Goal: Task Accomplishment & Management: Complete application form

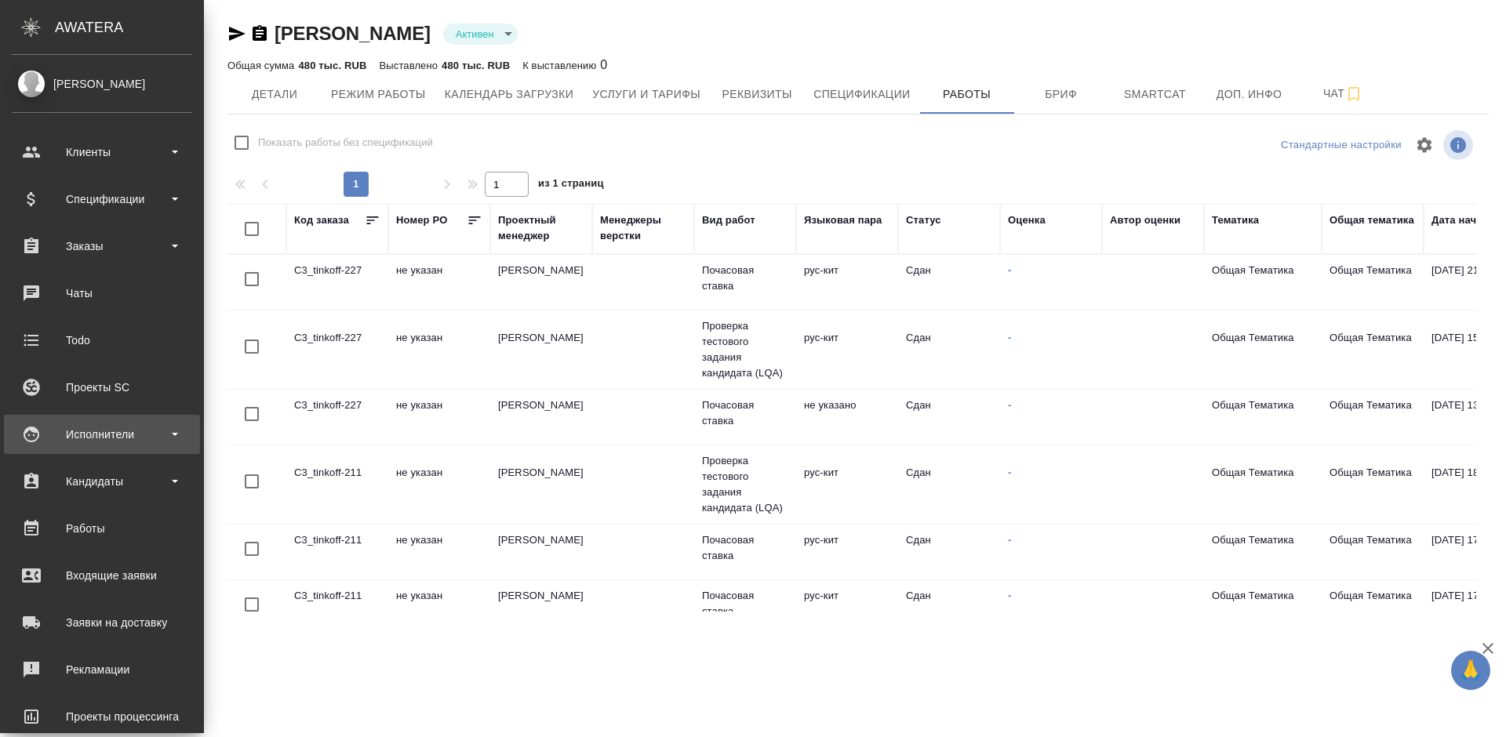
click at [143, 449] on div "Исполнители" at bounding box center [102, 434] width 196 height 39
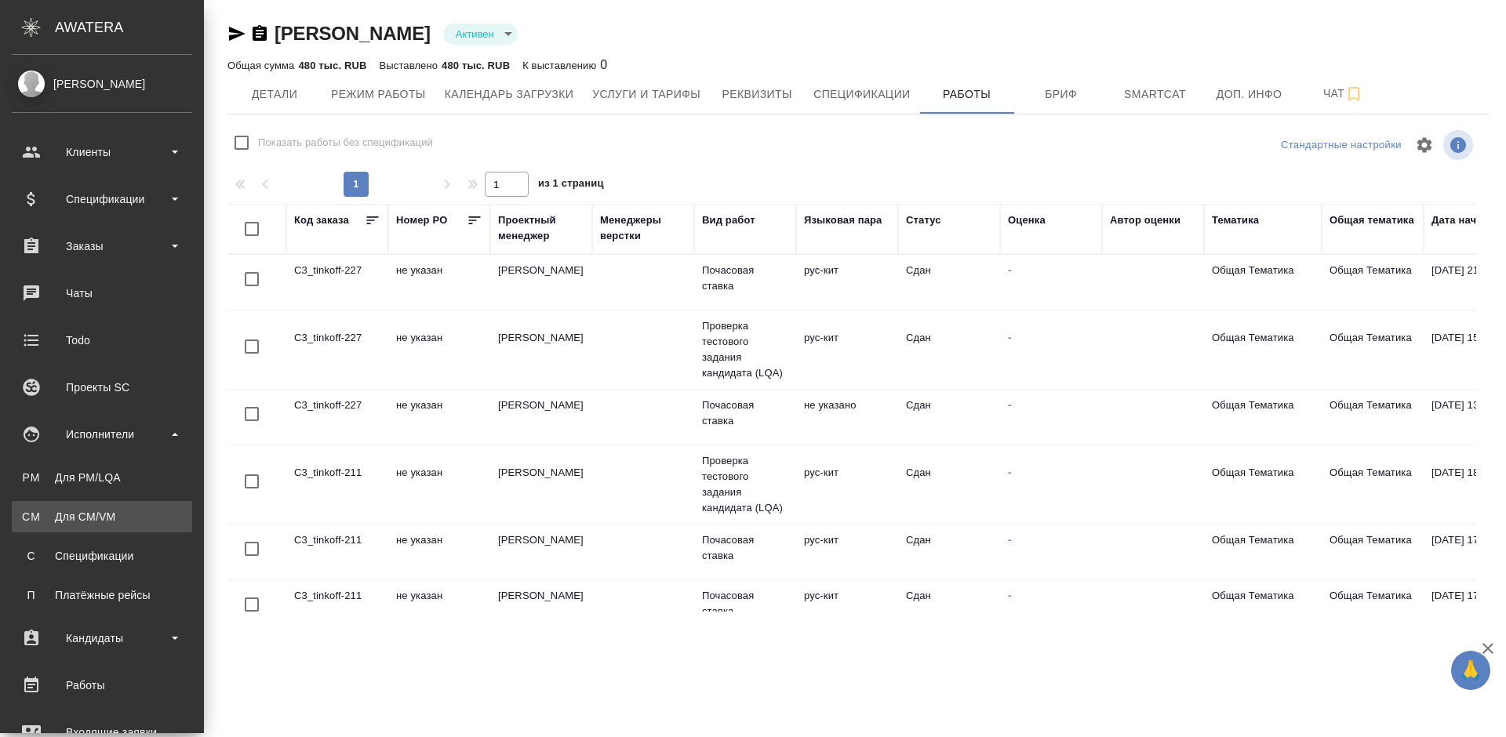
click at [144, 525] on link "CM Для CM/VM" at bounding box center [102, 516] width 180 height 31
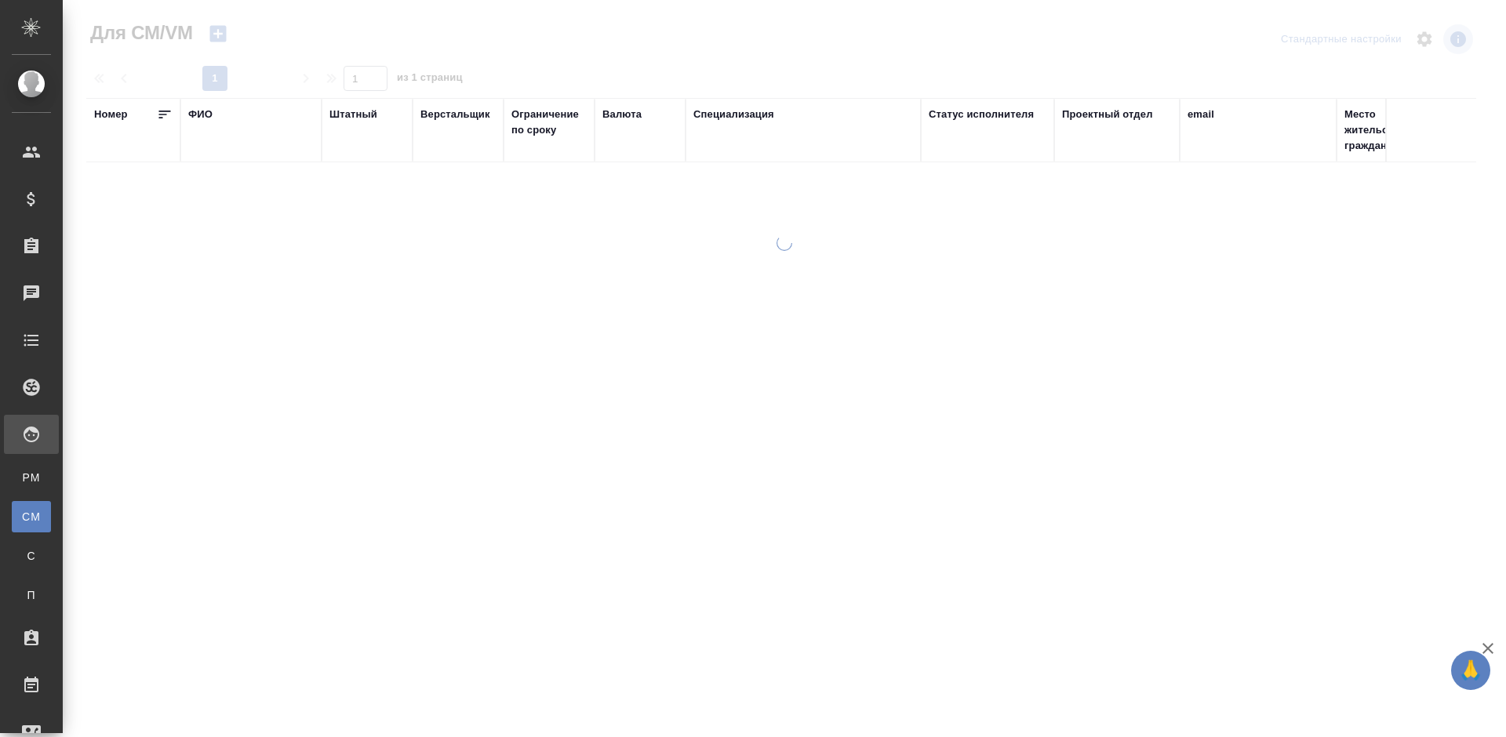
click at [209, 114] on div "ФИО" at bounding box center [200, 115] width 24 height 16
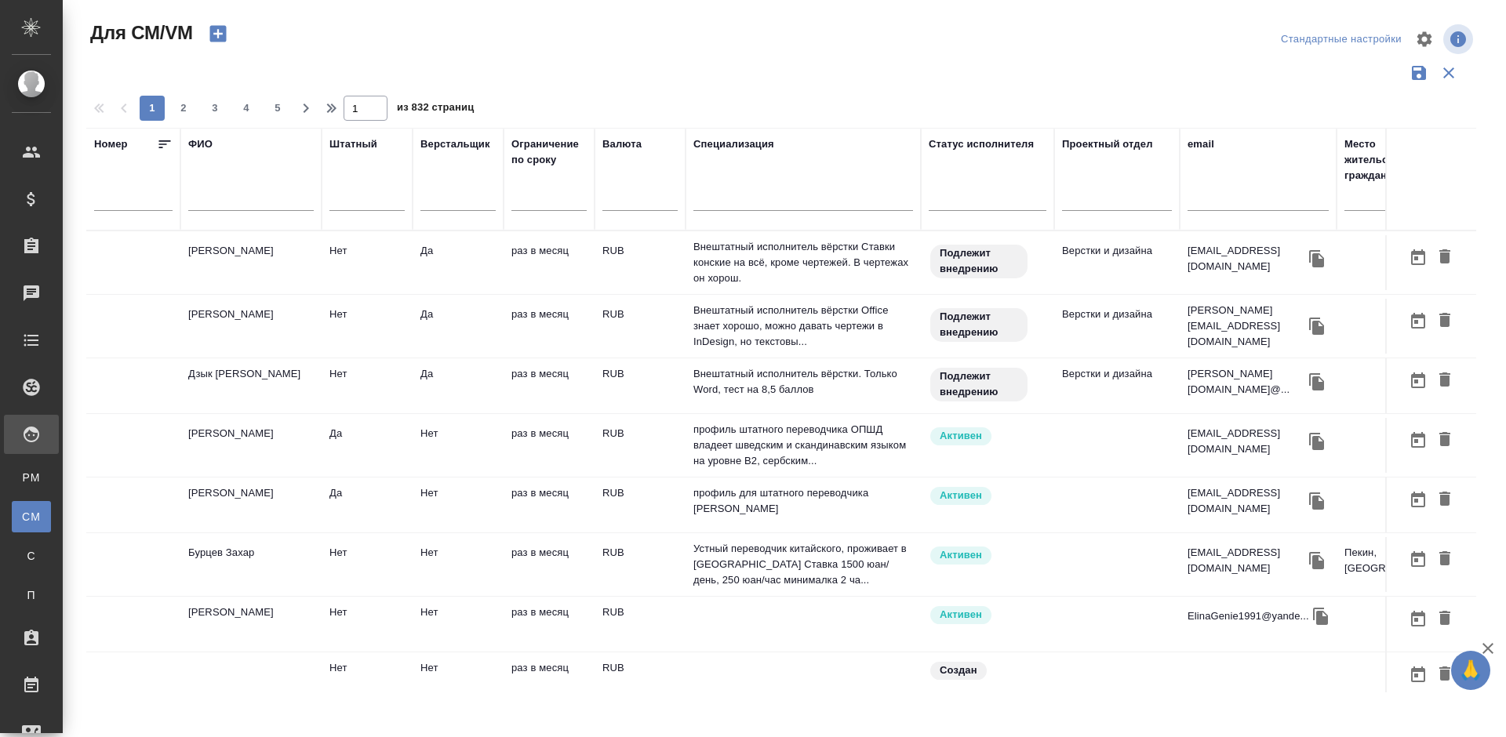
click at [250, 201] on input "text" at bounding box center [251, 201] width 126 height 20
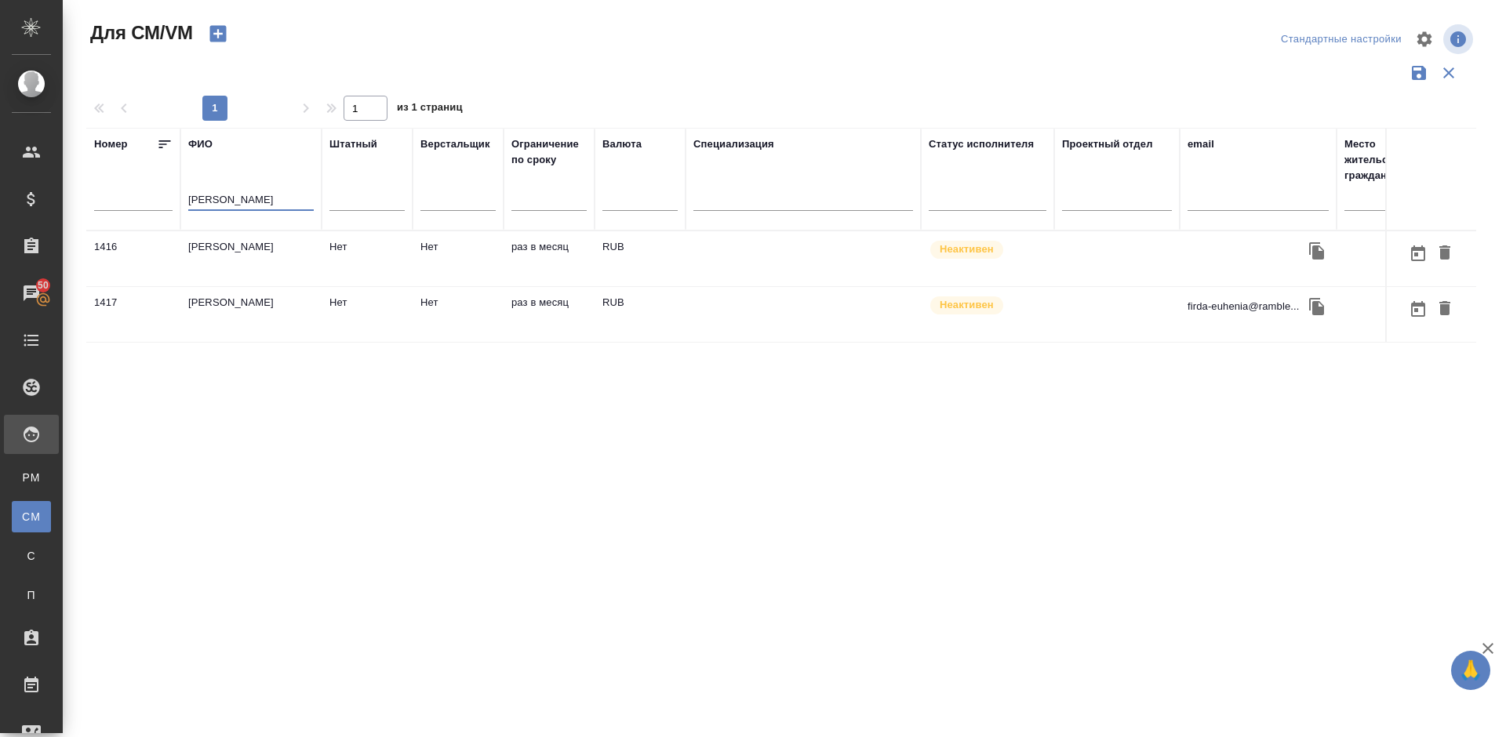
type input "[PERSON_NAME]"
click at [285, 261] on td "Артамонова Евгения Андреевна" at bounding box center [250, 258] width 141 height 55
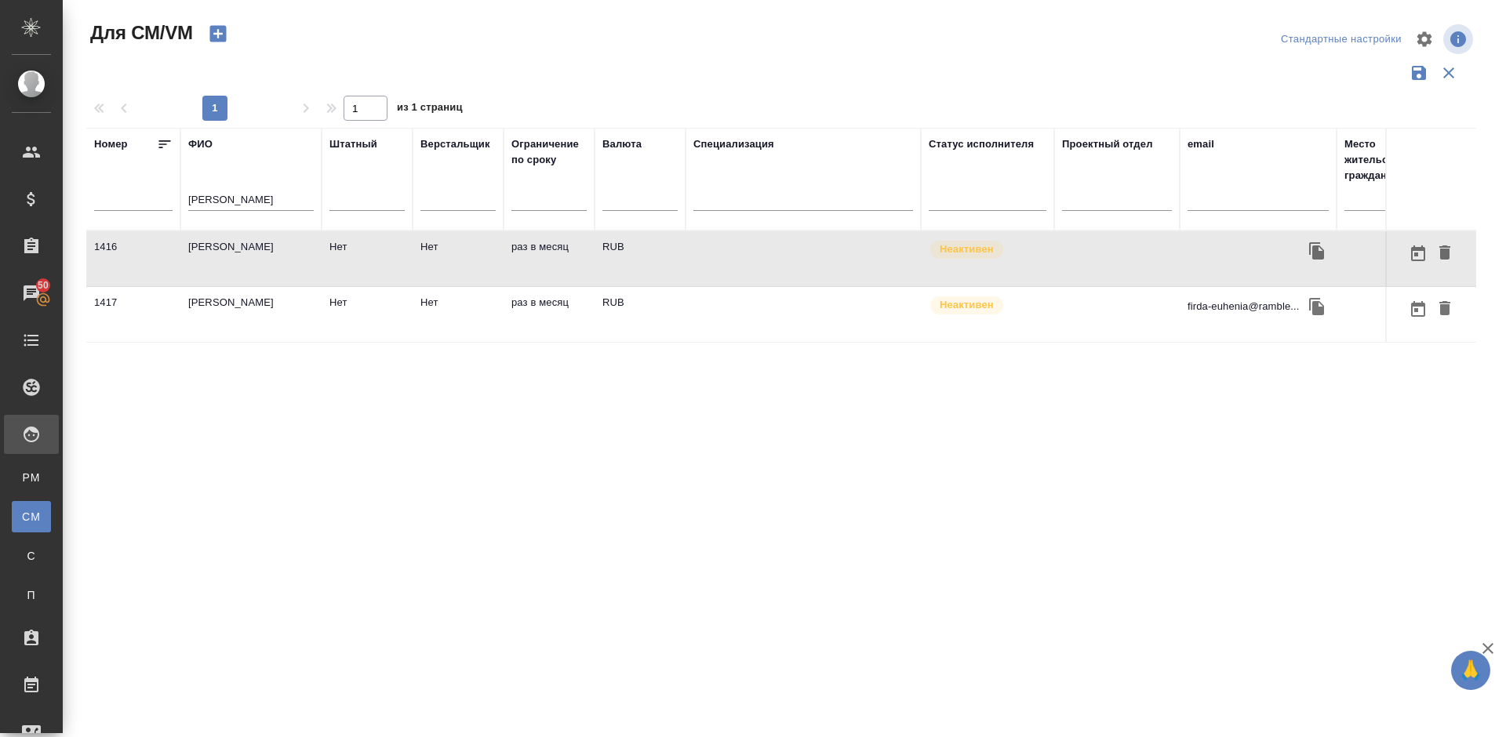
click at [286, 320] on td "[PERSON_NAME]" at bounding box center [250, 314] width 141 height 55
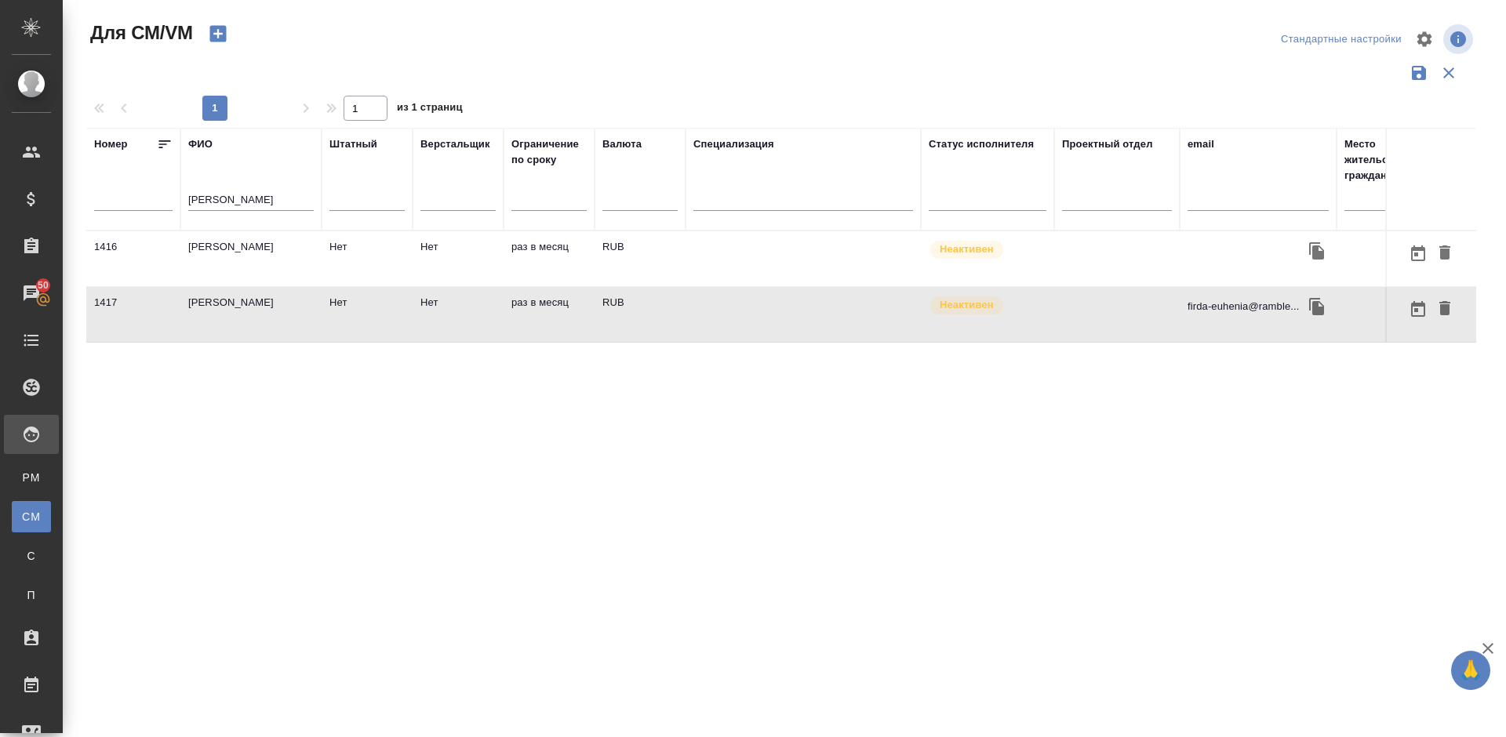
click at [221, 32] on icon "button" at bounding box center [217, 34] width 16 height 16
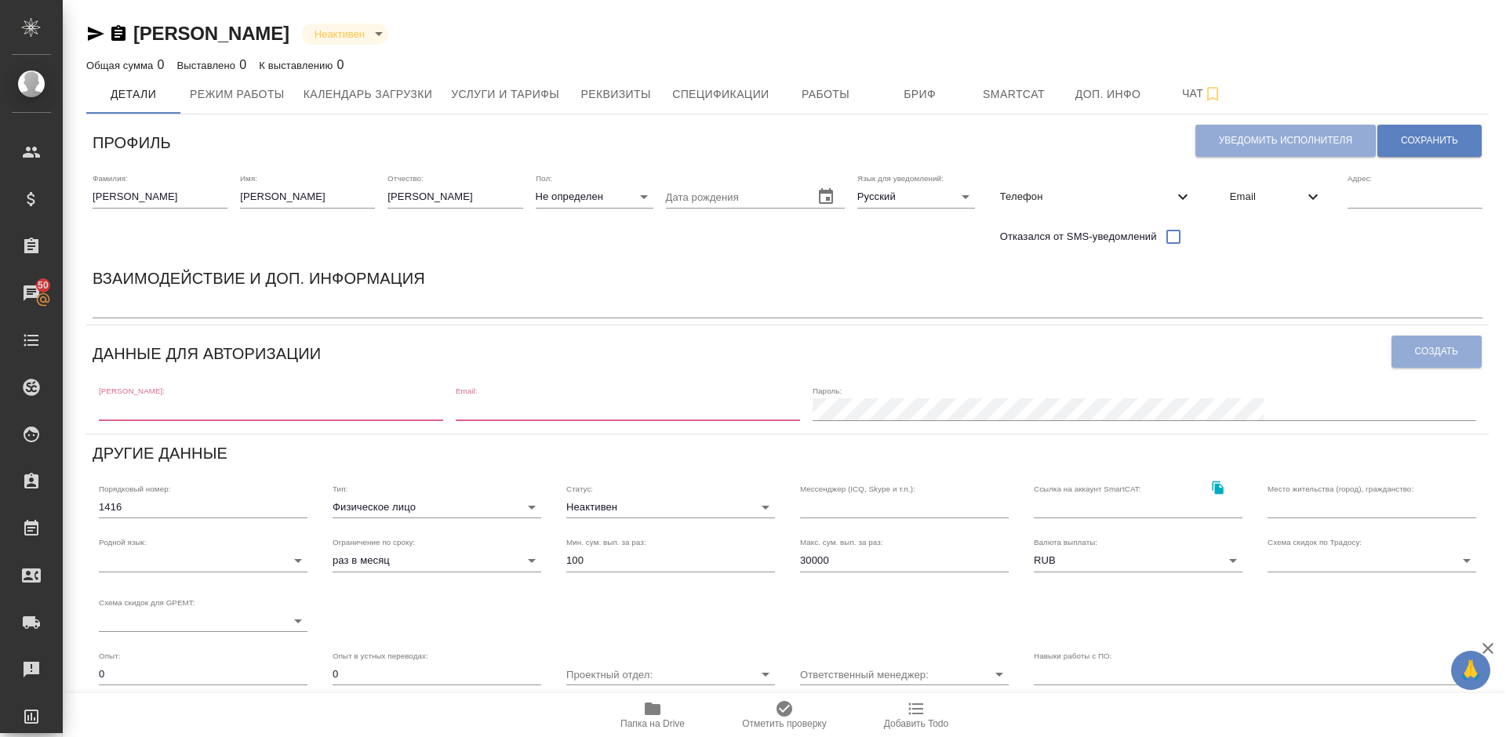
click at [1272, 196] on span "Email" at bounding box center [1267, 197] width 74 height 16
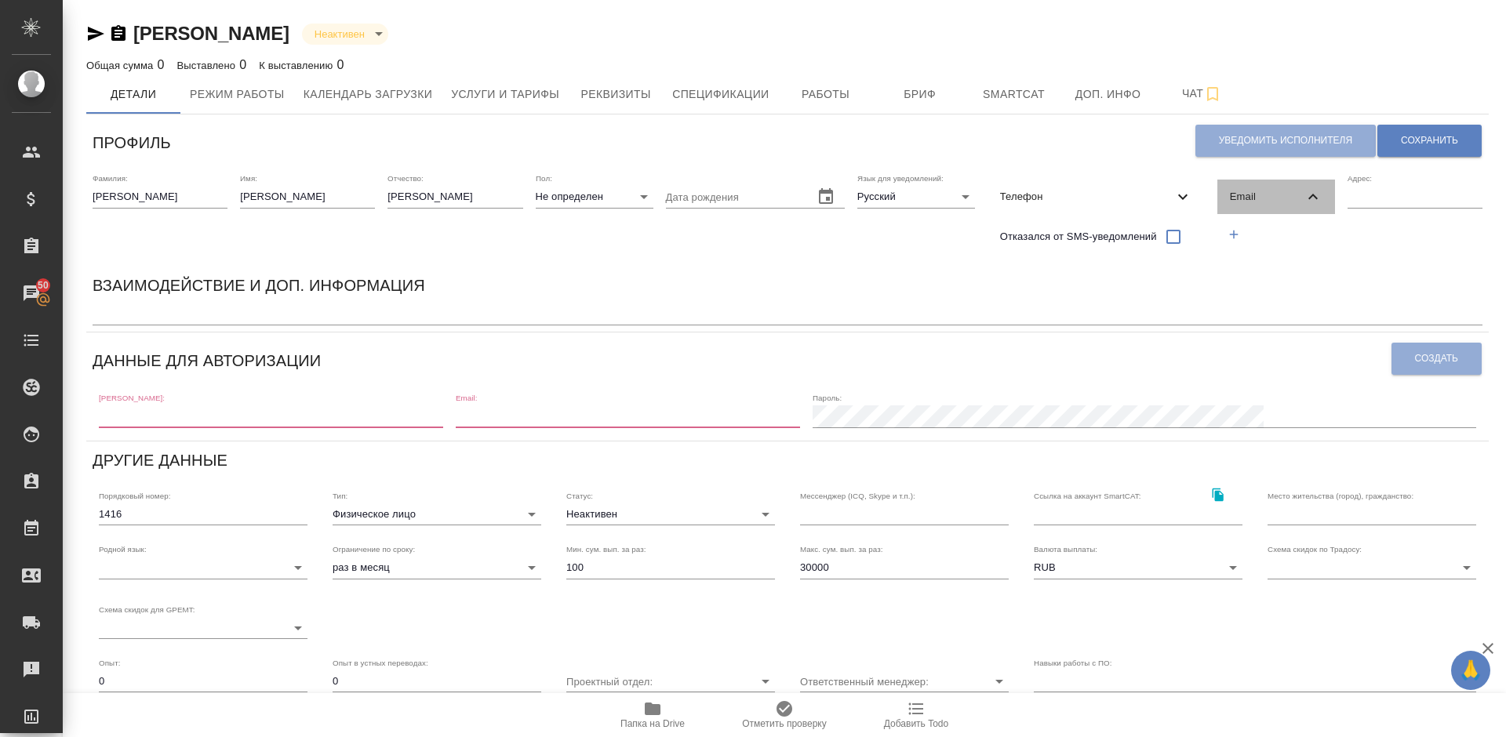
click at [1272, 196] on span "Email" at bounding box center [1267, 197] width 74 height 16
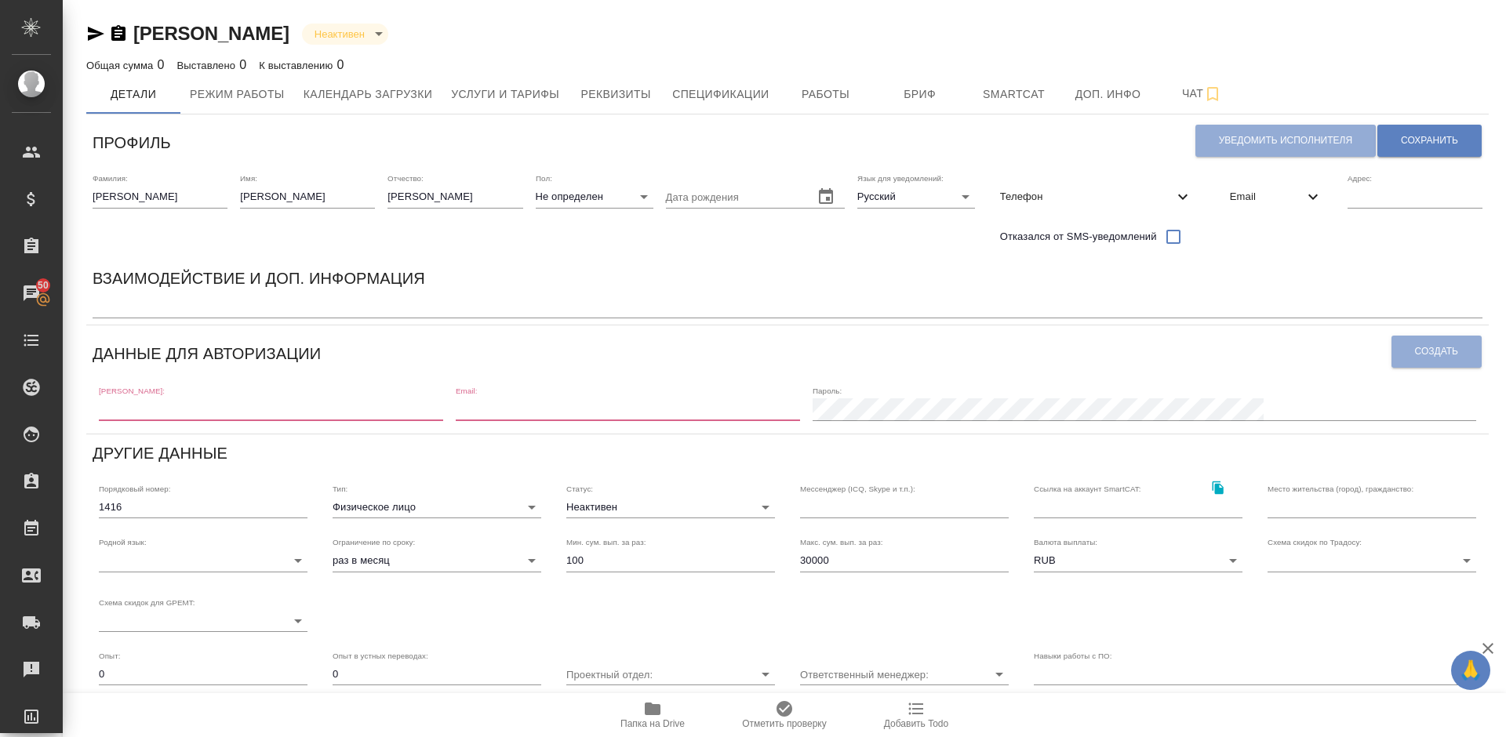
click at [216, 405] on input "text" at bounding box center [271, 410] width 344 height 22
paste input ": jane_art_@mail.ru"
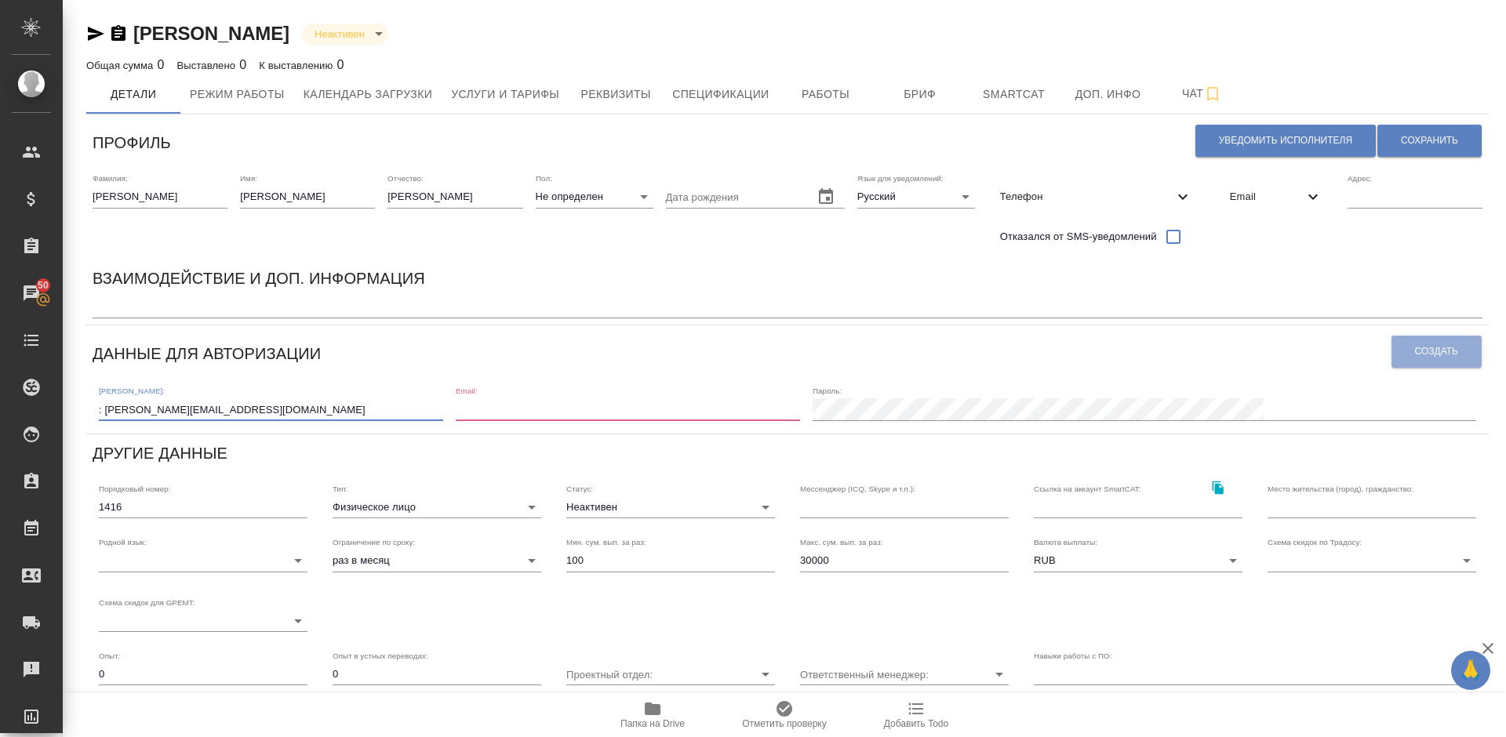
click at [103, 410] on input ": jane_art_@mail.ru" at bounding box center [271, 410] width 344 height 22
type input "jane_art_@mail.ru"
click at [577, 412] on input "email" at bounding box center [628, 410] width 344 height 22
paste input ": jane_art_@mail.ru"
click at [566, 411] on input ": jane_art_@mail.ru" at bounding box center [628, 410] width 344 height 22
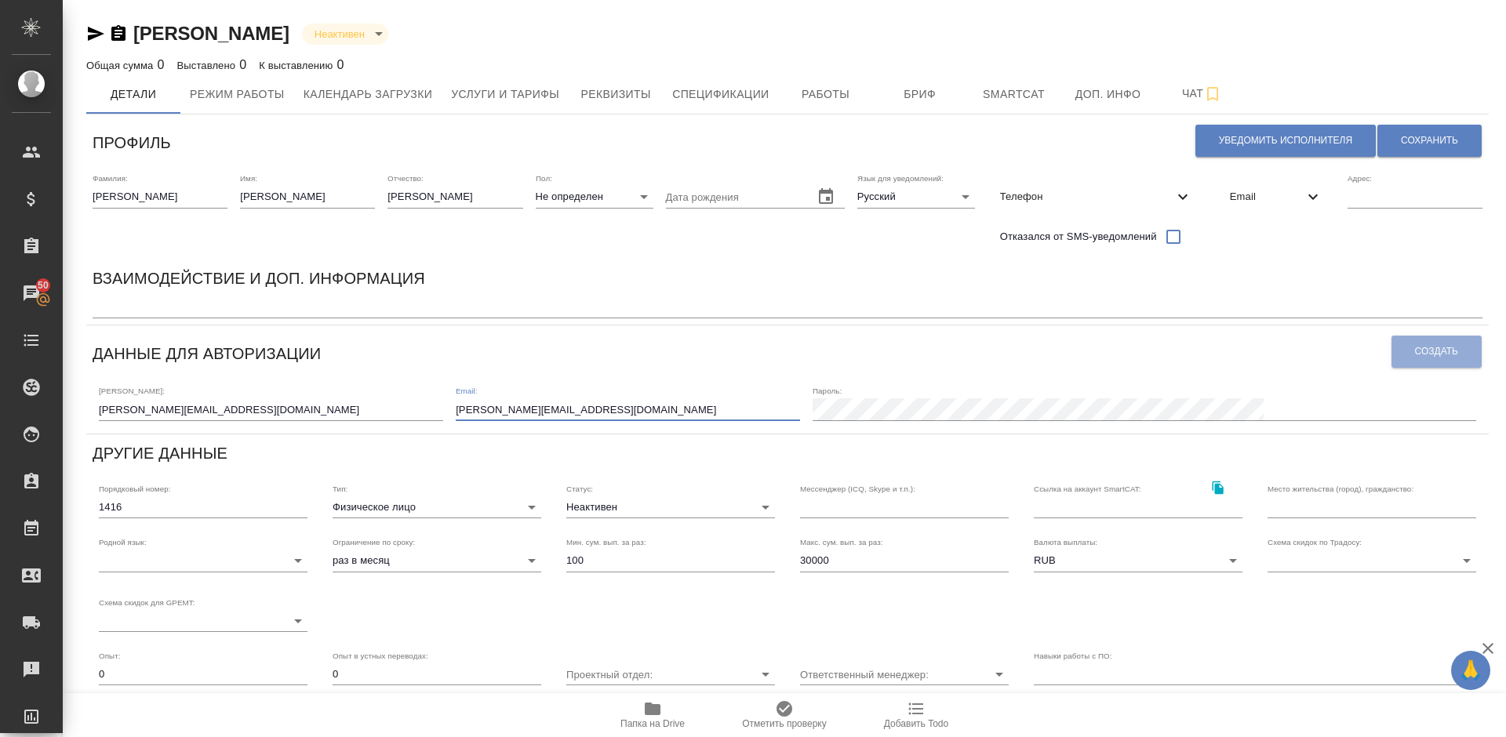
type input "jane_art_@mail.ru"
click at [1434, 355] on span "Создать" at bounding box center [1436, 351] width 43 height 13
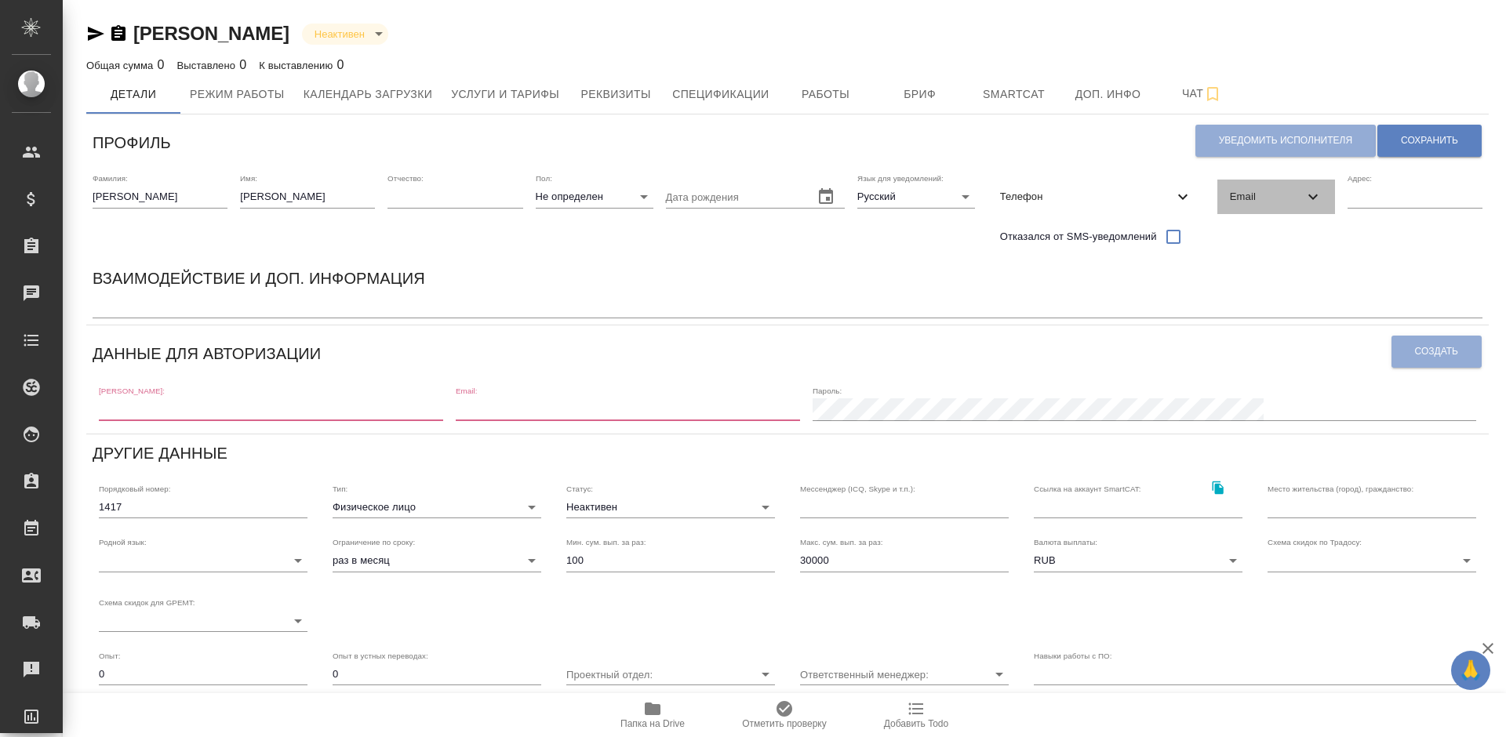
click at [1279, 188] on div "Email" at bounding box center [1276, 197] width 118 height 35
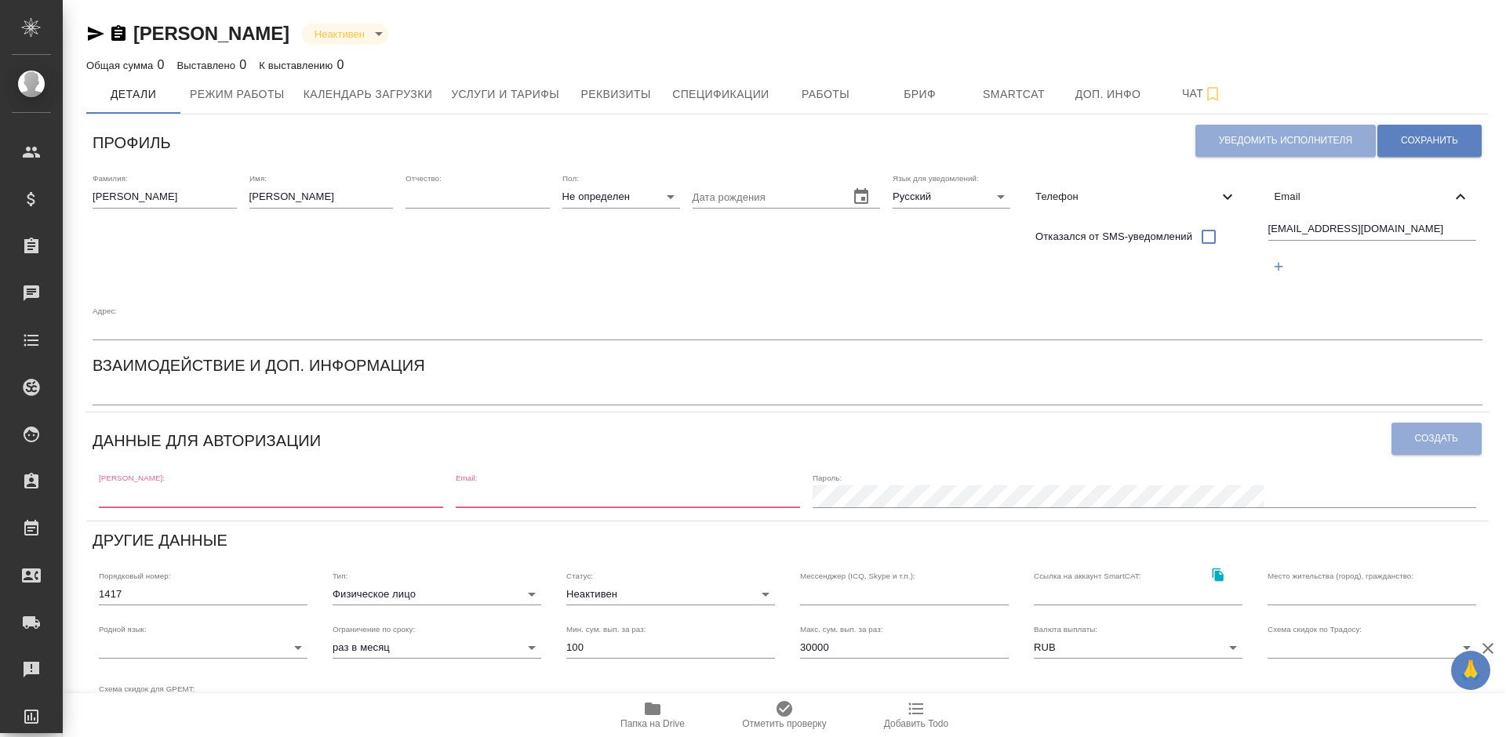
click at [1279, 188] on div "Email" at bounding box center [1372, 197] width 221 height 35
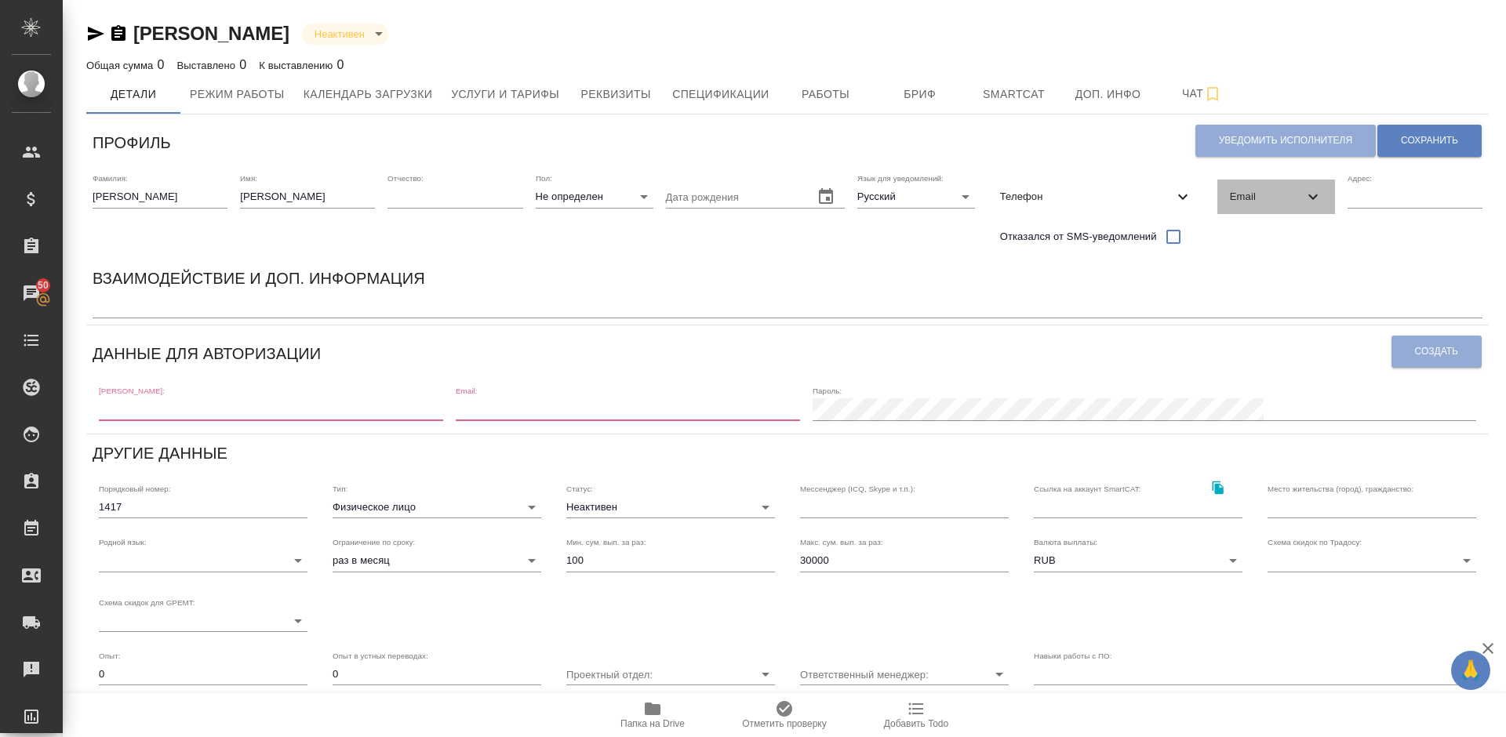
click at [1241, 202] on span "Email" at bounding box center [1267, 197] width 74 height 16
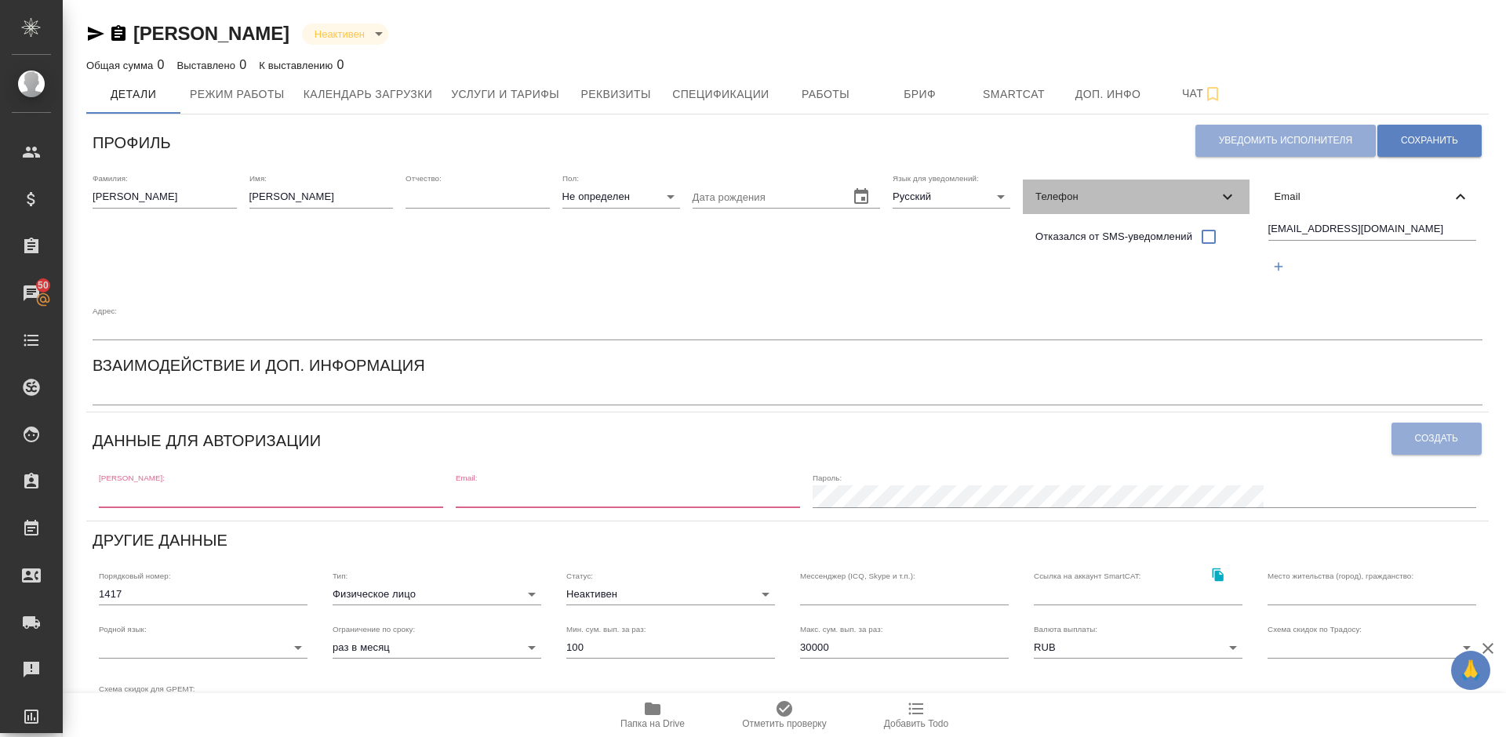
click at [1075, 191] on span "Телефон" at bounding box center [1126, 197] width 182 height 16
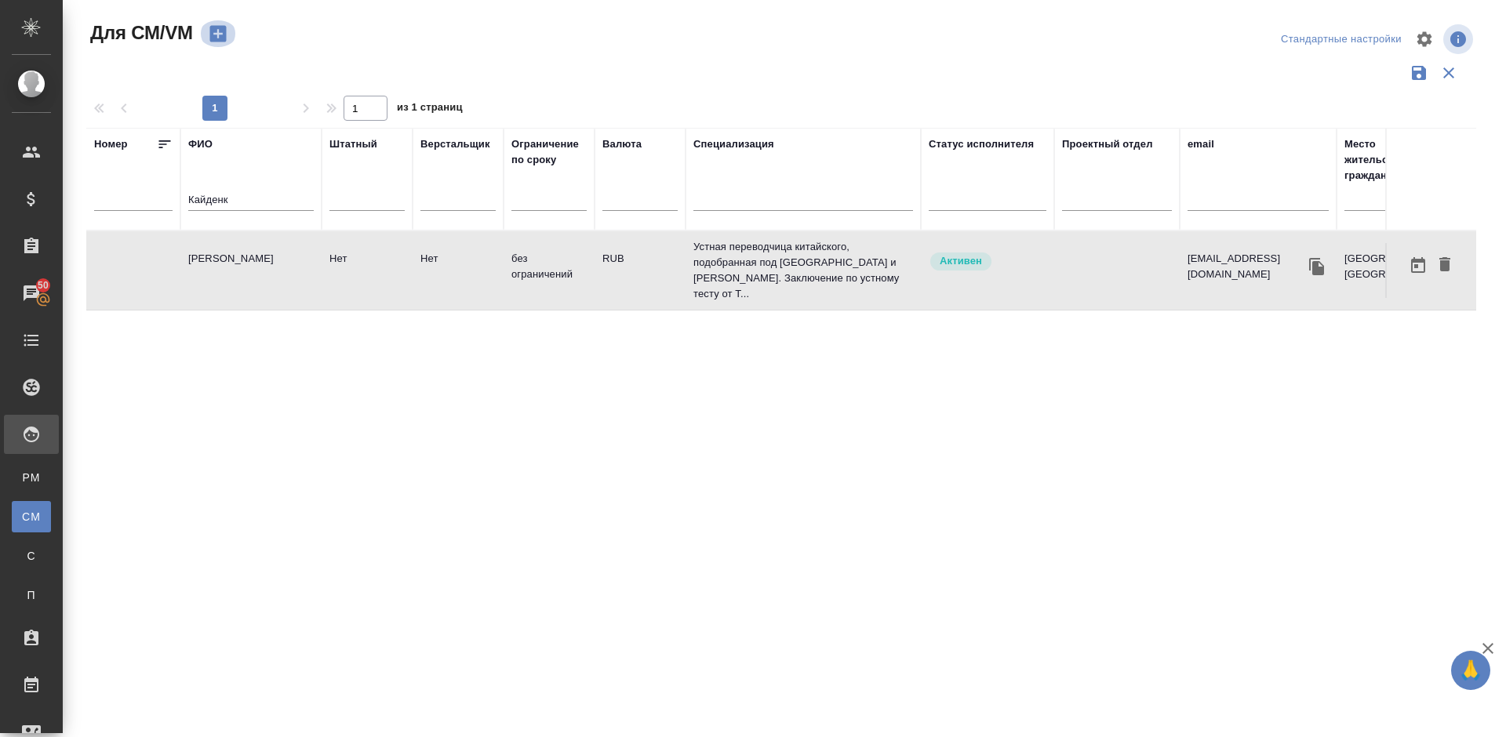
click at [224, 34] on icon "button" at bounding box center [217, 34] width 16 height 16
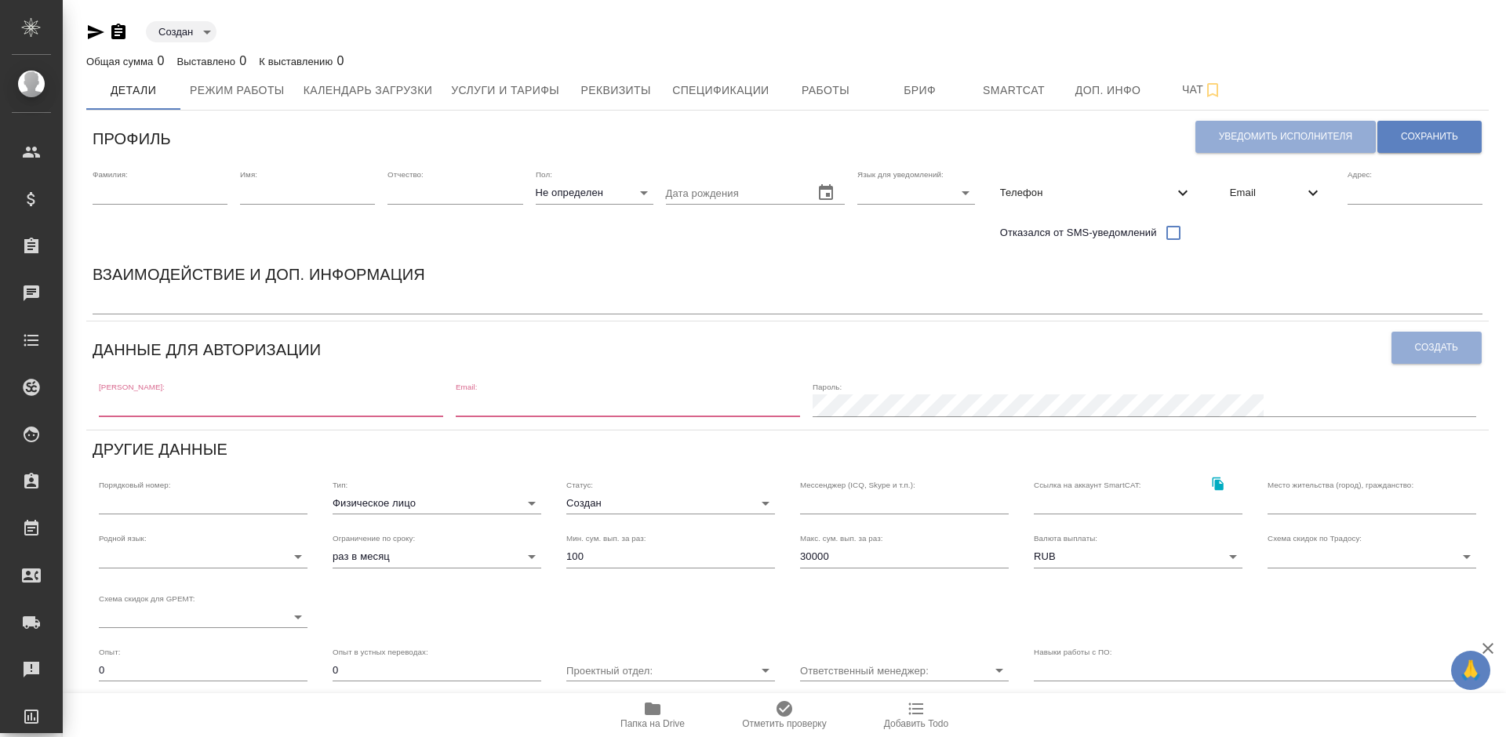
click at [255, 399] on input "text" at bounding box center [271, 406] width 344 height 22
click at [220, 405] on input "text" at bounding box center [271, 406] width 344 height 22
click at [209, 409] on input "text" at bounding box center [271, 406] width 344 height 22
paste input ": jane_art_@mail.ru"
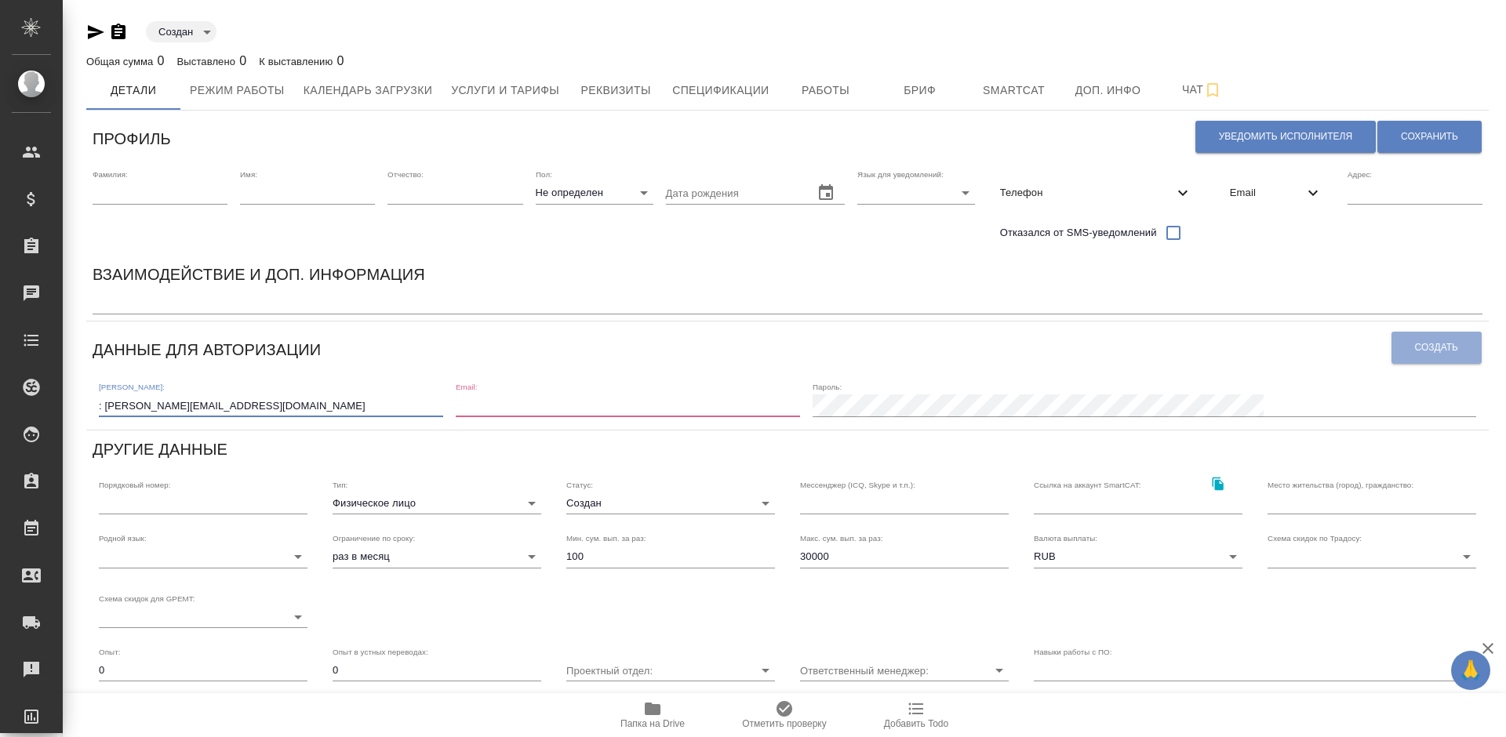
click at [105, 405] on input ": jane_art_@mail.ru" at bounding box center [271, 406] width 344 height 22
type input "[PERSON_NAME][EMAIL_ADDRESS][DOMAIN_NAME]"
click at [595, 403] on input "email" at bounding box center [628, 406] width 344 height 22
paste input ": jane_art_@mail.ru"
click at [568, 406] on input ": jane_art_@mail.ru" at bounding box center [628, 406] width 344 height 22
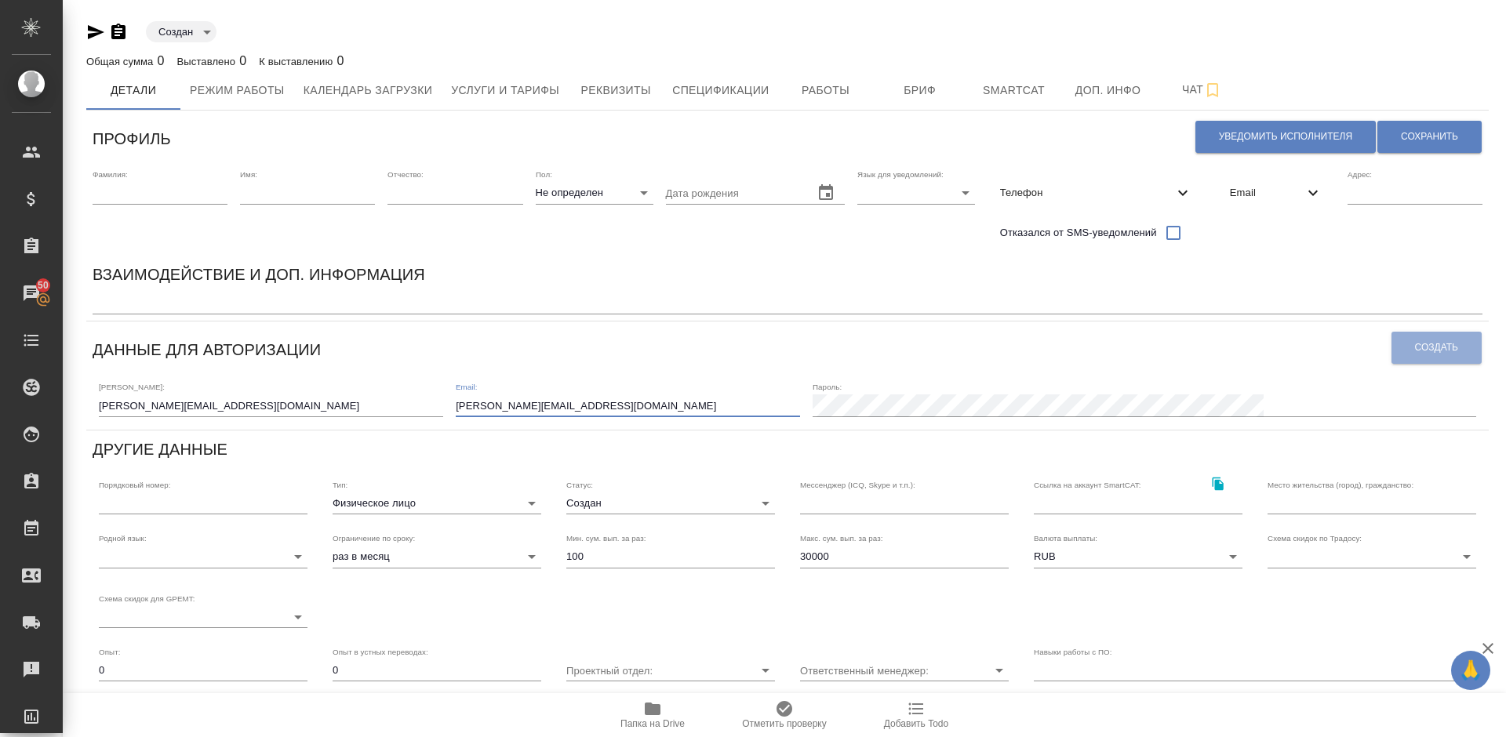
type input "[PERSON_NAME][EMAIL_ADDRESS][DOMAIN_NAME]"
click at [1436, 351] on span "Создать" at bounding box center [1436, 347] width 43 height 13
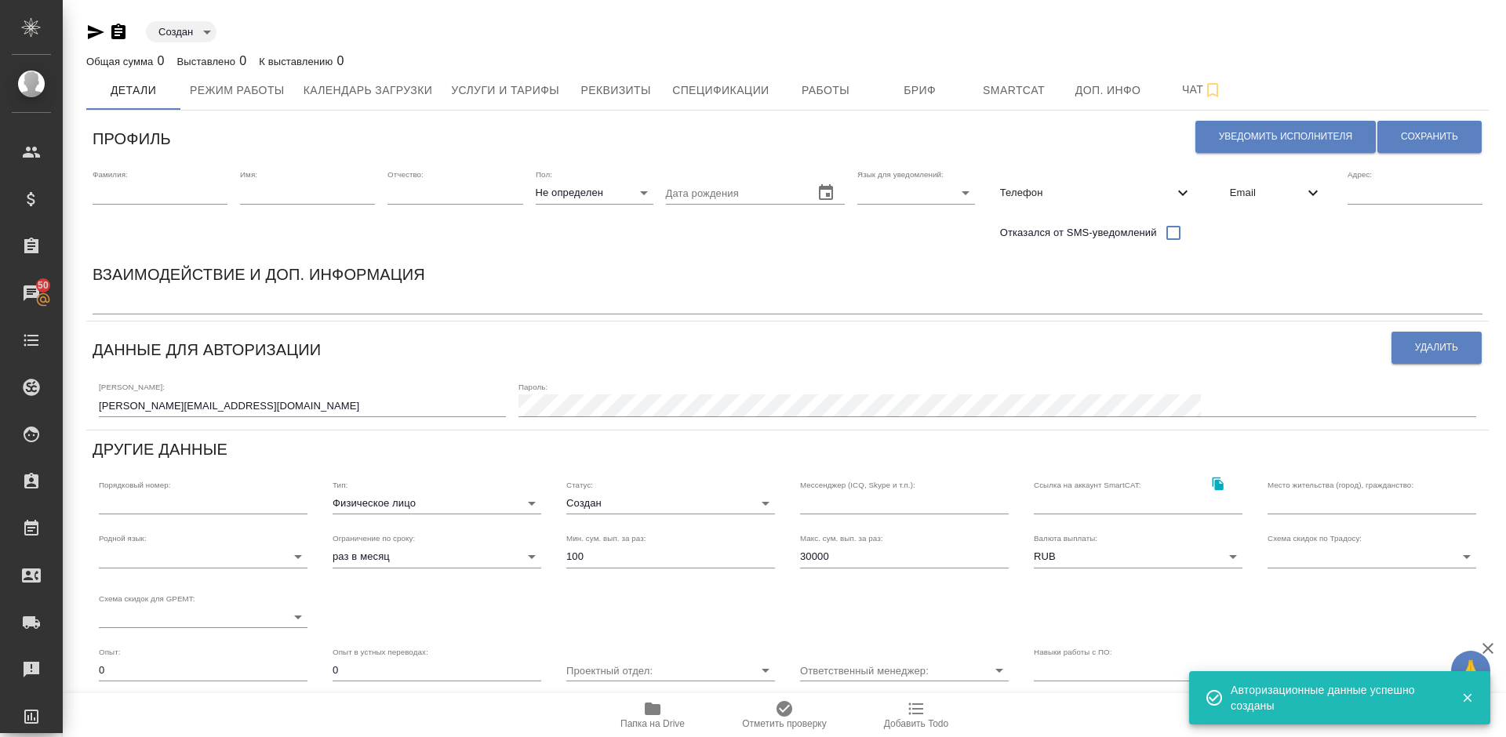
click at [623, 497] on body "🙏 .cls-1 fill:#fff; AWATERA Lazareva Anastasia Клиенты Спецификации Заказы 50 Ч…" at bounding box center [753, 368] width 1506 height 737
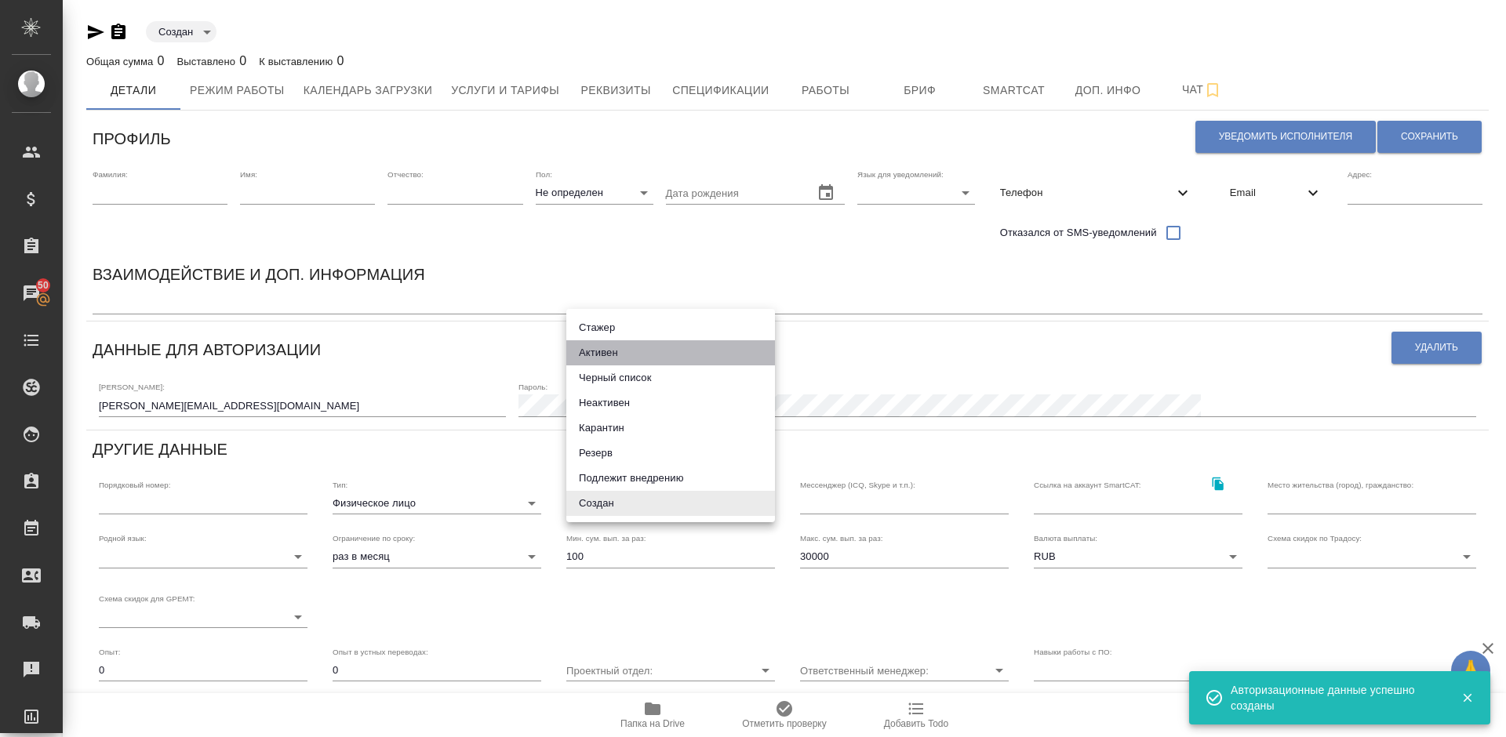
click at [590, 363] on li "Активен" at bounding box center [670, 352] width 209 height 25
type input "active"
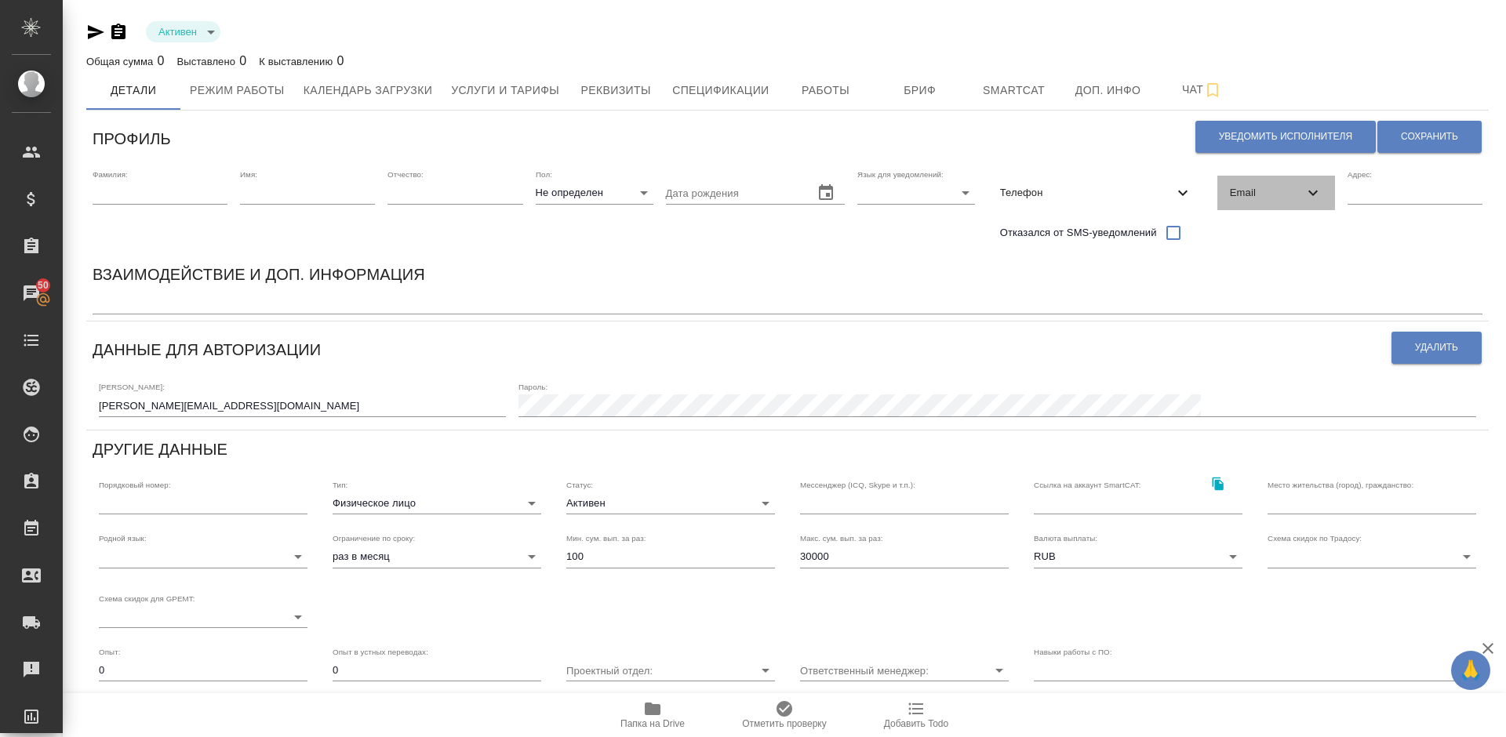
click at [1264, 189] on span "Email" at bounding box center [1267, 193] width 74 height 16
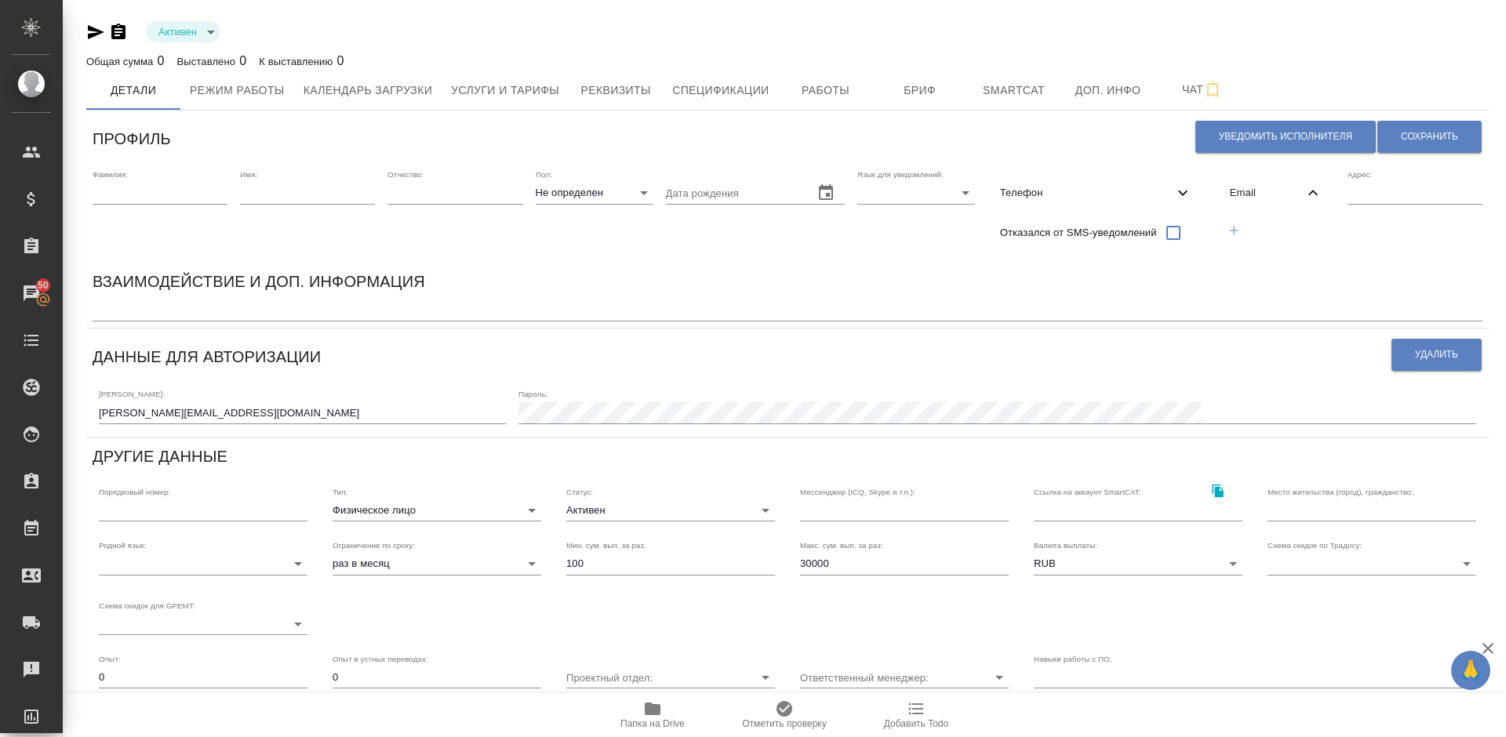
click at [1232, 231] on icon "button" at bounding box center [1234, 231] width 14 height 14
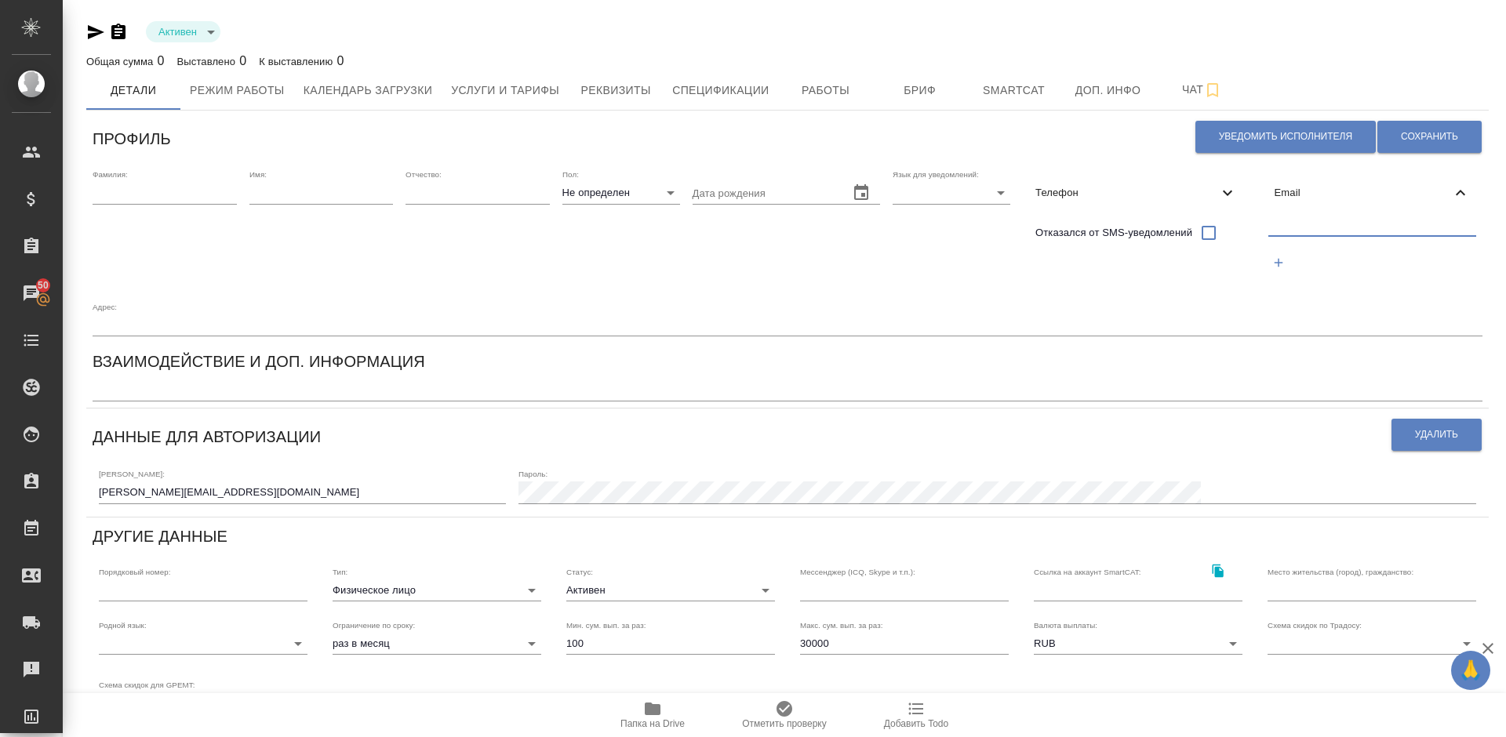
paste input ": jane_art_@mail.ru"
click at [1319, 224] on input "text" at bounding box center [1372, 227] width 209 height 20
click at [1273, 224] on input ": jane_art_@mail.ru" at bounding box center [1372, 227] width 209 height 20
type input "[PERSON_NAME][EMAIL_ADDRESS][DOMAIN_NAME]"
click at [1413, 136] on span "Сохранить" at bounding box center [1429, 136] width 57 height 13
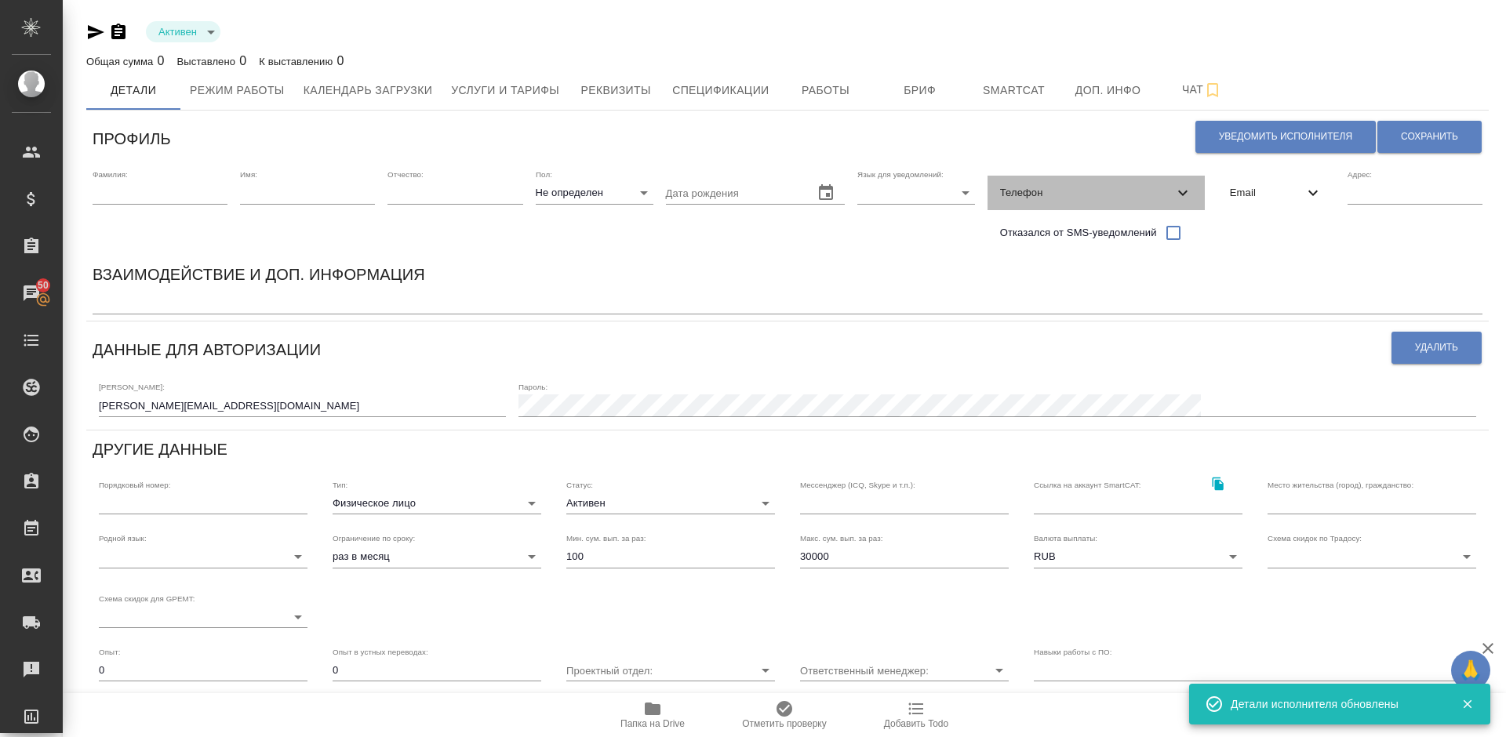
click at [1064, 185] on span "Телефон" at bounding box center [1086, 193] width 173 height 16
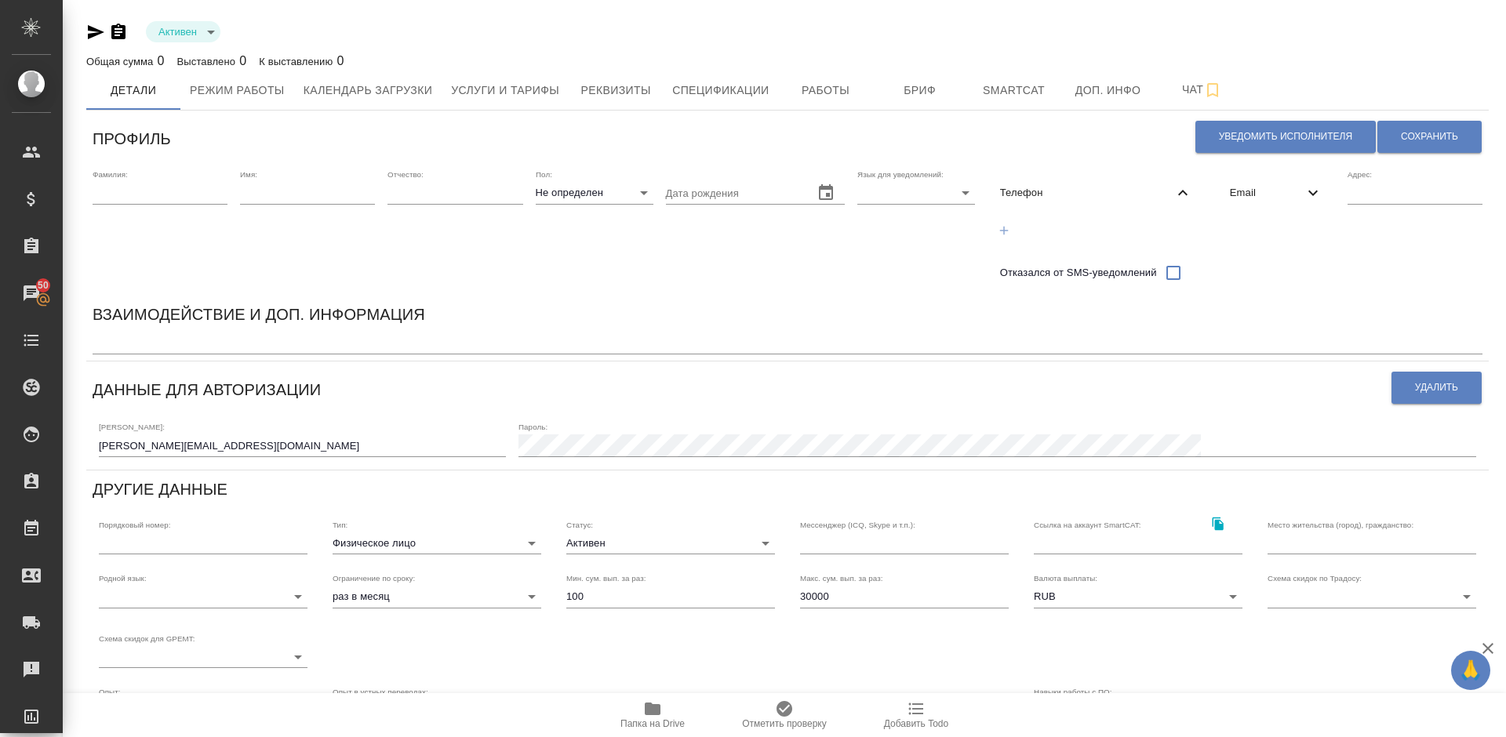
click at [1004, 227] on icon "button" at bounding box center [1004, 230] width 9 height 9
select select "RU"
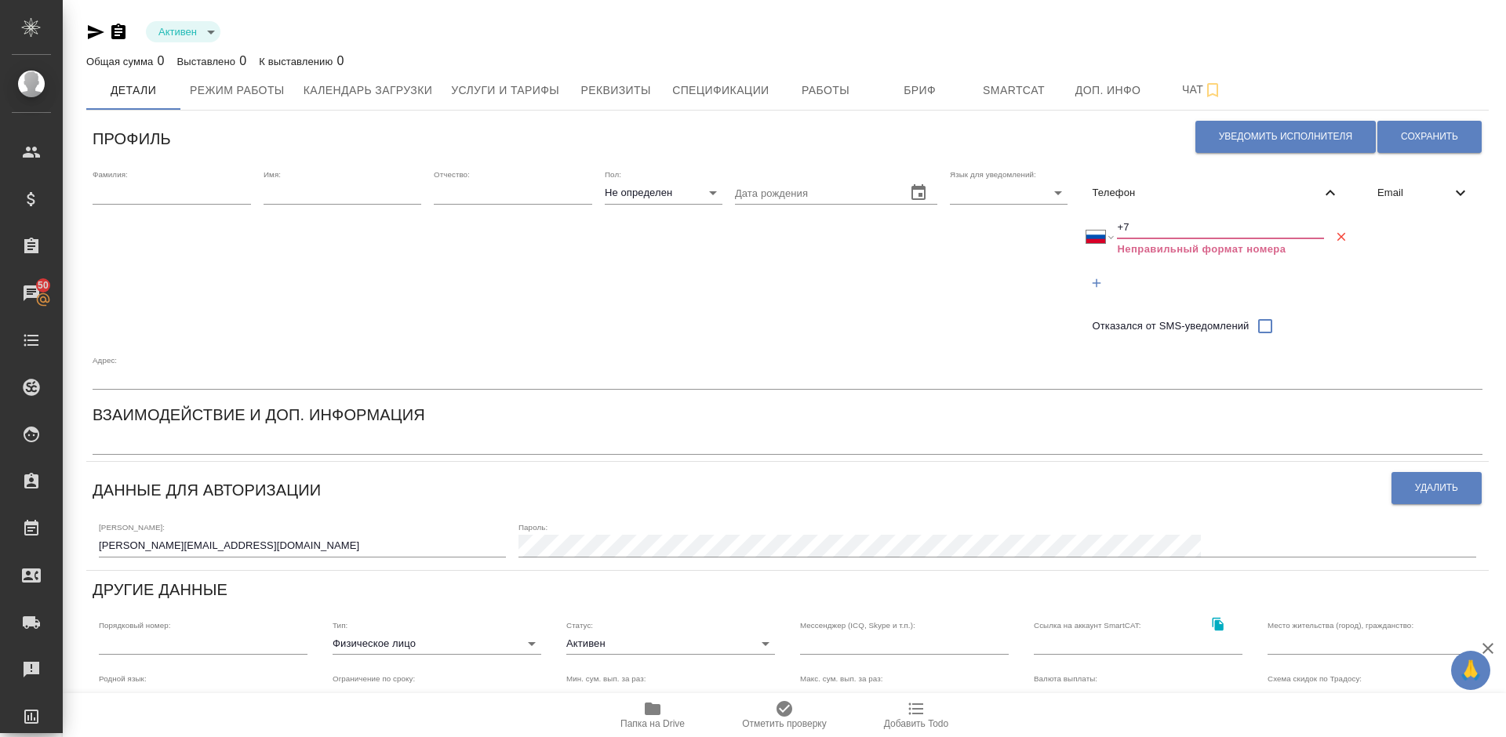
click at [1138, 224] on input "+7" at bounding box center [1220, 228] width 207 height 22
paste input "79166799080"
select select "KZ"
type input "+7 79166799080"
drag, startPoint x: 1202, startPoint y: 224, endPoint x: 1107, endPoint y: 227, distance: 94.9
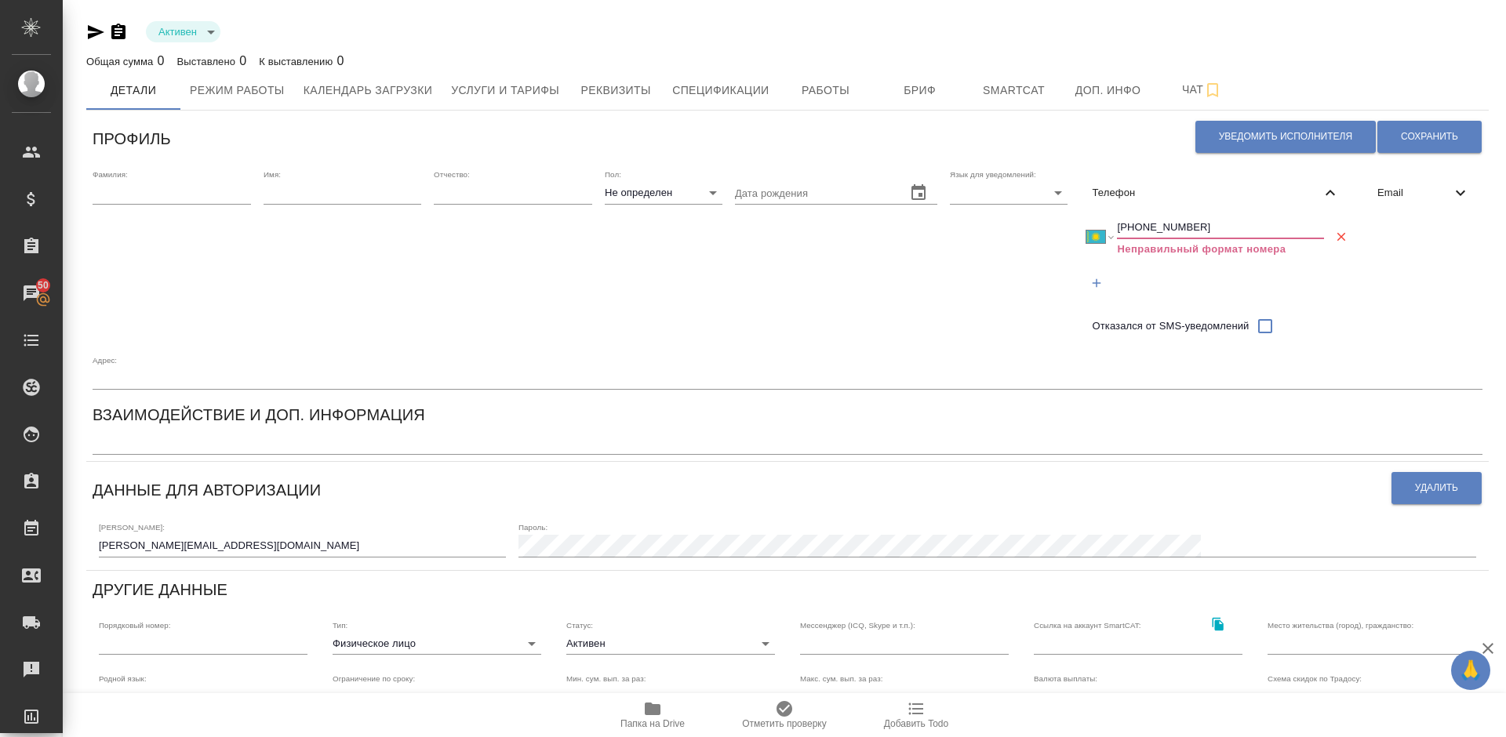
click at [1107, 227] on div "Международный Австралия Австрия Азербайджан Албания Алжир Американское Самоа Ан…" at bounding box center [1205, 237] width 238 height 40
select select "RU"
type input "+7"
paste input "79166799080"
select select "KZ"
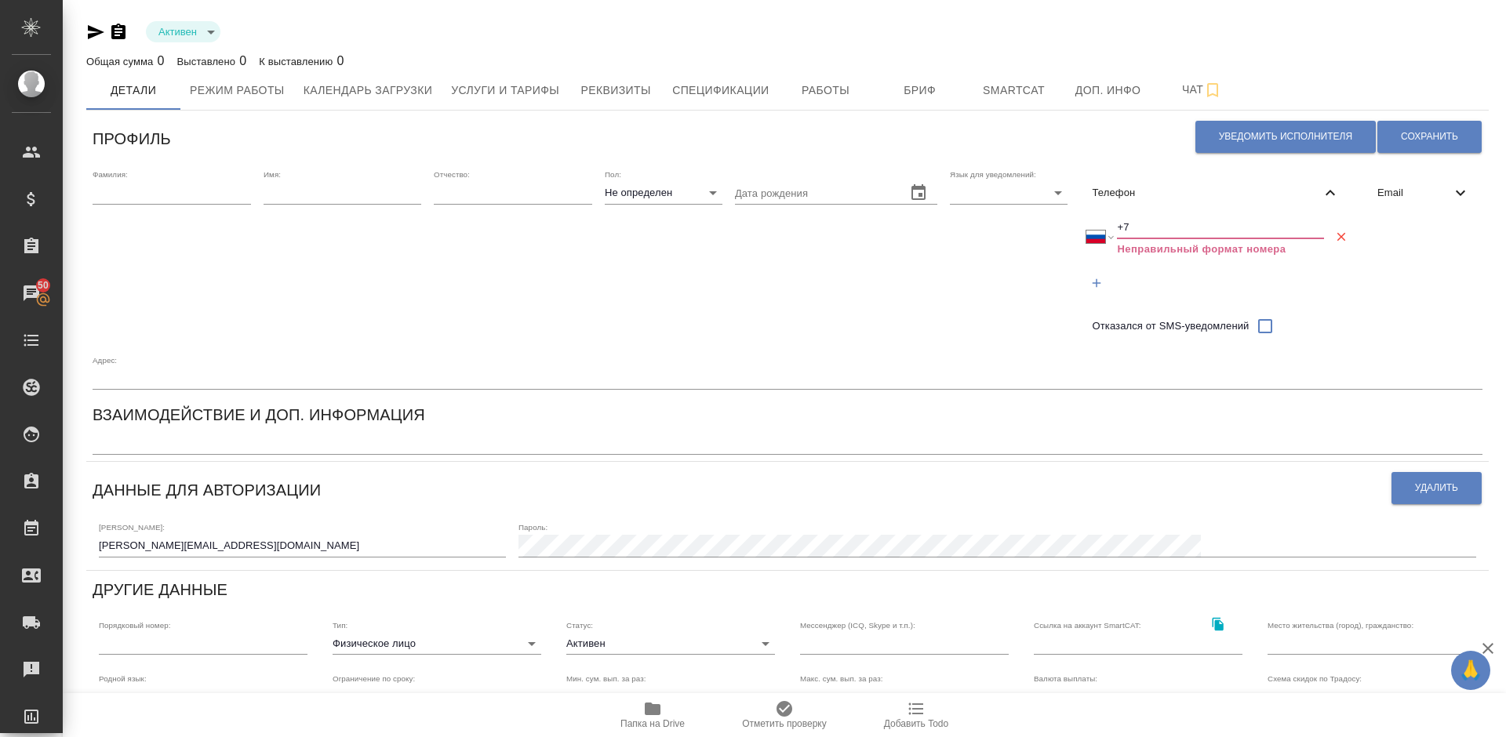
type input "+7 79166799080"
click at [1127, 226] on input "+7 79166799080" at bounding box center [1220, 228] width 207 height 22
select select "RU"
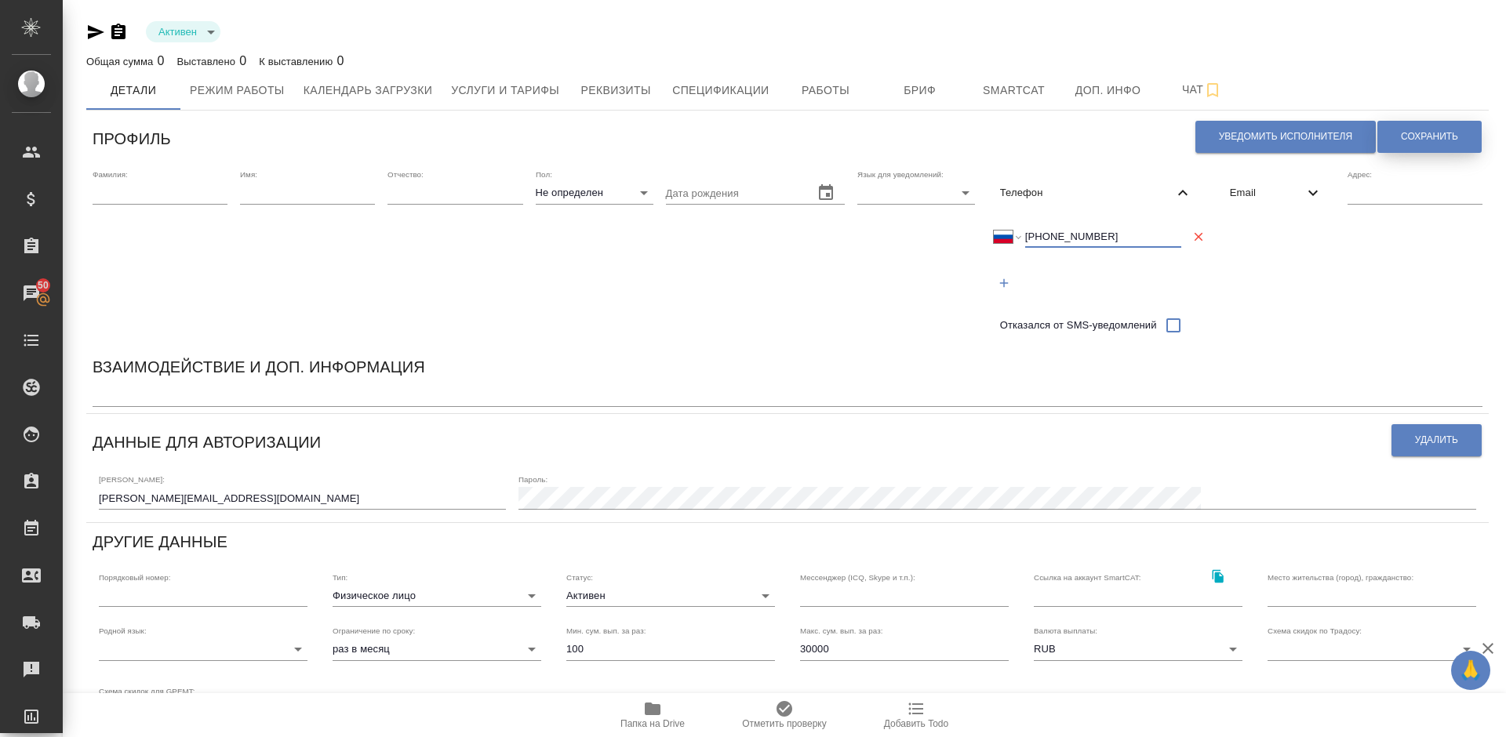
type input "+7 916 679 90 80"
click at [1416, 136] on span "Сохранить" at bounding box center [1429, 136] width 57 height 13
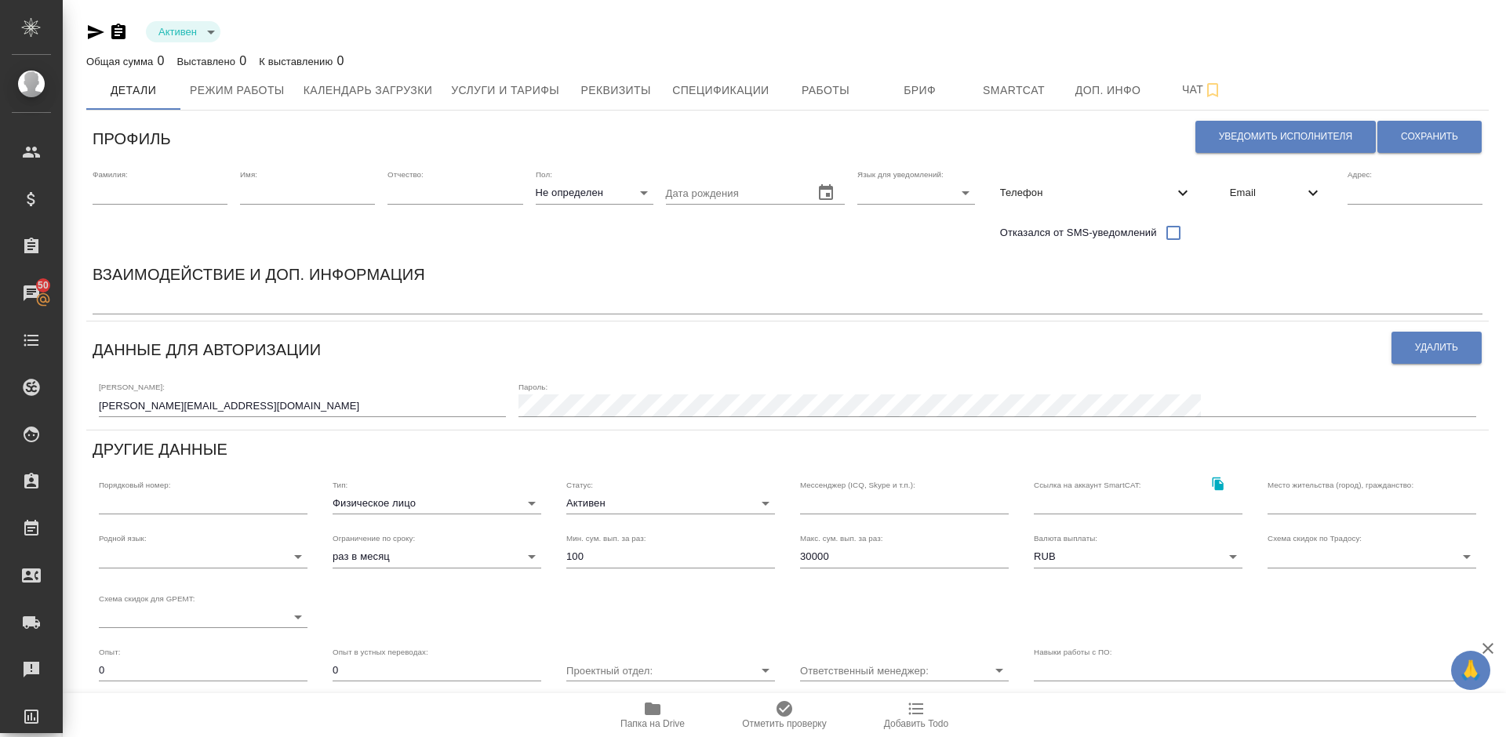
click at [1126, 189] on span "Телефон" at bounding box center [1086, 193] width 173 height 16
select select "RU"
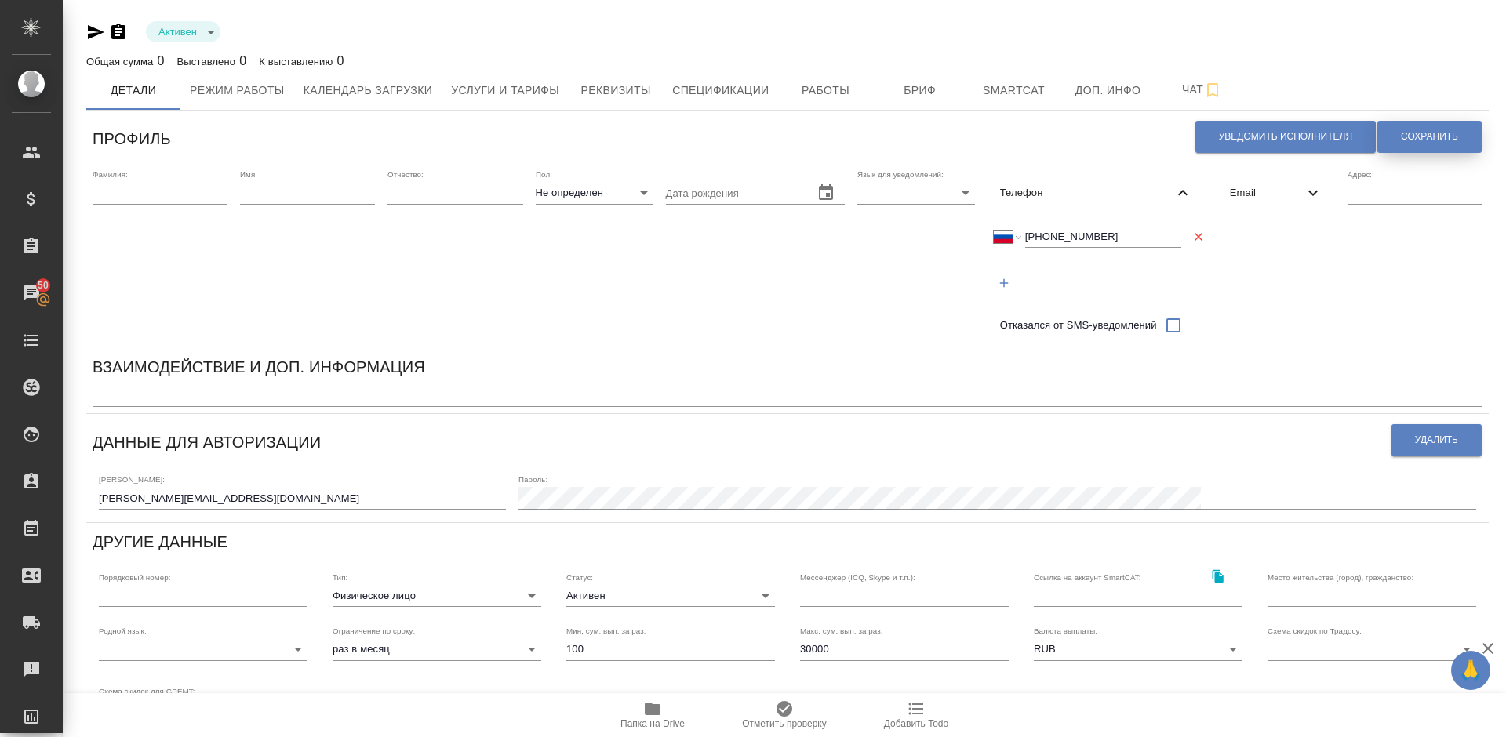
click at [1421, 126] on button "Сохранить" at bounding box center [1430, 137] width 104 height 32
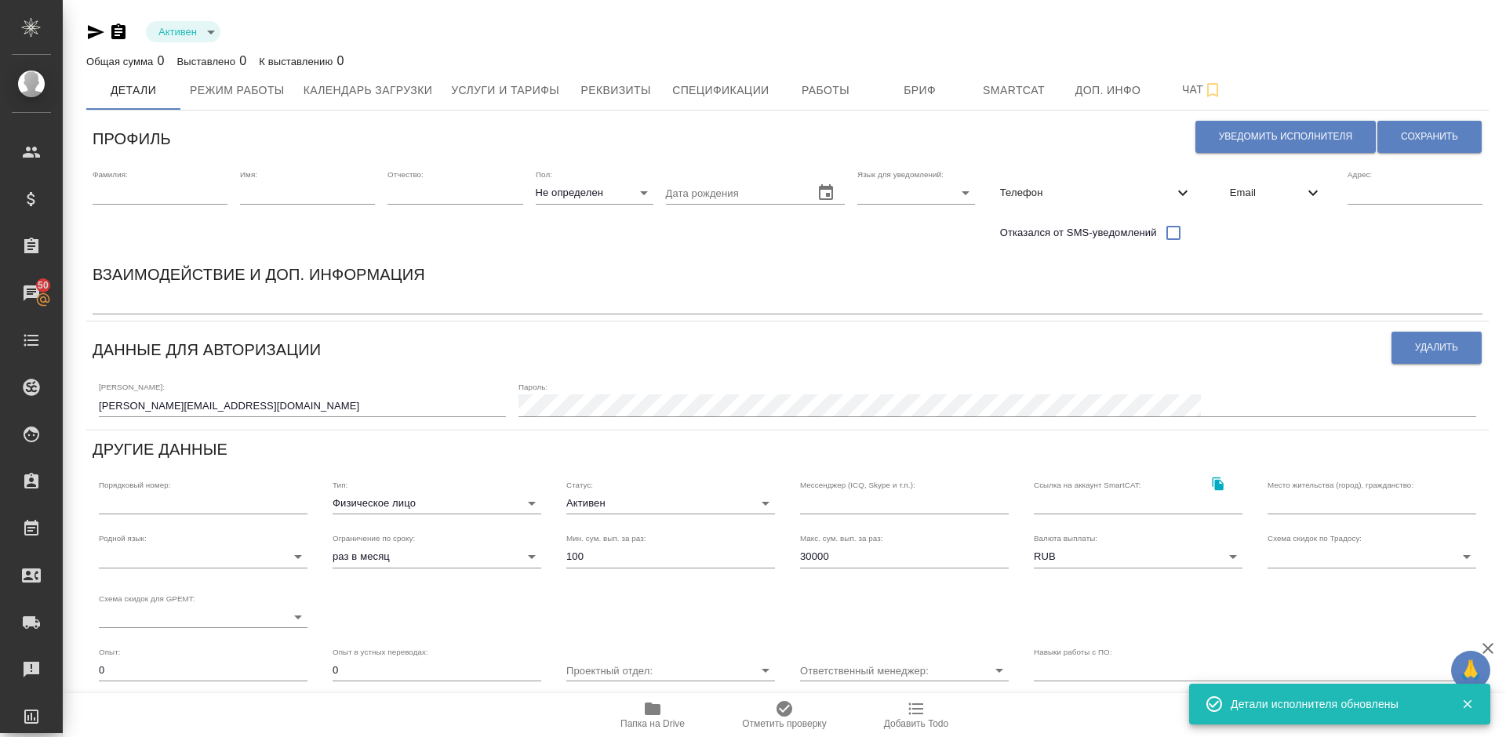
click at [140, 191] on input "text" at bounding box center [160, 193] width 135 height 22
type input "р"
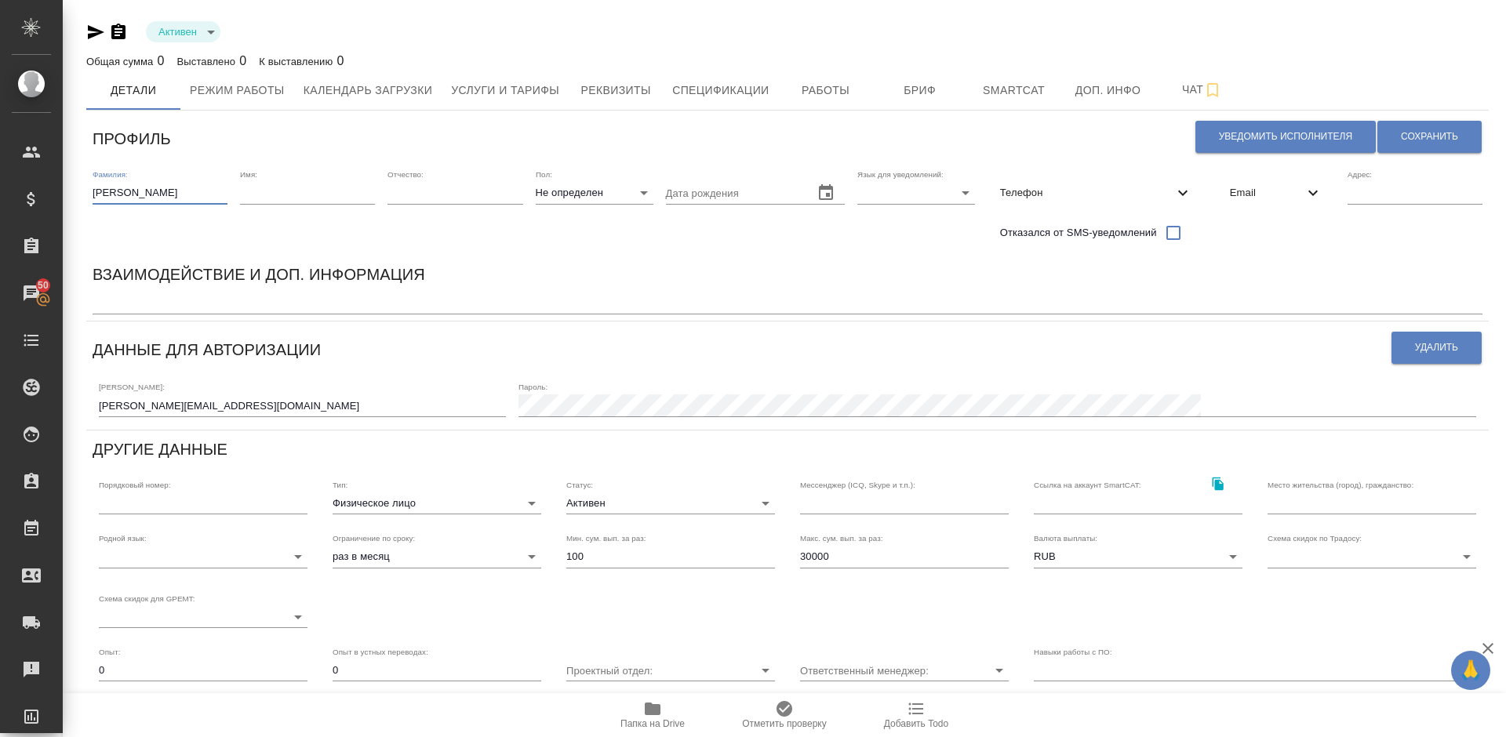
type input "[PERSON_NAME]"
click at [268, 191] on input "text" at bounding box center [307, 193] width 135 height 22
type input "[PERSON_NAME]"
click at [548, 245] on div "Пол: Не определен none" at bounding box center [595, 209] width 118 height 80
click at [602, 197] on body "🙏 .cls-1 fill:#fff; AWATERA Lazareva Anastasia Клиенты Спецификации Заказы 50 Ч…" at bounding box center [753, 368] width 1506 height 737
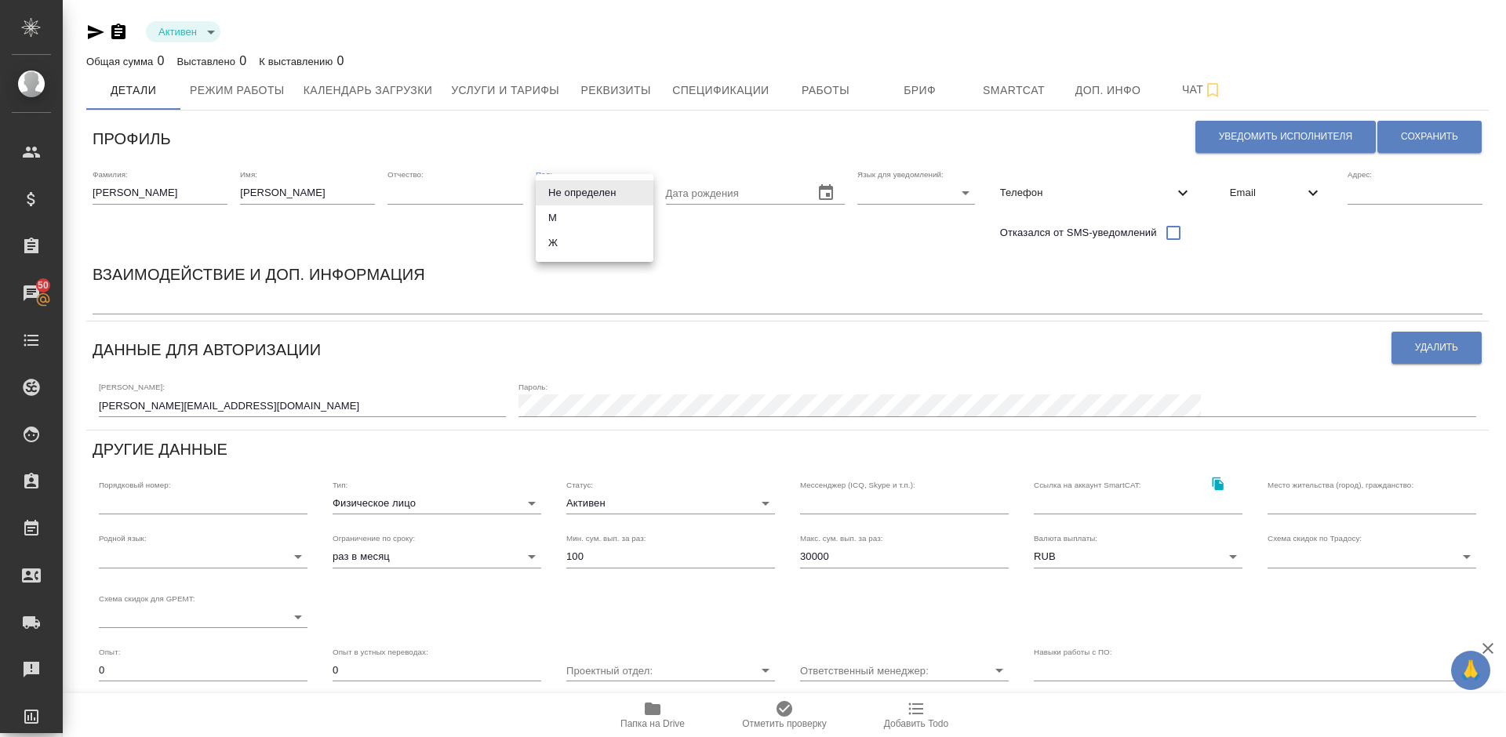
click at [597, 239] on li "Ж" at bounding box center [595, 243] width 118 height 25
type input "[DEMOGRAPHIC_DATA]"
click at [923, 189] on body "🙏 .cls-1 fill:#fff; AWATERA Lazareva Anastasia Клиенты Спецификации Заказы 50 Ч…" at bounding box center [753, 368] width 1506 height 737
click at [880, 191] on li "Русский" at bounding box center [916, 192] width 118 height 25
type input "RU"
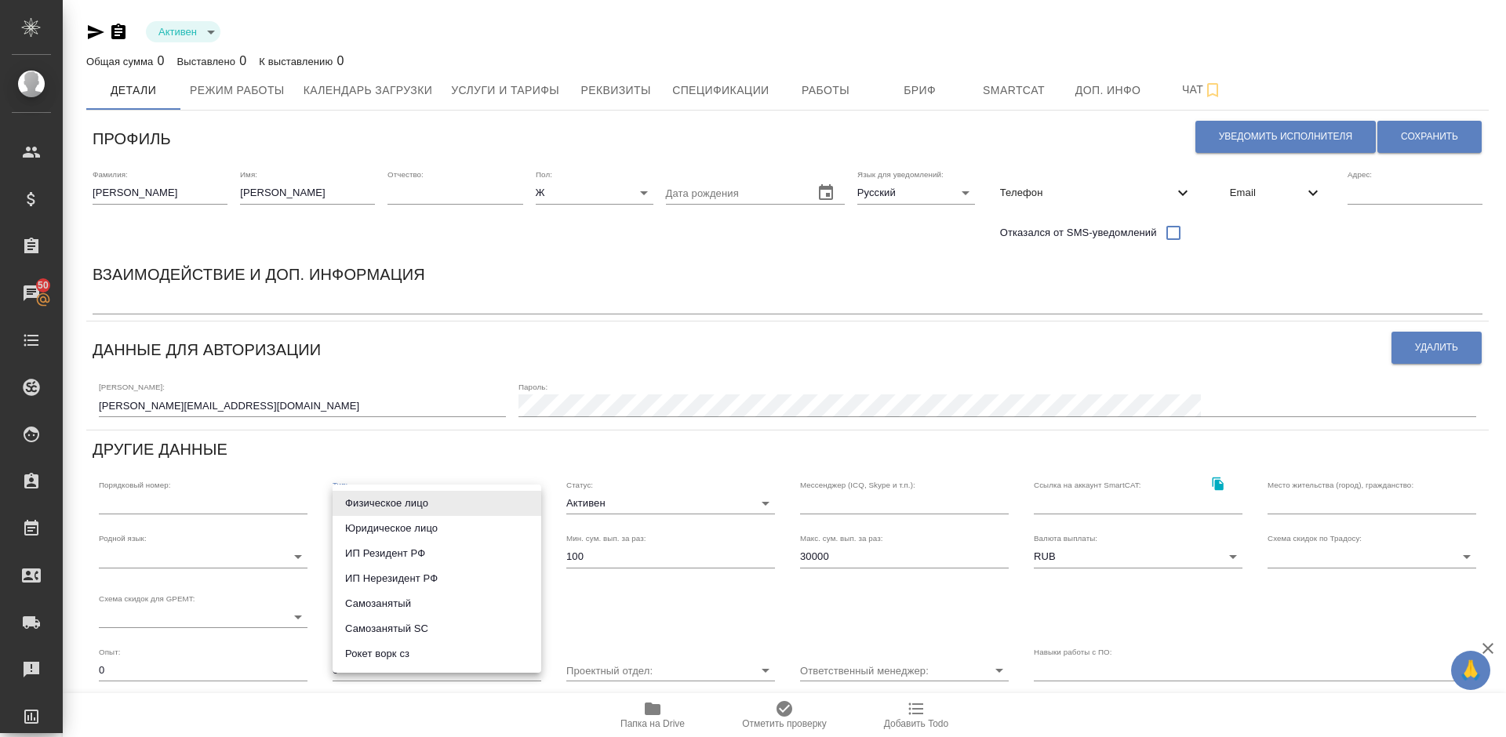
click at [449, 506] on body "🙏 .cls-1 fill:#fff; AWATERA Lazareva Anastasia Клиенты Спецификации Заказы 50 Ч…" at bounding box center [753, 368] width 1506 height 737
click at [424, 657] on li "Рокет ворк сз" at bounding box center [437, 654] width 209 height 25
type input "rocketWorkSelfEmployed"
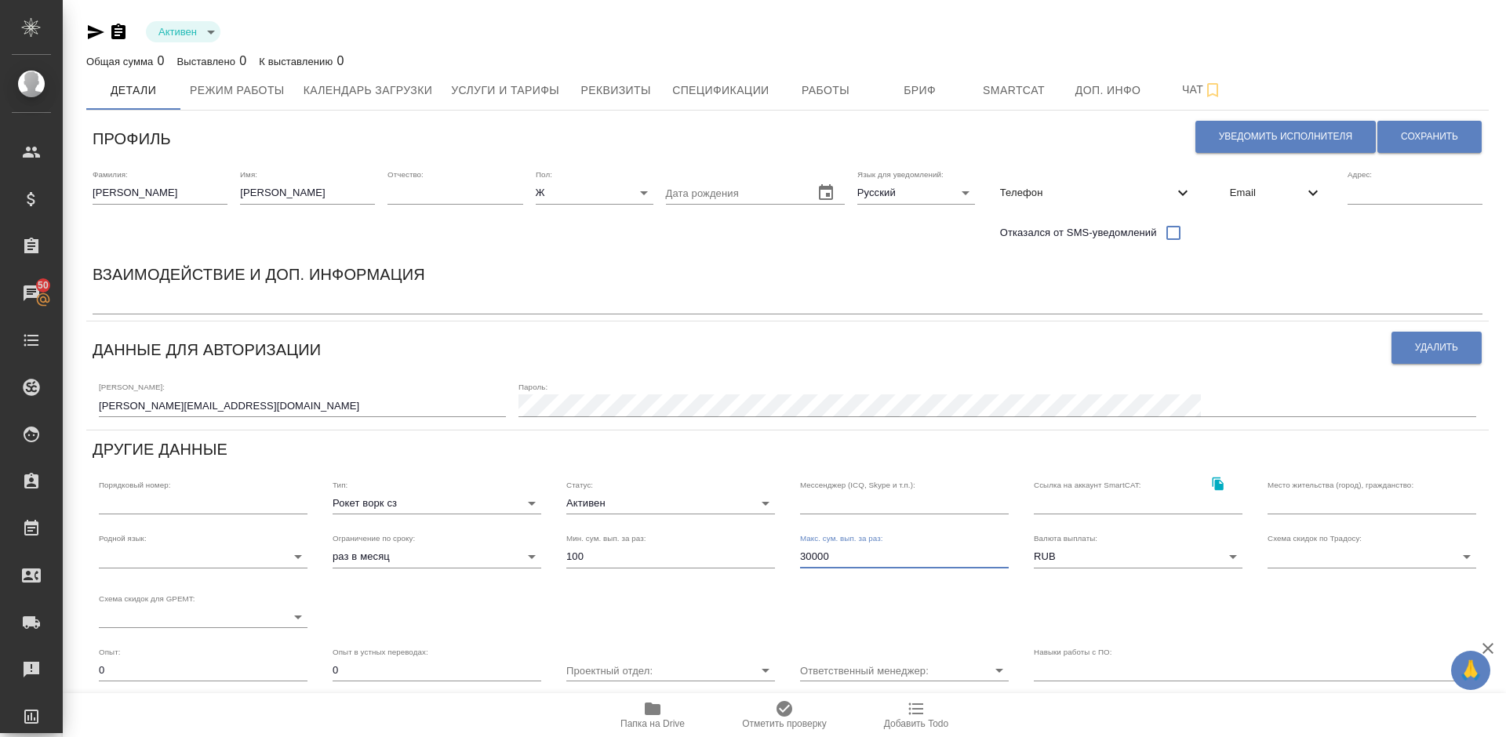
click at [839, 560] on input "30000" at bounding box center [904, 557] width 209 height 22
type input "3"
type input "100000"
click at [1295, 507] on input "text" at bounding box center [1372, 504] width 209 height 22
type input "[GEOGRAPHIC_DATA], [GEOGRAPHIC_DATA]"
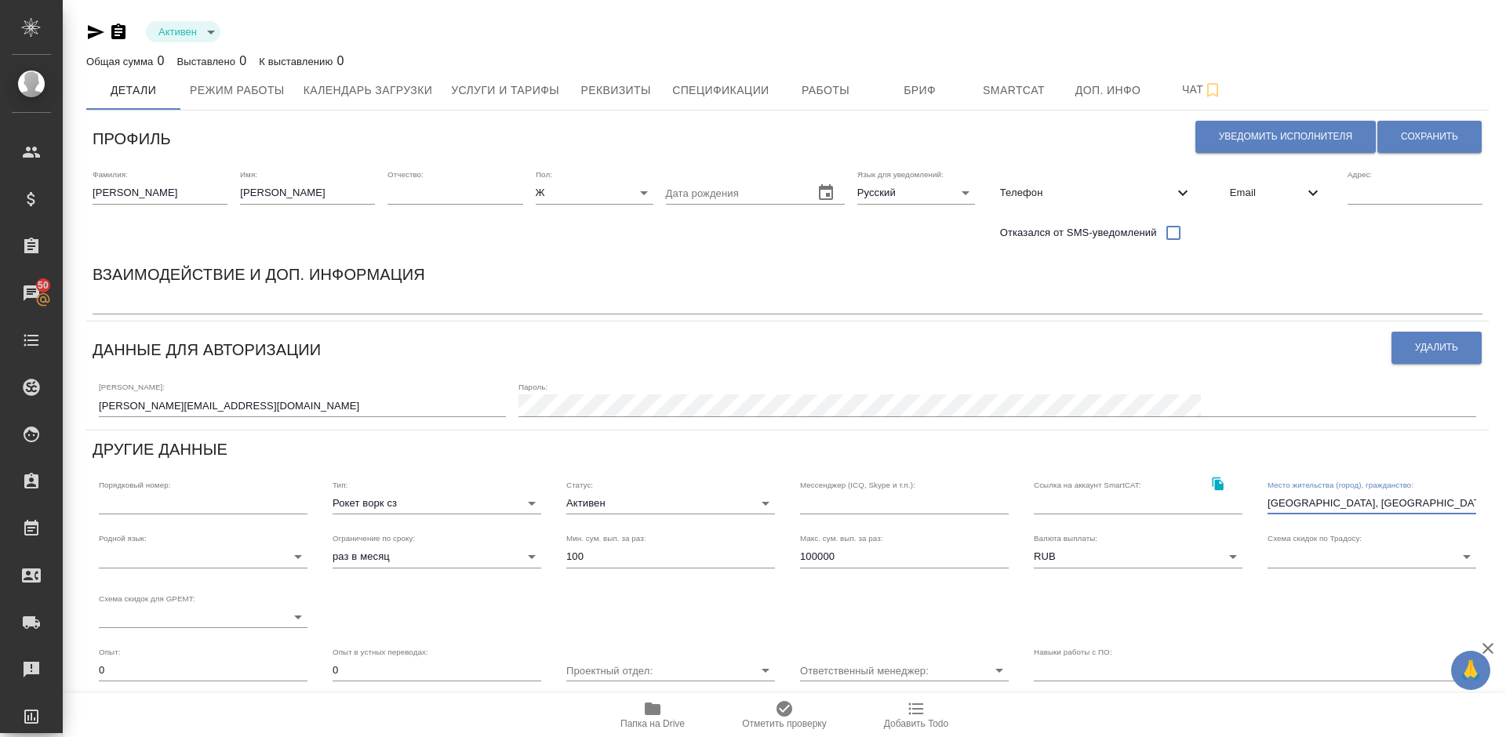
click at [268, 550] on body "🙏 .cls-1 fill:#fff; AWATERA Lazareva Anastasia Клиенты Спецификации Заказы 50 Ч…" at bounding box center [753, 368] width 1506 height 737
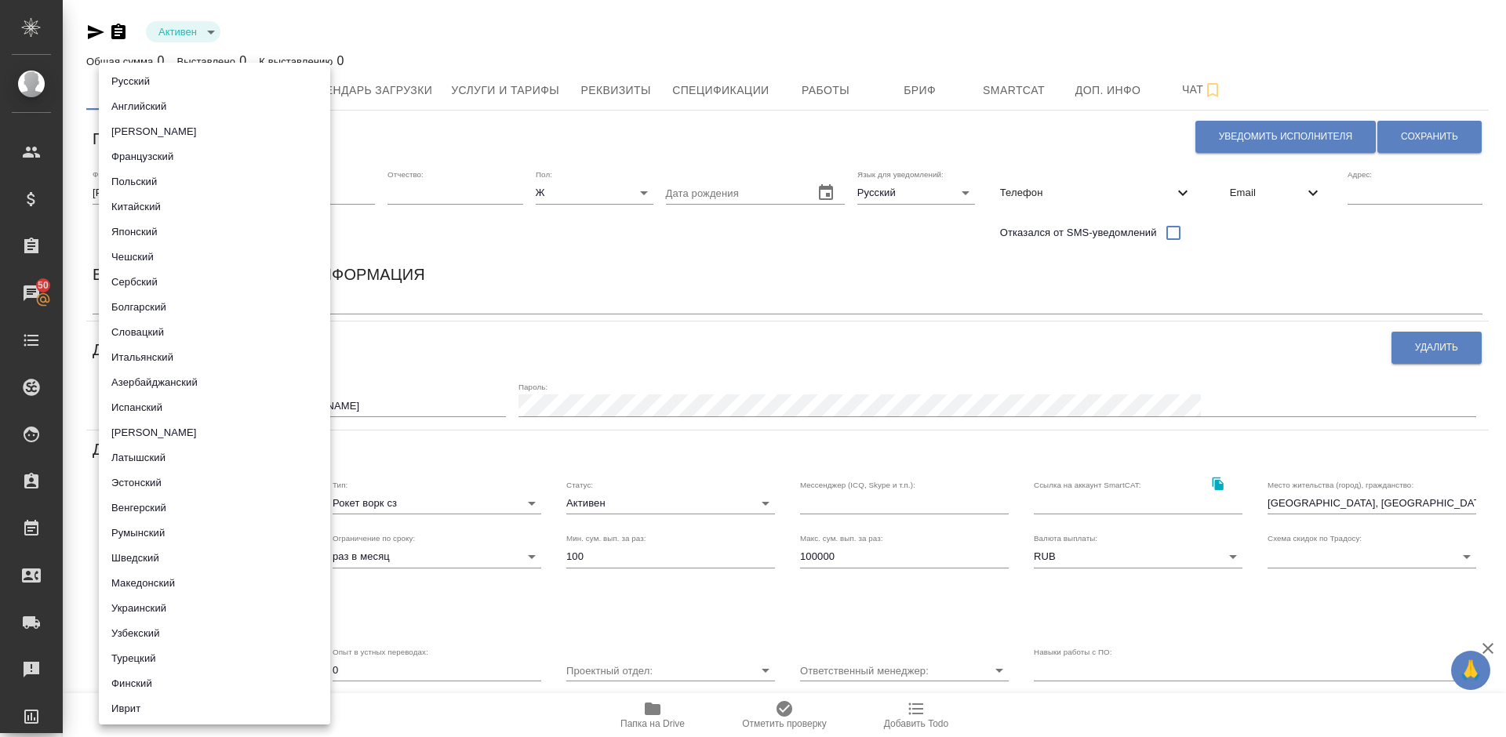
click at [195, 82] on li "Русский" at bounding box center [214, 81] width 231 height 25
type input "5b23e16b512f265610b605f7"
click at [669, 371] on div at bounding box center [753, 368] width 1506 height 737
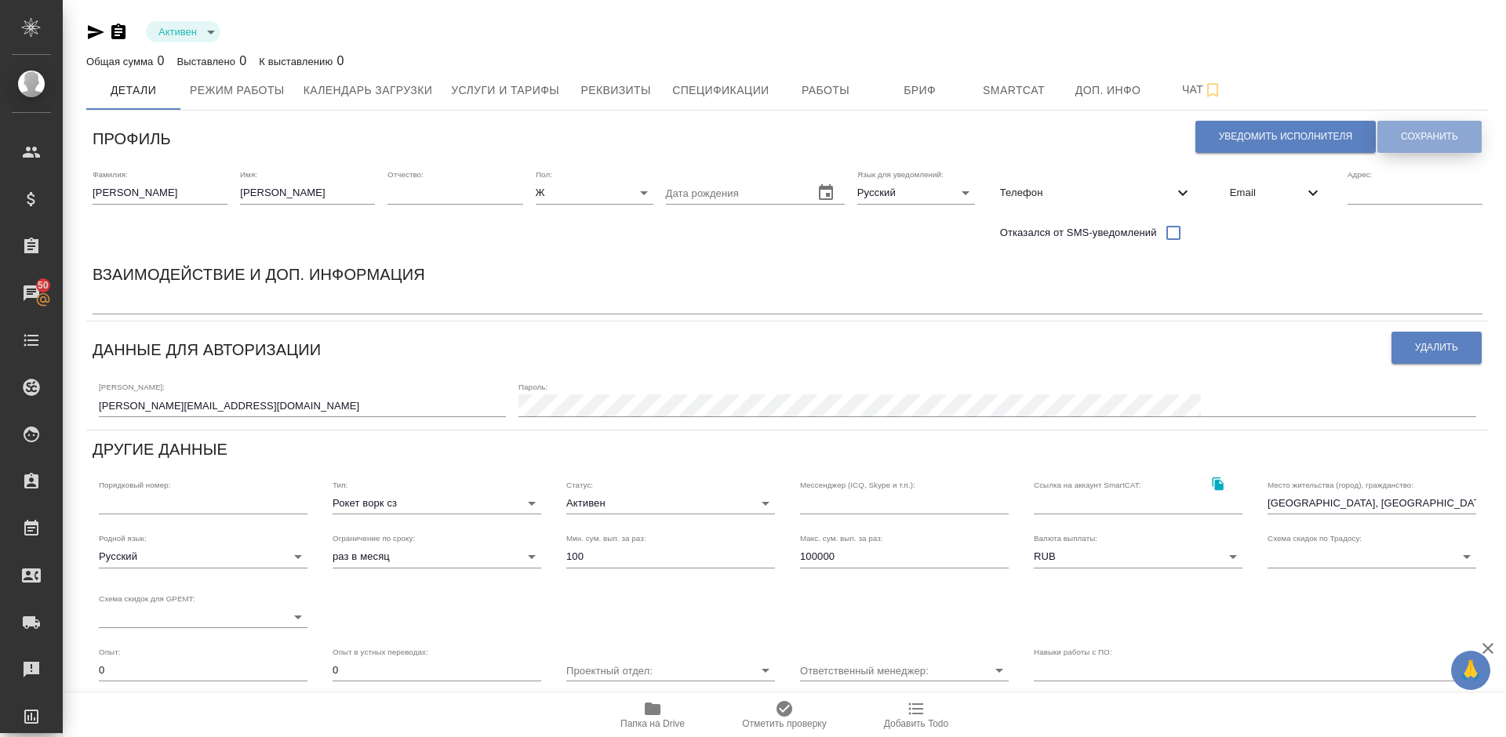
click at [1420, 138] on span "Сохранить" at bounding box center [1429, 136] width 57 height 13
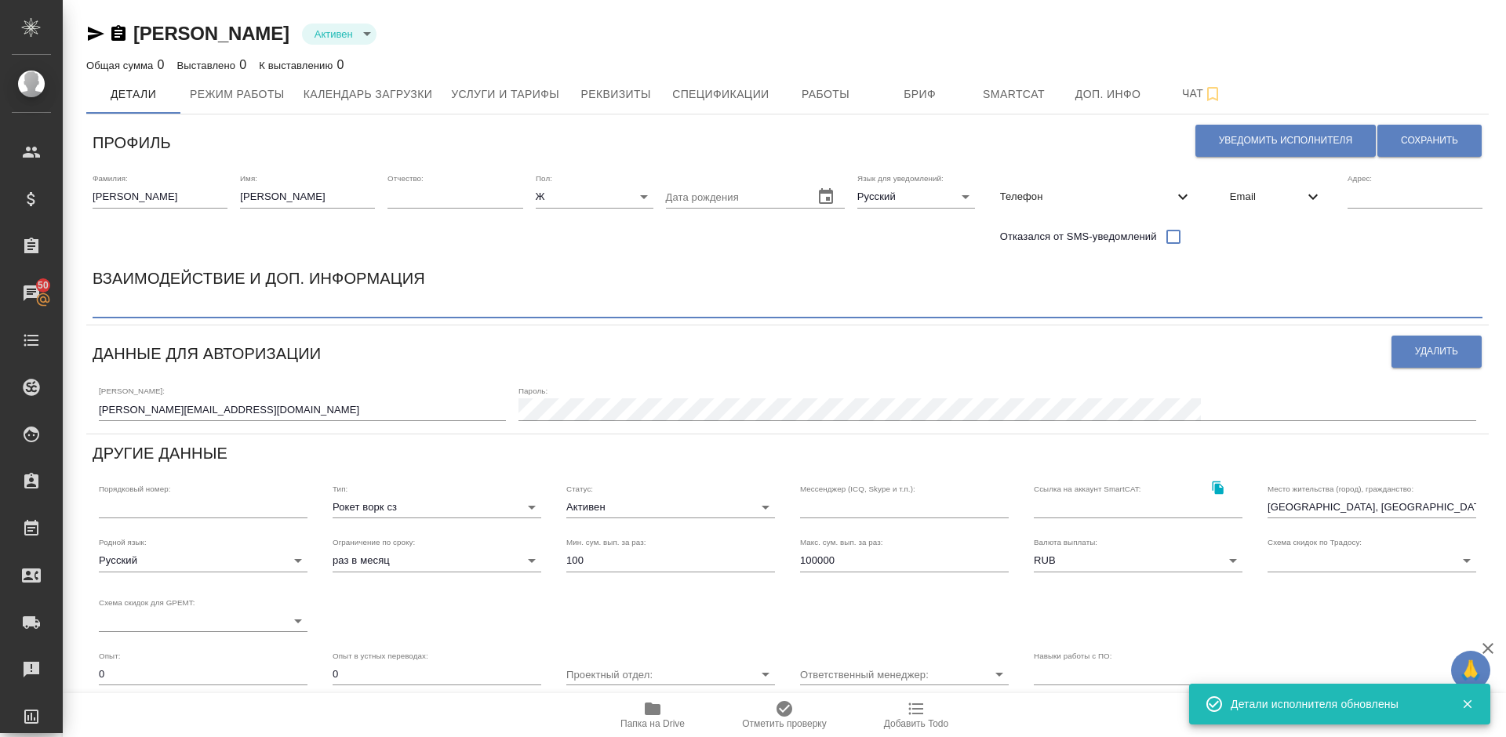
click at [180, 305] on textarea at bounding box center [788, 307] width 1390 height 12
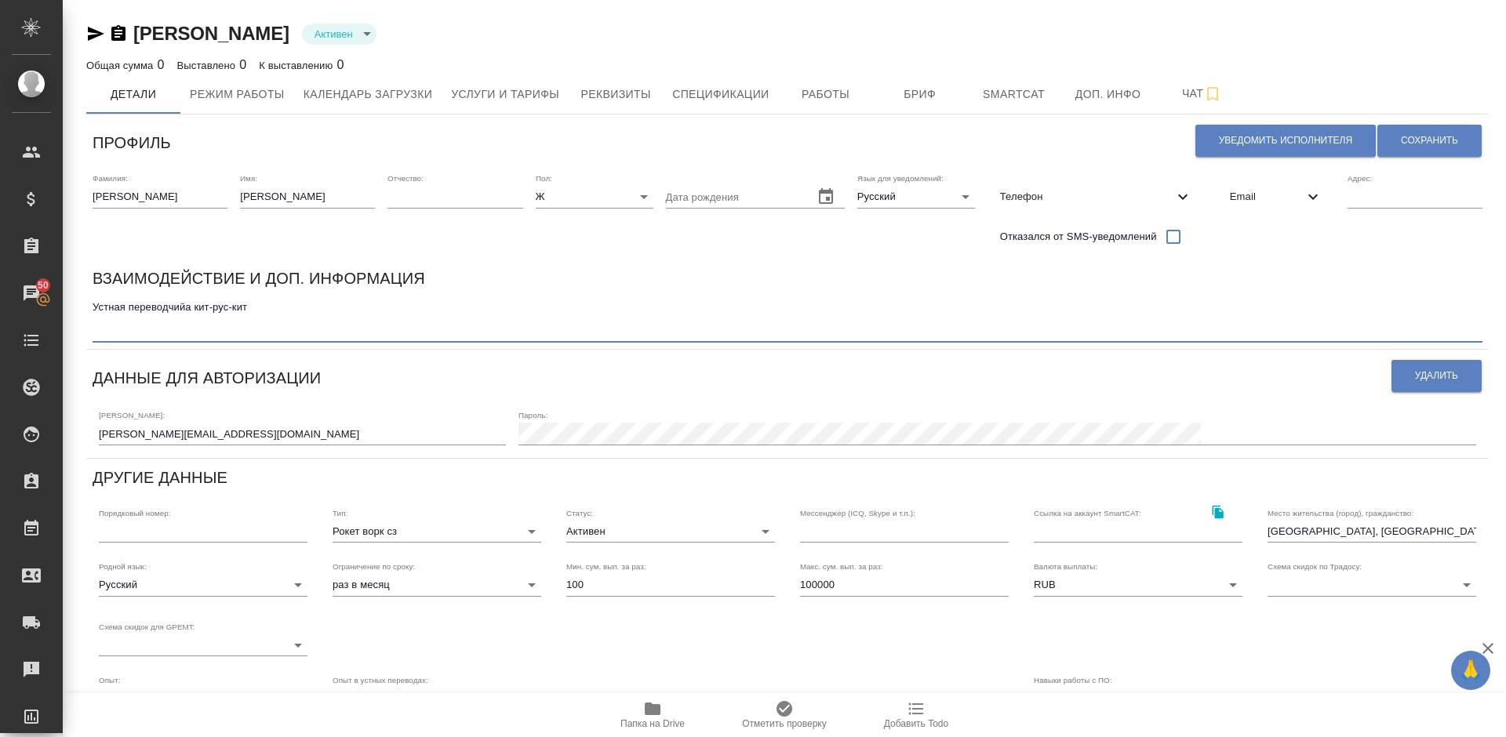
click at [180, 307] on textarea "Устная переводчийа кит-рус-кит" at bounding box center [788, 319] width 1390 height 36
click at [187, 307] on textarea "Устная переводчийа кит-рус-кит" at bounding box center [788, 319] width 1390 height 36
click at [270, 308] on textarea "Устная переводчица кит-рус-кит" at bounding box center [788, 319] width 1390 height 36
click at [190, 326] on textarea "Устная переводчица кит-рус-кит" at bounding box center [788, 319] width 1390 height 36
click at [171, 329] on textarea "Устная переводчица кит-рус-кит" at bounding box center [788, 319] width 1390 height 36
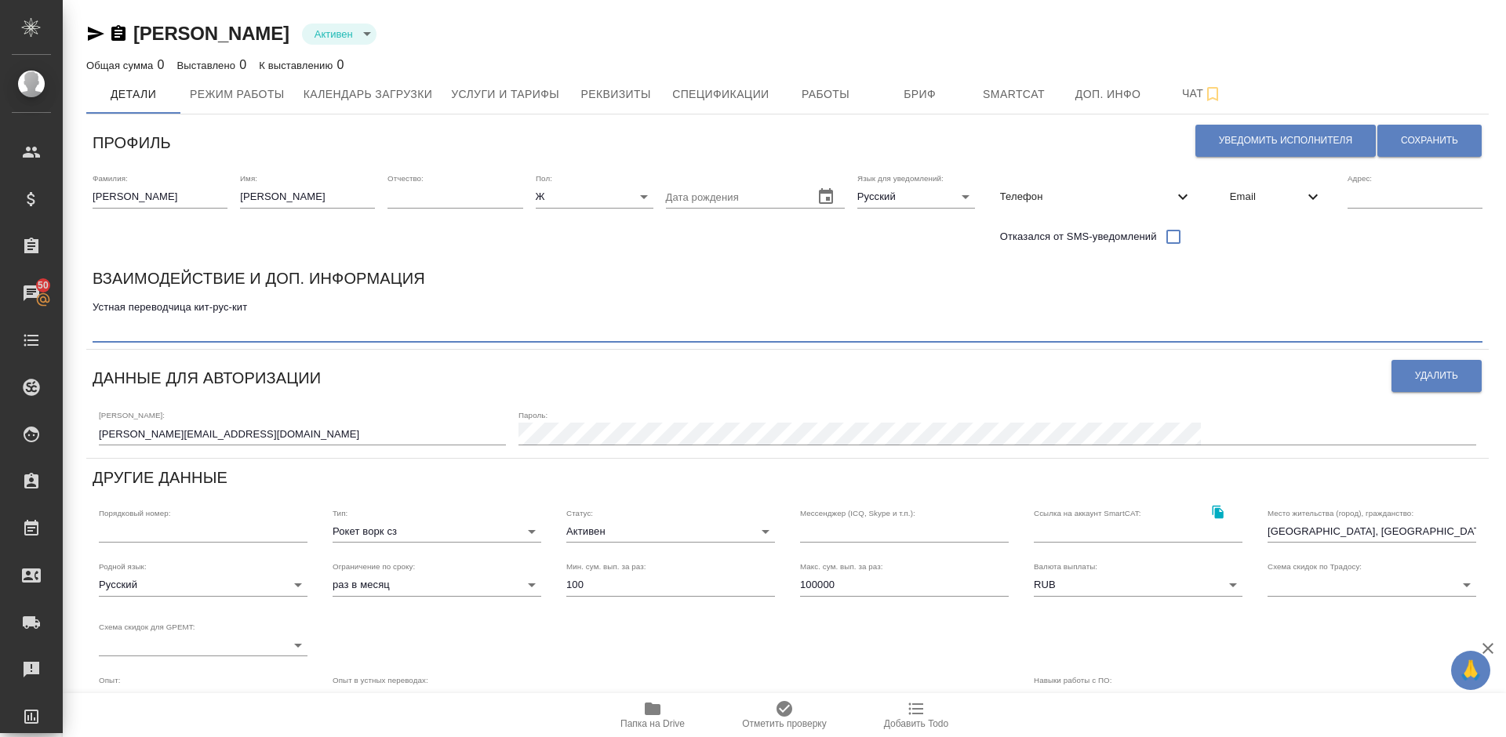
paste textarea "Ставка у меня обычно от 20-25 тыс в день за 8 часов. За полдня 10-15 тыс. В час…"
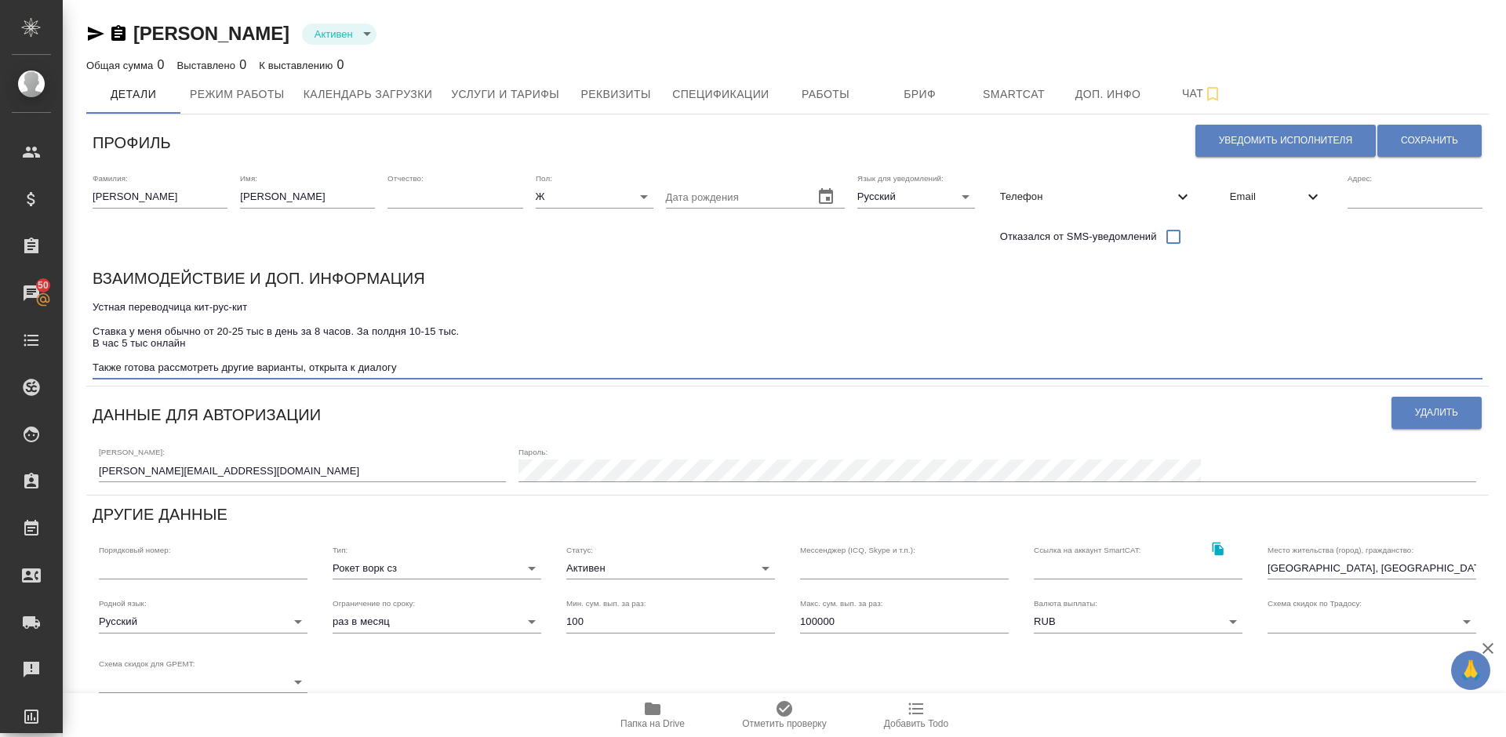
click at [93, 329] on textarea "Устная переводчица кит-рус-кит Ставка у меня обычно от 20-25 тыс в день за 8 ча…" at bounding box center [788, 337] width 1390 height 73
click at [96, 365] on textarea "Устная переводчица кит-рус-кит "Ставка у меня обычно от 20-25 тыс в день за 8 ч…" at bounding box center [788, 337] width 1390 height 73
click at [96, 366] on textarea "Устная переводчица кит-рус-кит "Ставка у меня обычно от 20-25 тыс в день за 8 ч…" at bounding box center [788, 337] width 1390 height 73
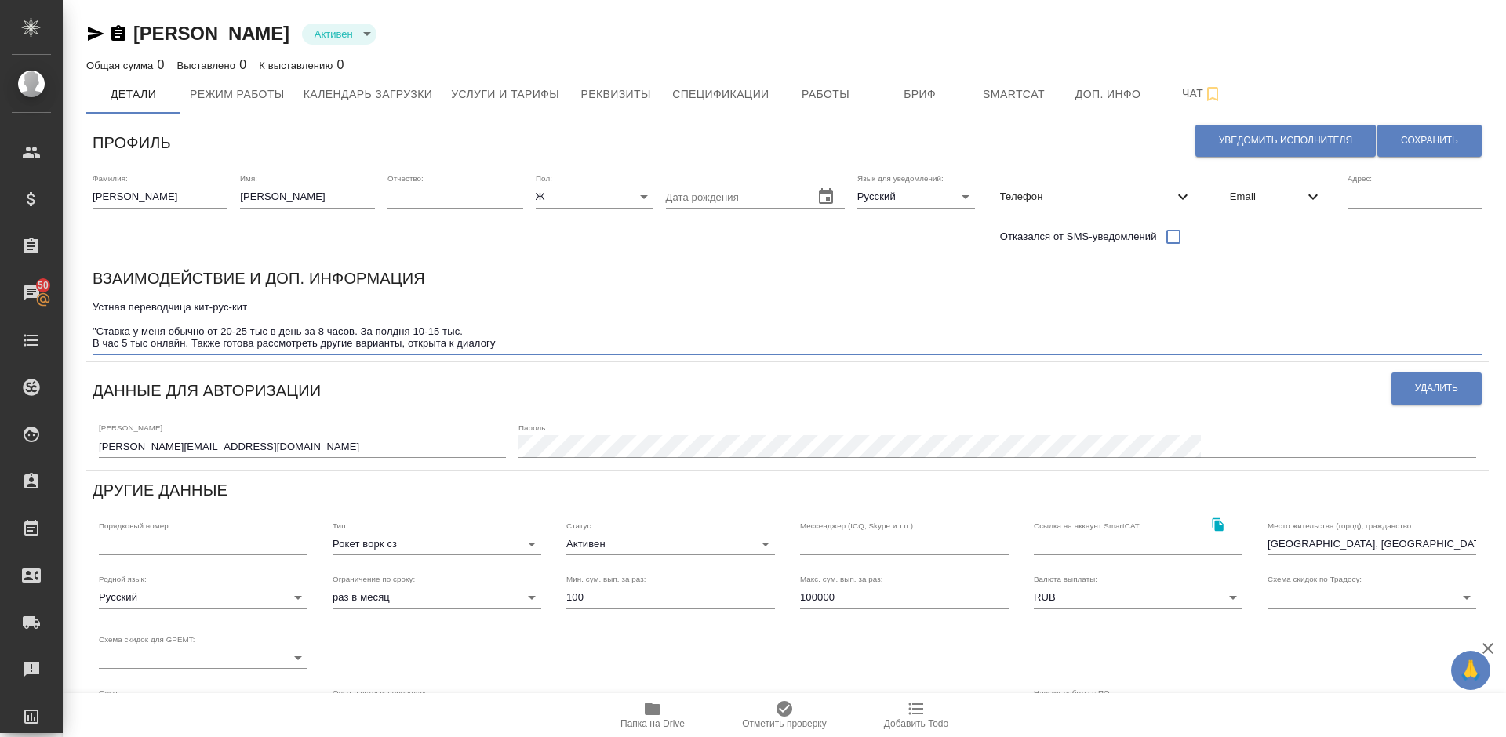
click at [508, 343] on textarea "Устная переводчица кит-рус-кит "Ставка у меня обычно от 20-25 тыс в день за 8 ч…" at bounding box center [788, 325] width 1390 height 49
type textarea "Устная переводчица кит-рус-кит "Ставка у меня обычно от 20-25 тыс в день за 8 ч…"
click at [1414, 145] on span "Сохранить" at bounding box center [1429, 140] width 57 height 13
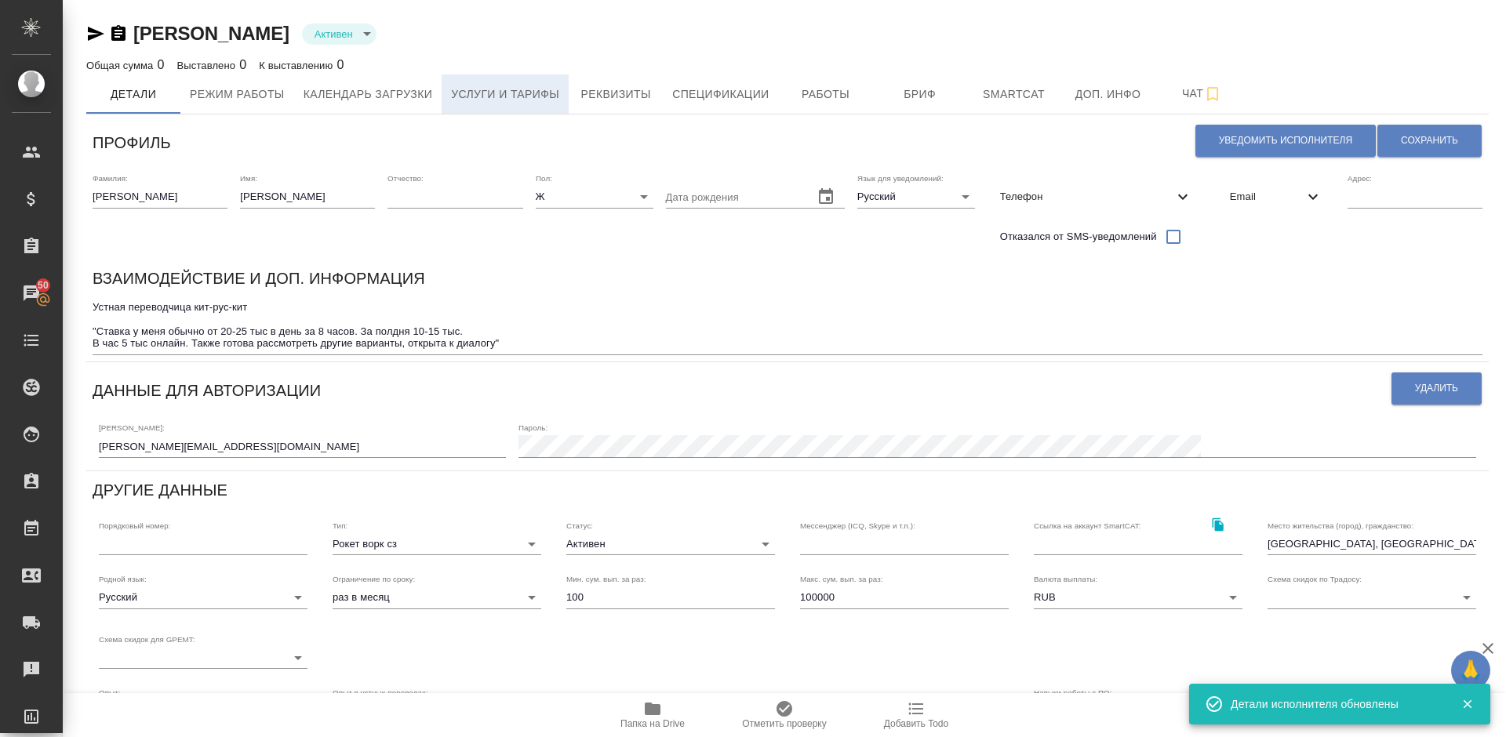
click at [523, 89] on span "Услуги и тарифы" at bounding box center [505, 95] width 108 height 20
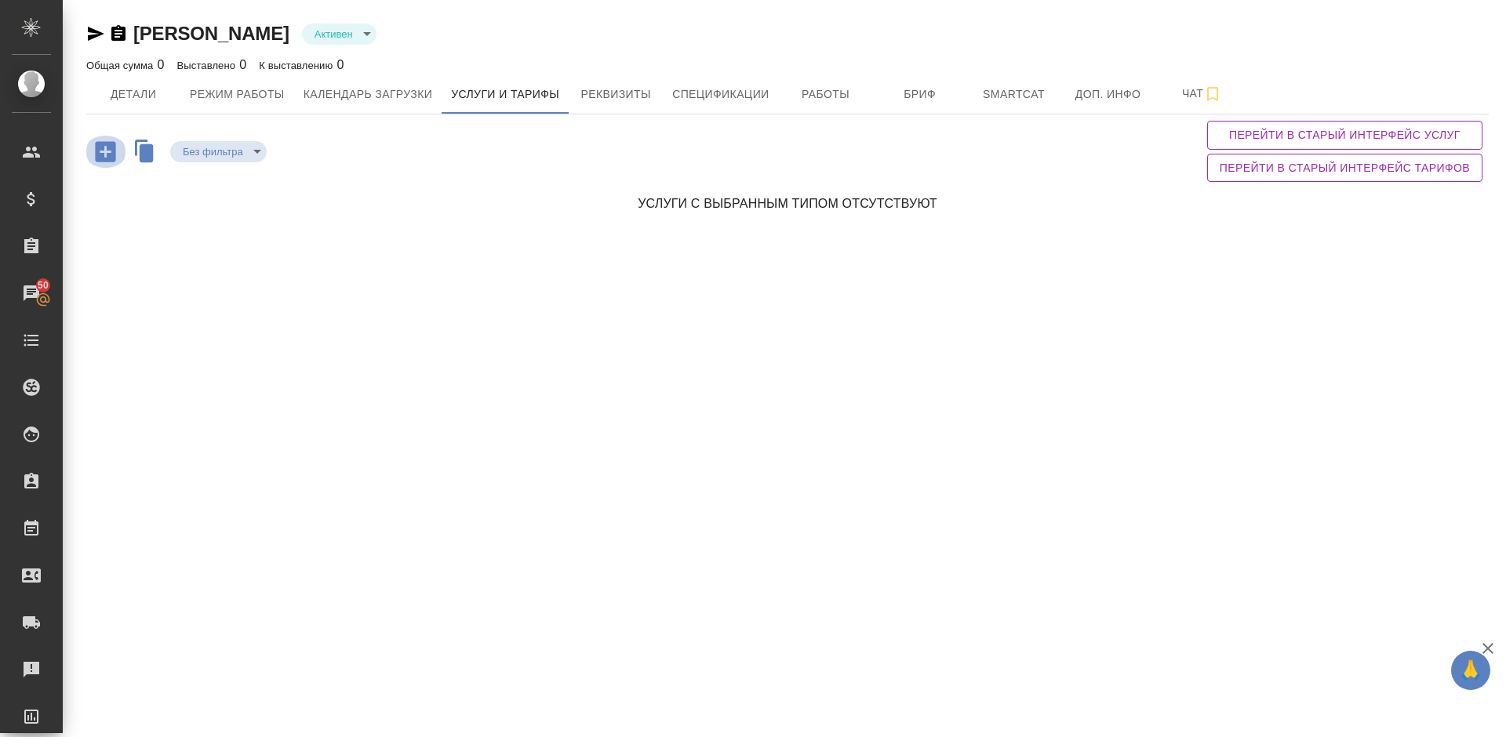
click at [107, 154] on icon "button" at bounding box center [105, 151] width 20 height 20
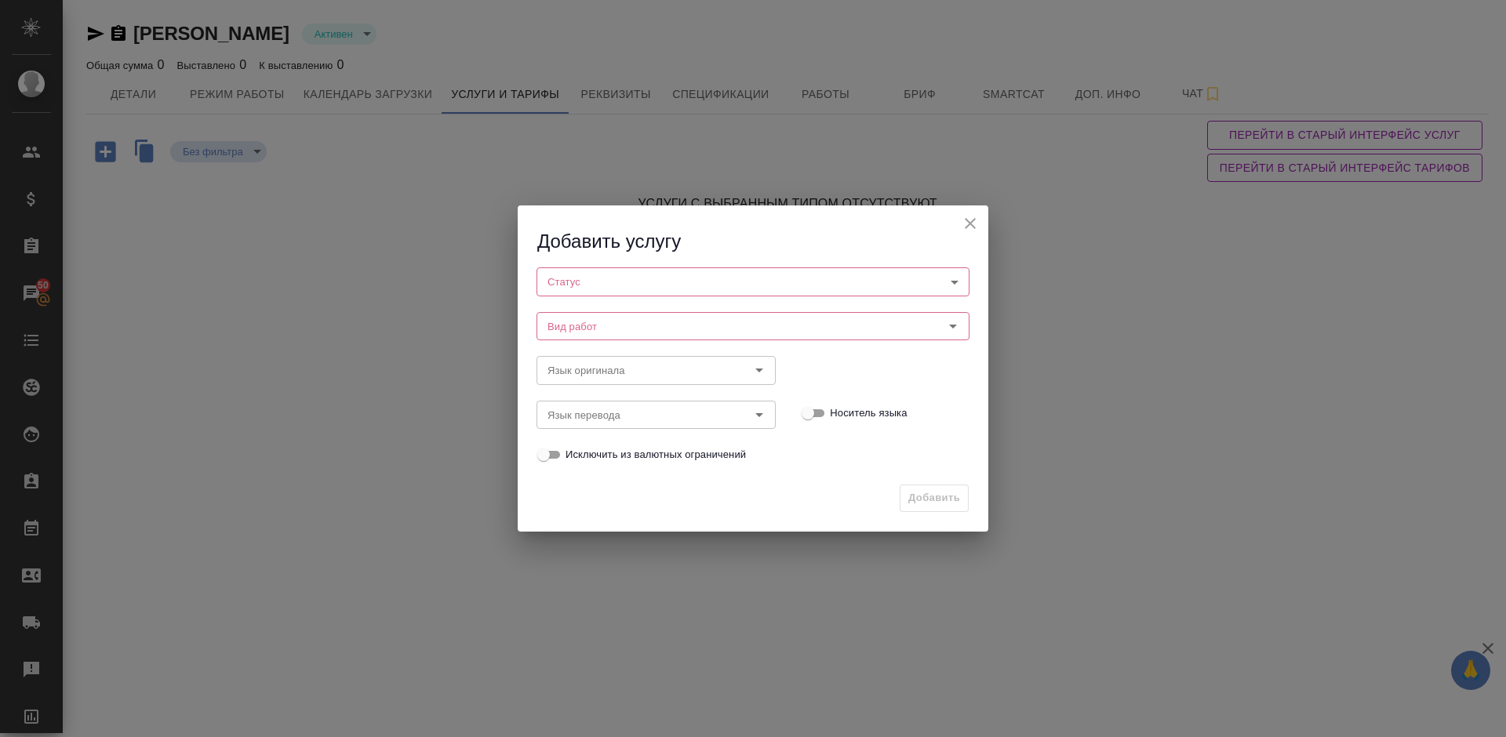
click at [623, 283] on body "🙏 .cls-1 fill:#fff; AWATERA Lazareva Anastasia Клиенты Спецификации Заказы 50 Ч…" at bounding box center [753, 368] width 1506 height 737
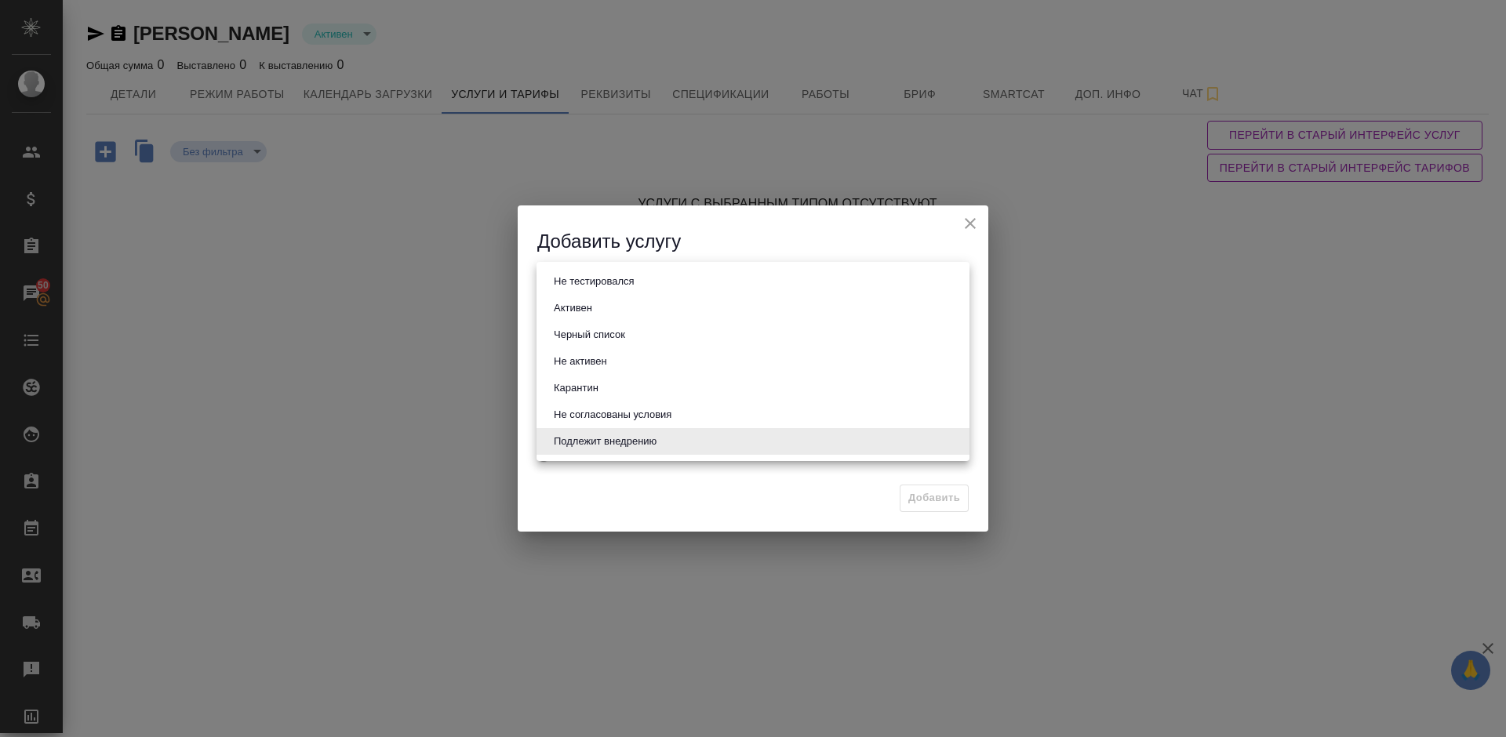
click at [628, 302] on li "Активен" at bounding box center [753, 308] width 433 height 27
type input "active"
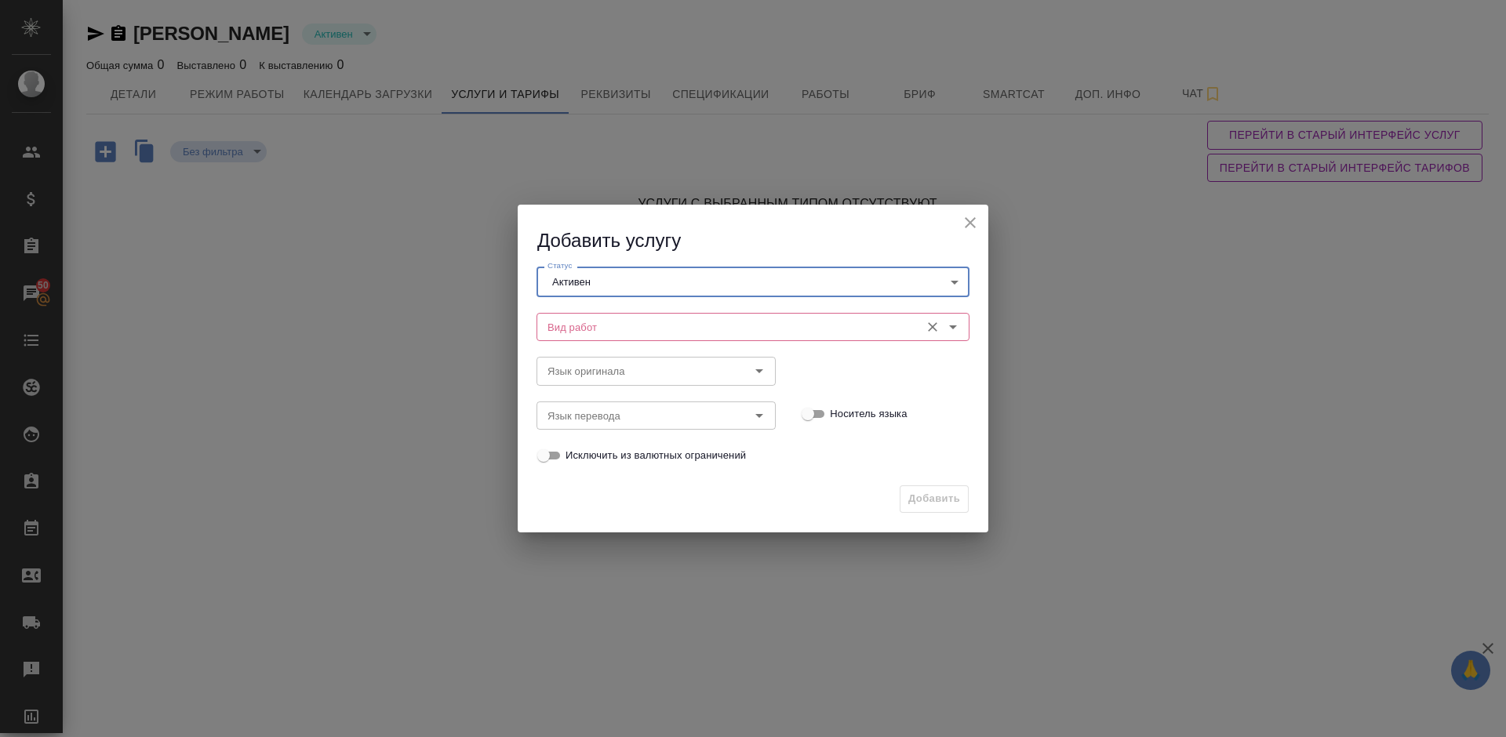
click at [649, 324] on input "Вид работ" at bounding box center [726, 327] width 371 height 19
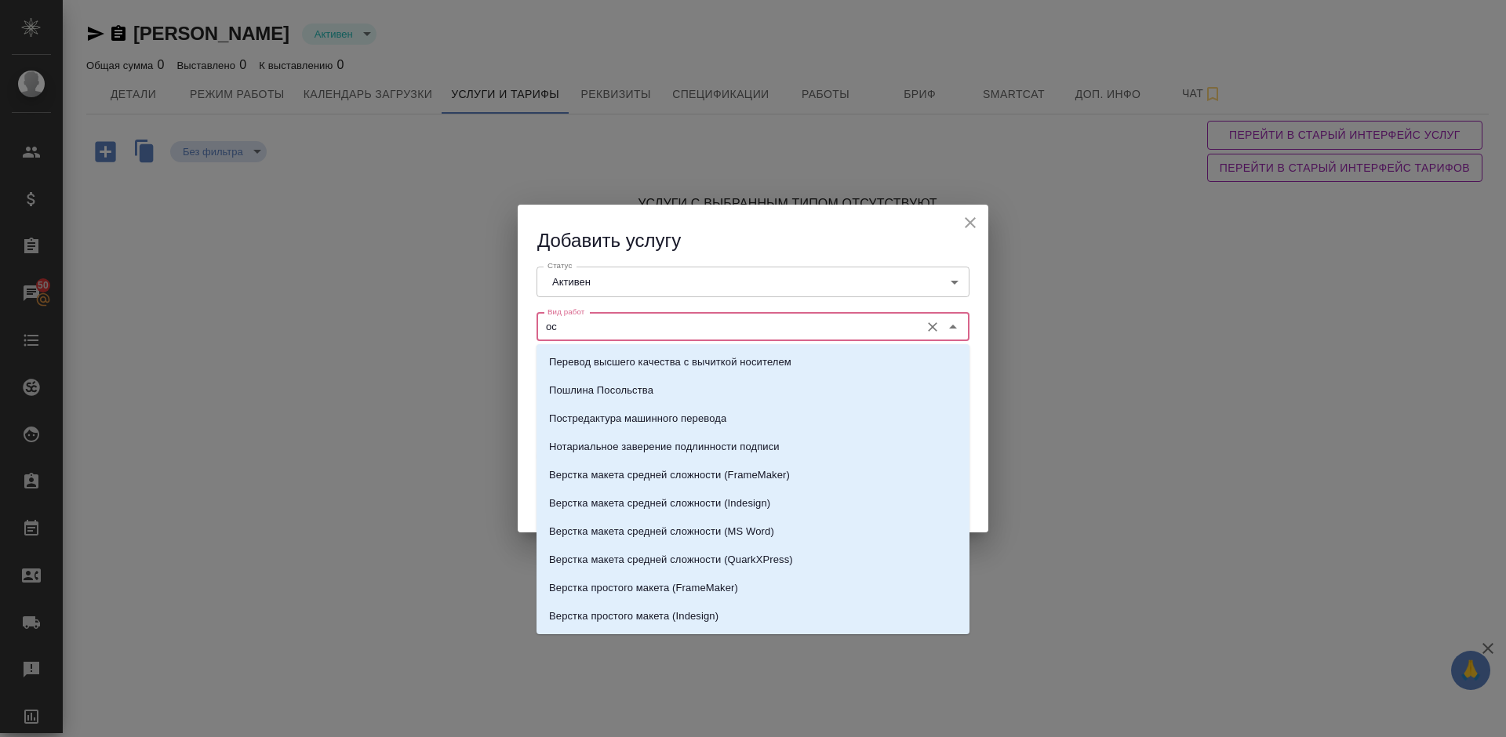
type input "о"
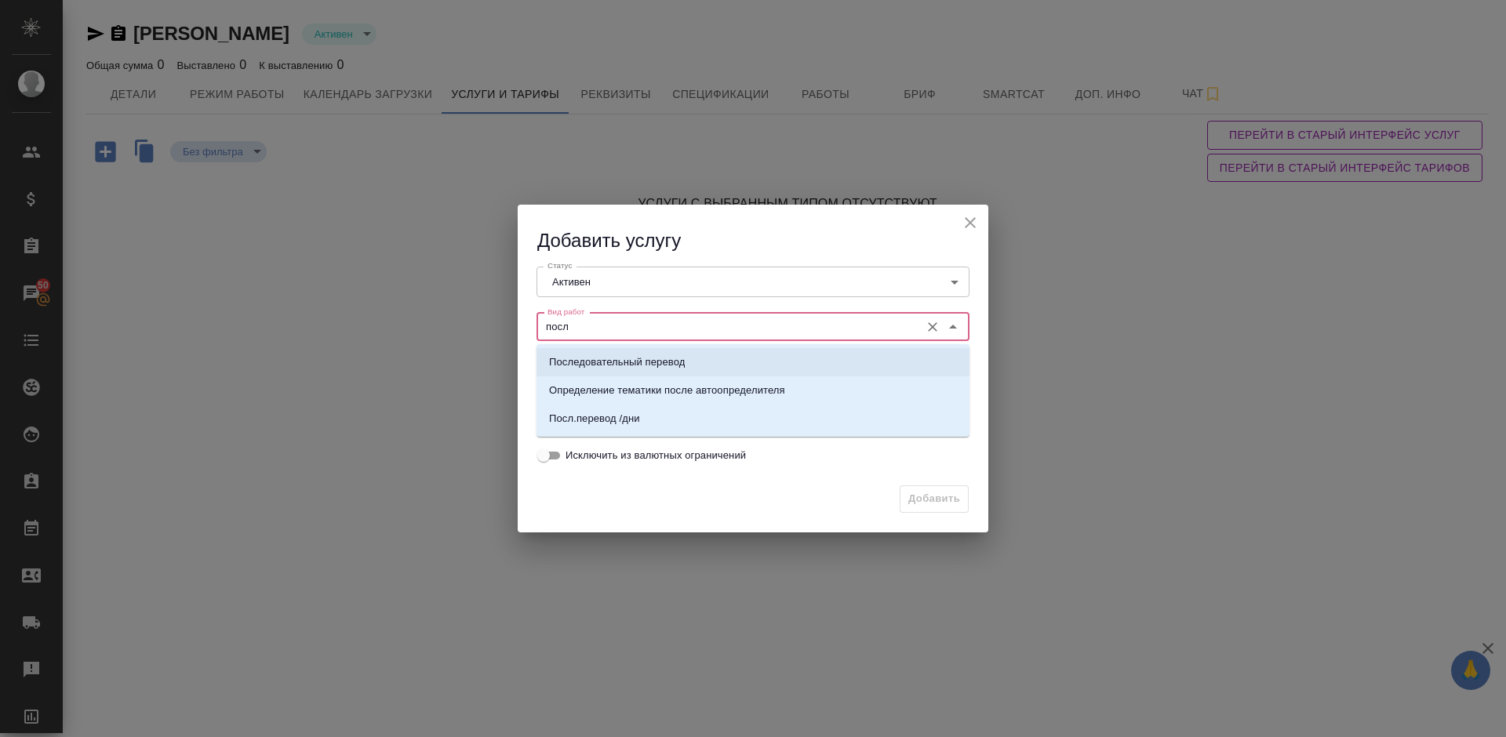
click at [664, 362] on p "Последовательный перевод" at bounding box center [617, 363] width 136 height 16
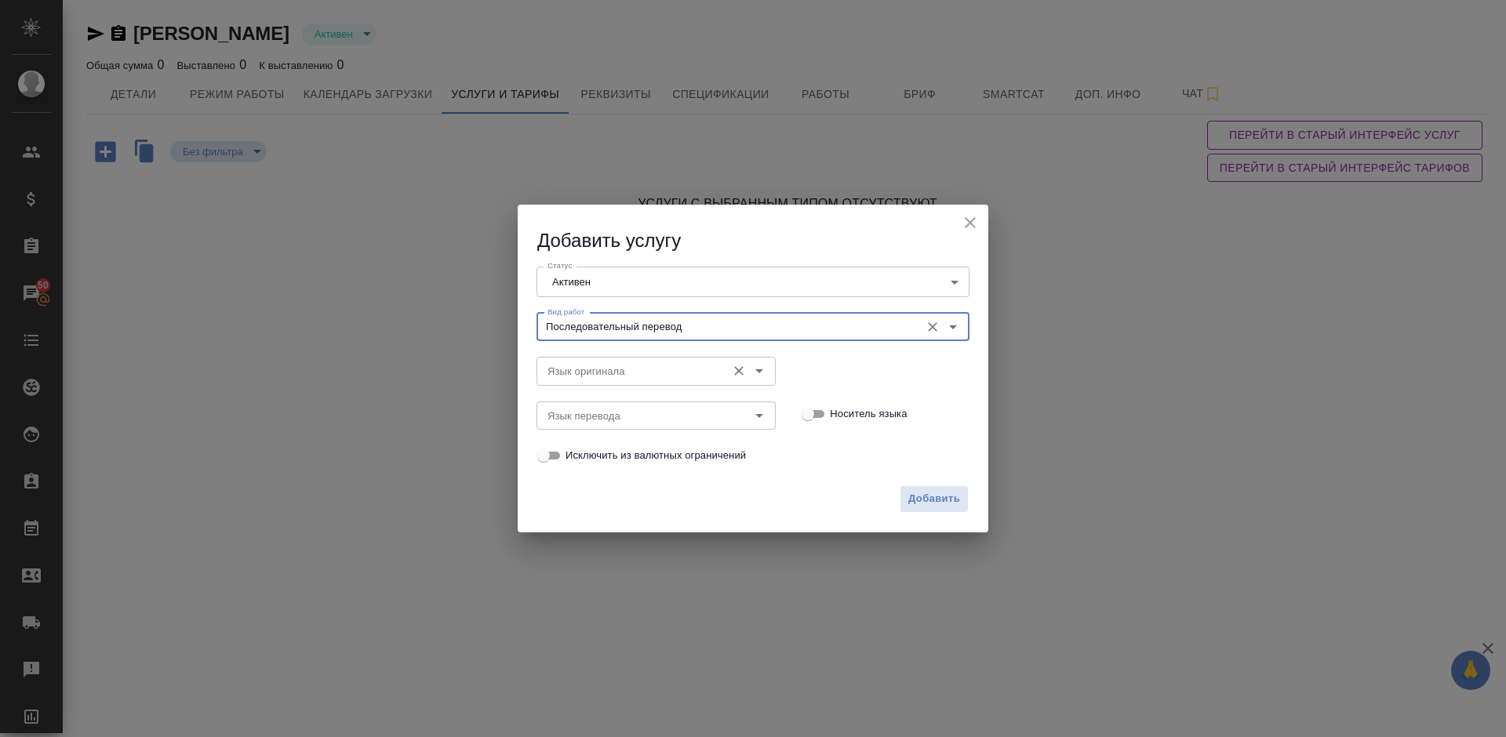
click at [628, 360] on div "Язык оригинала" at bounding box center [656, 371] width 239 height 28
type input "Последовательный перевод"
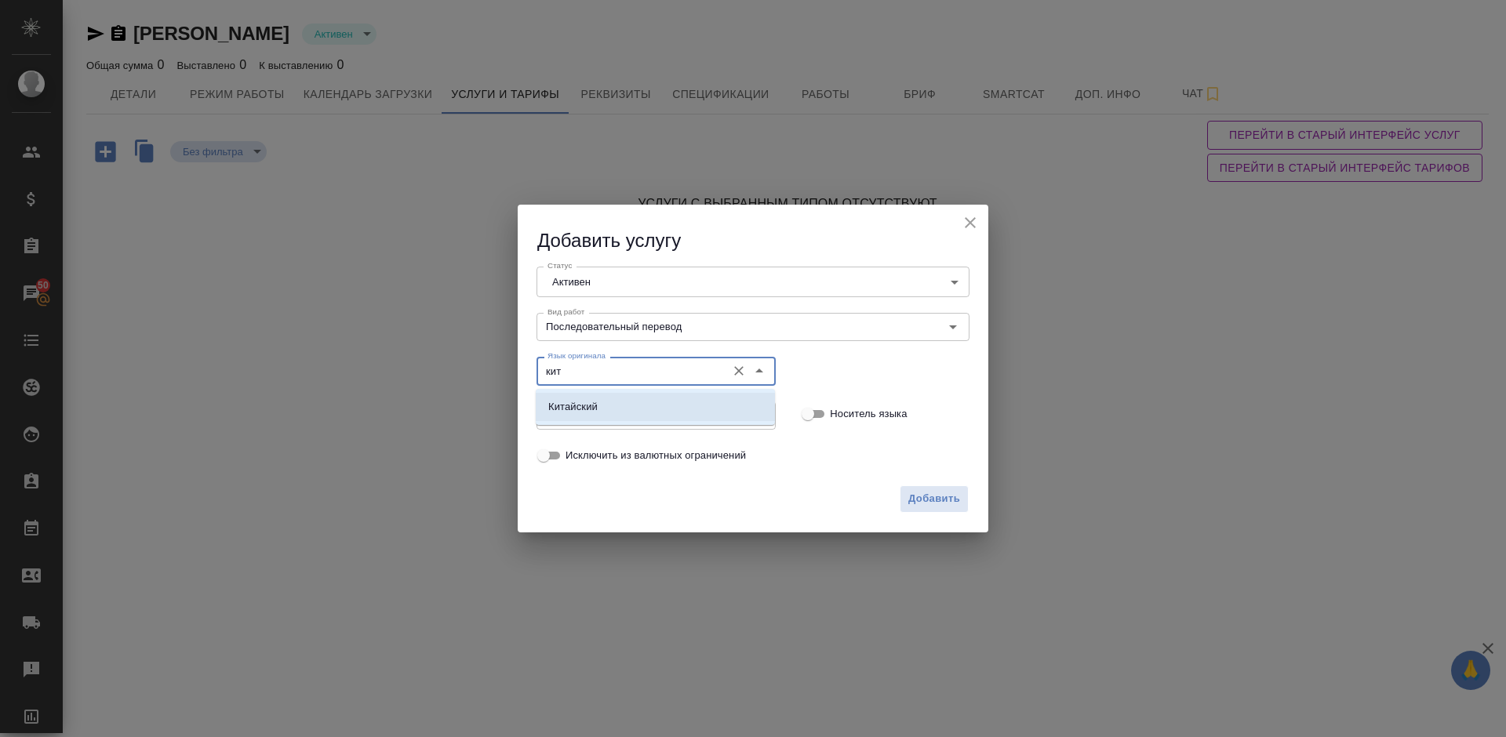
click at [651, 412] on li "Китайский" at bounding box center [655, 407] width 239 height 28
type input "Китайский"
click at [621, 408] on input "Язык перевода" at bounding box center [629, 415] width 177 height 19
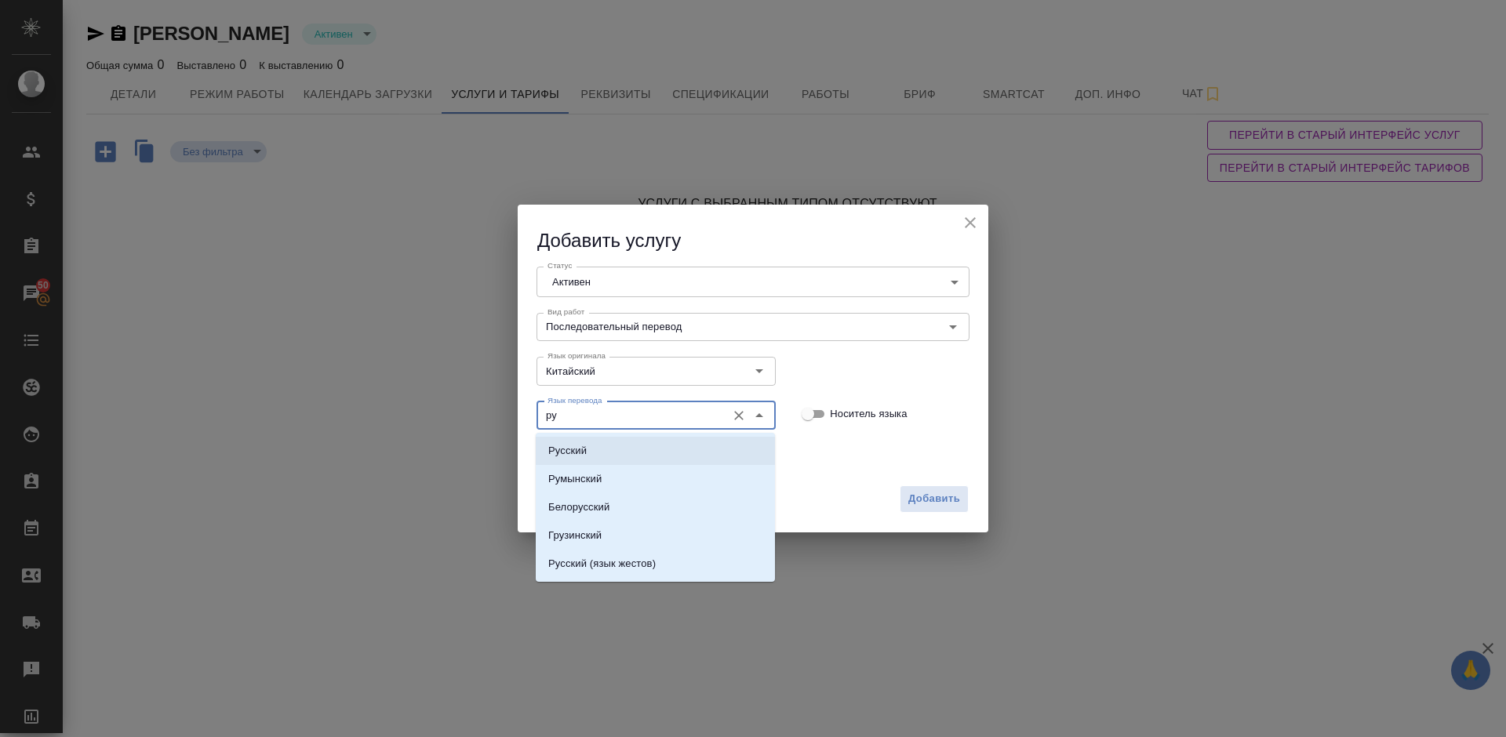
click at [625, 450] on li "Русский" at bounding box center [655, 451] width 239 height 28
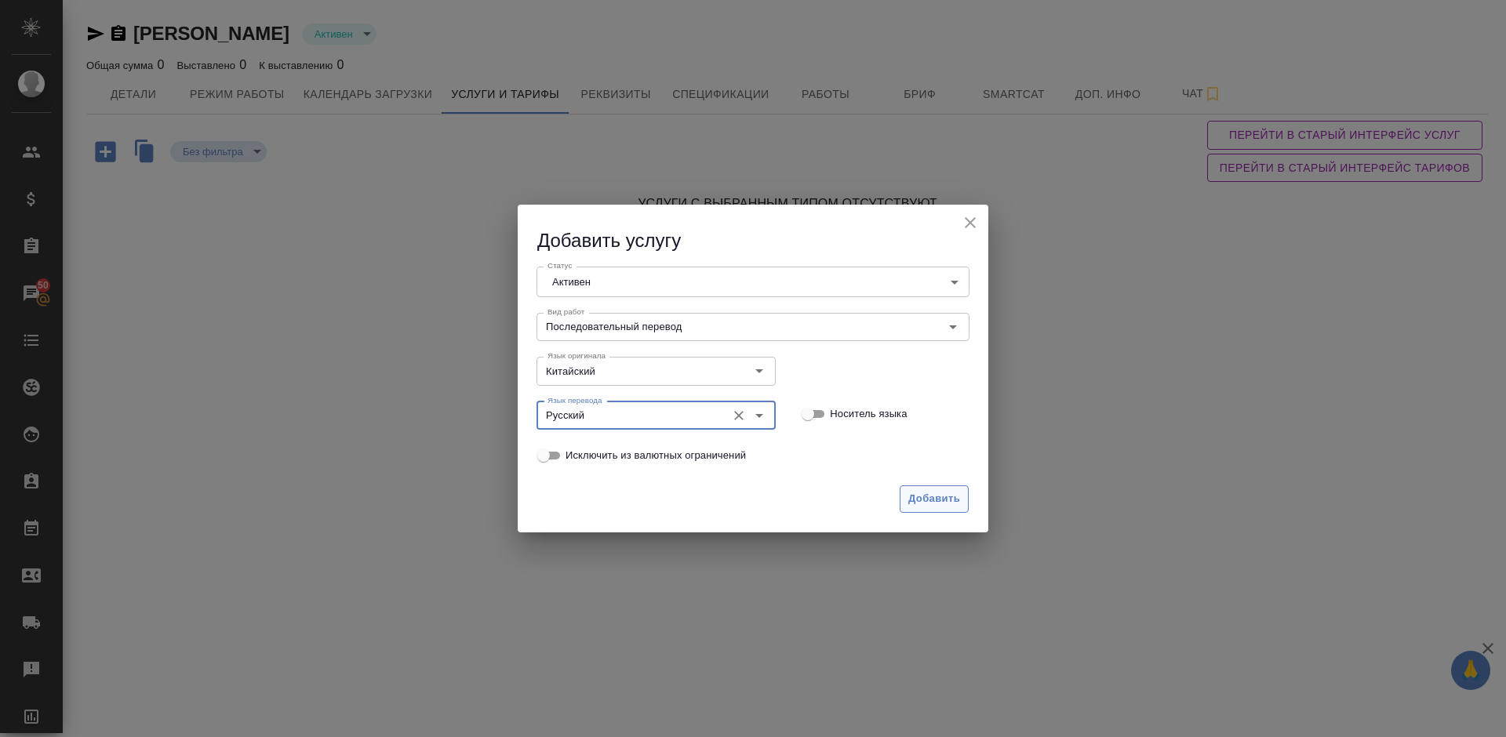
type input "Русский"
click at [936, 502] on span "Добавить" at bounding box center [934, 499] width 52 height 18
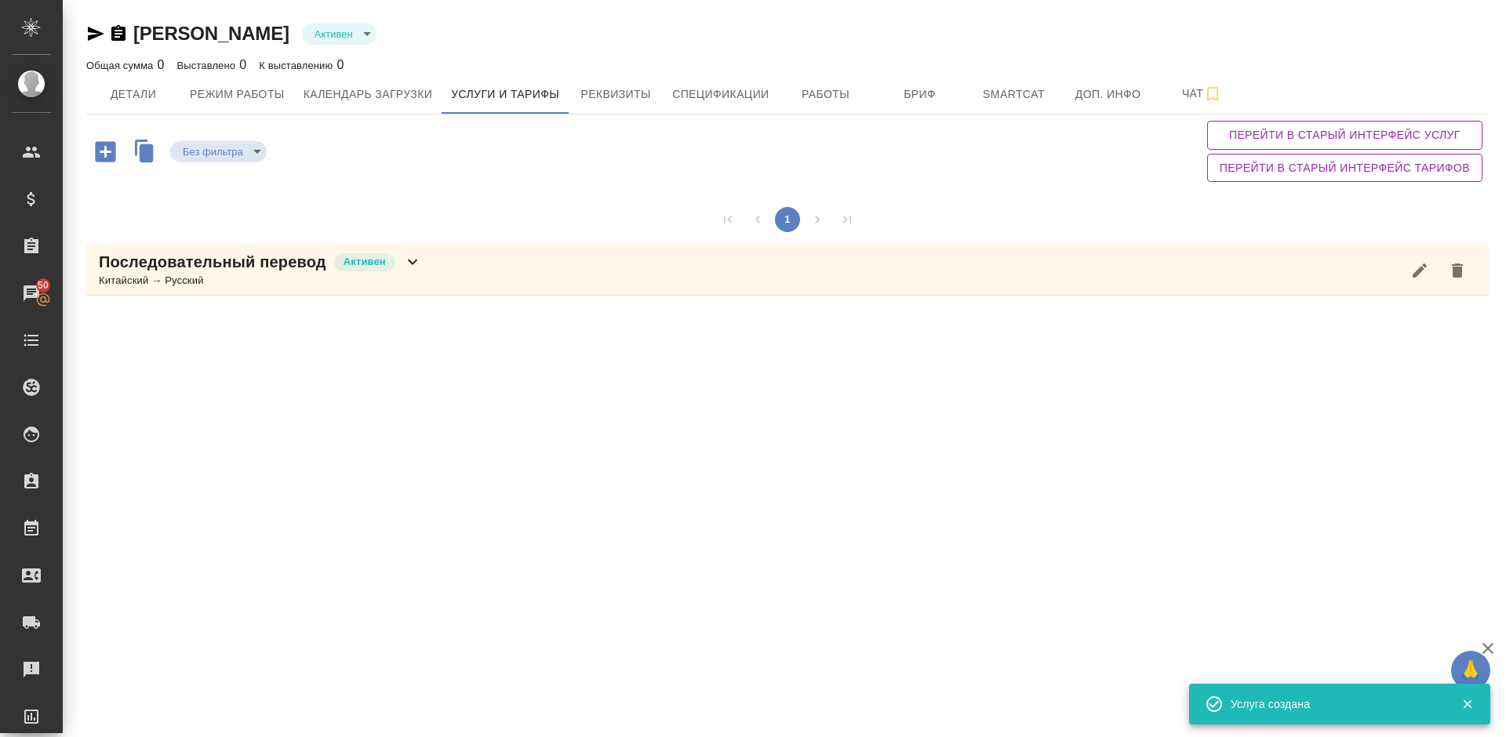
click at [107, 157] on icon "button" at bounding box center [105, 151] width 20 height 20
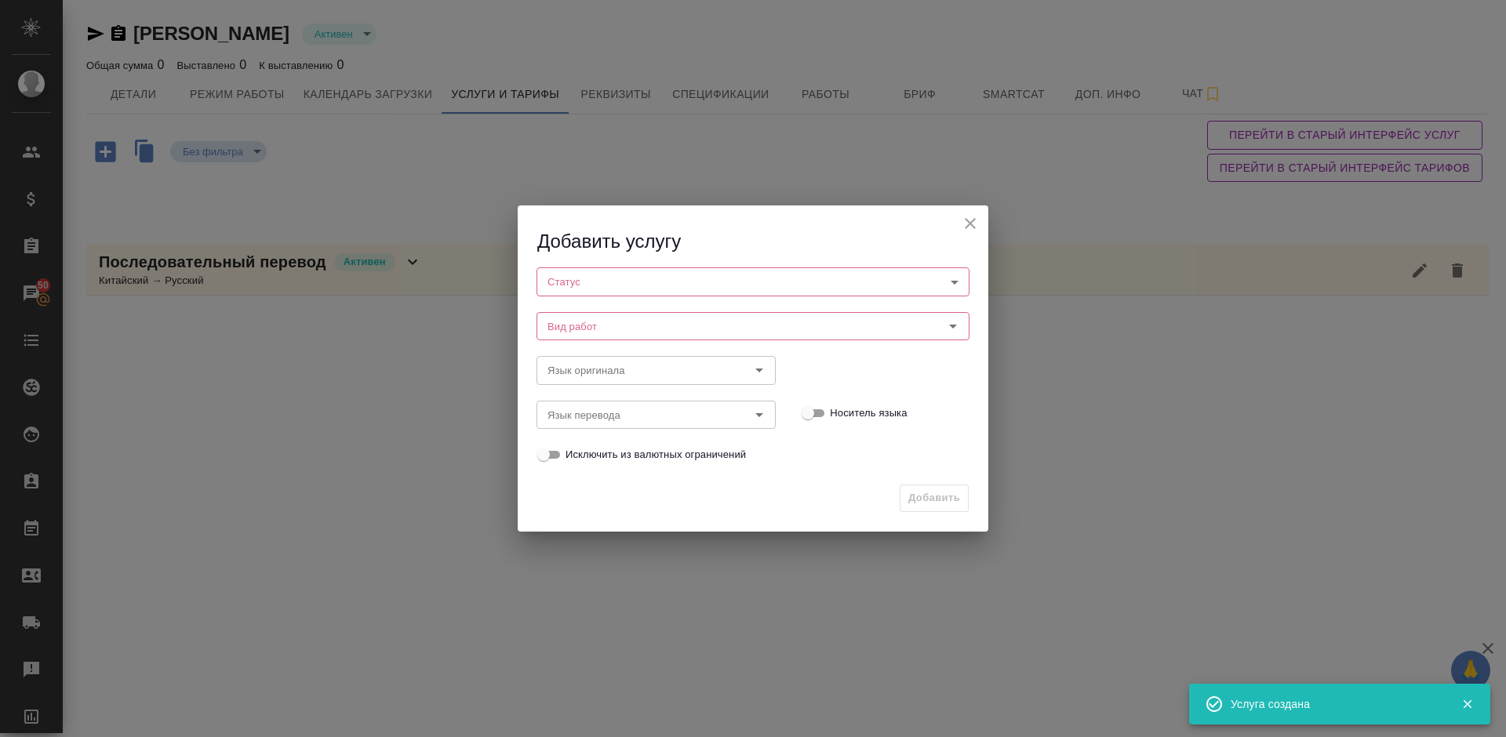
click at [620, 281] on body "🙏 .cls-1 fill:#fff; AWATERA Lazareva Anastasia Клиенты Спецификации Заказы 50 Ч…" at bounding box center [753, 368] width 1506 height 737
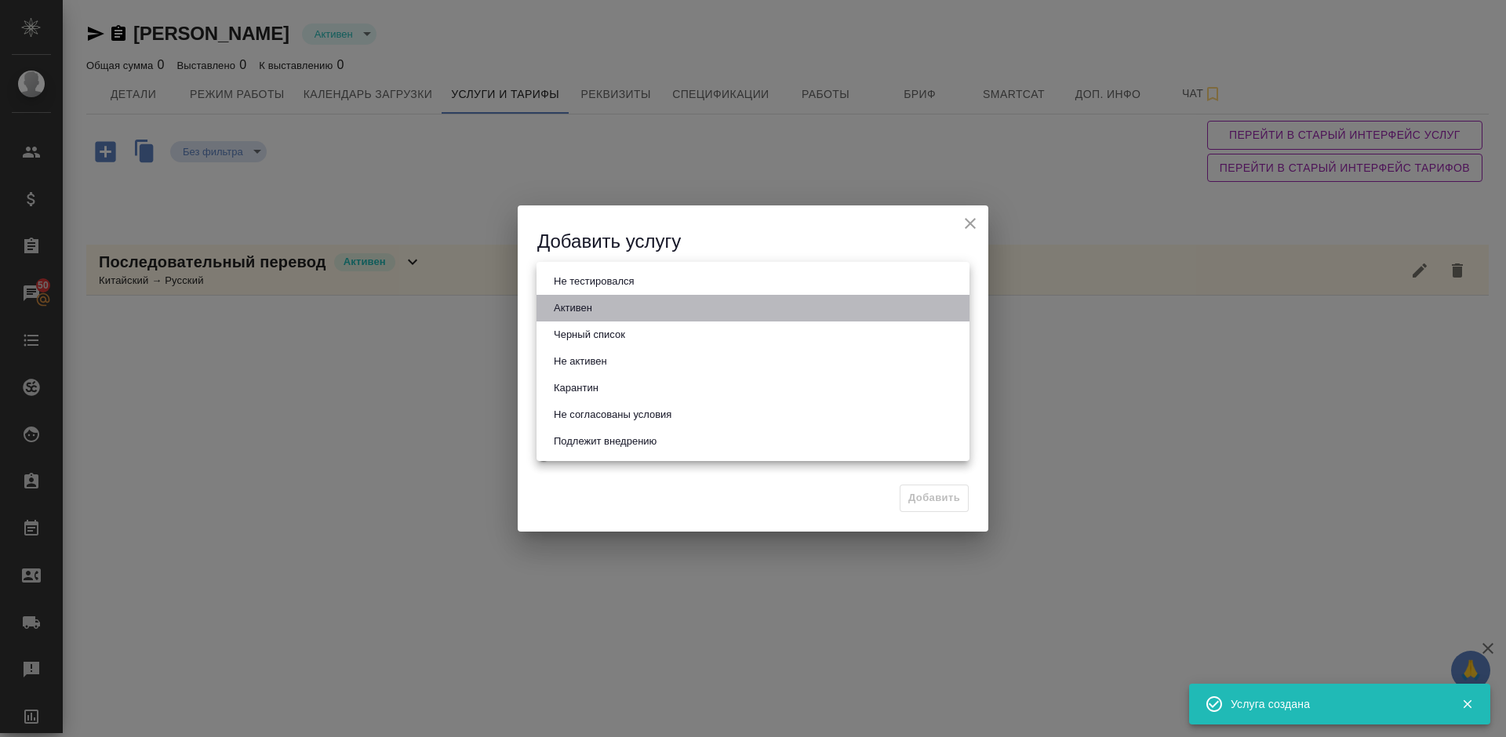
click at [635, 305] on li "Активен" at bounding box center [753, 308] width 433 height 27
type input "active"
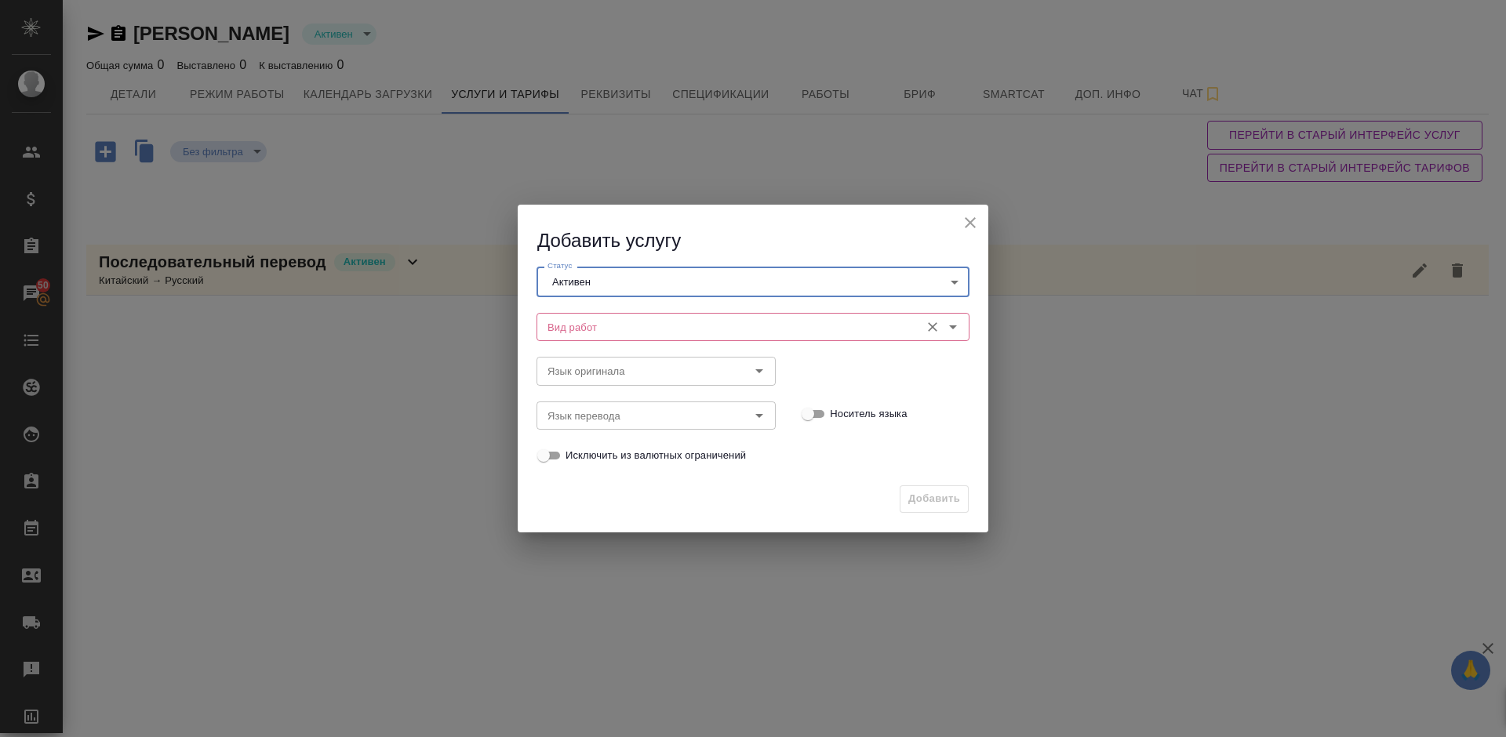
click at [607, 320] on input "Вид работ" at bounding box center [726, 327] width 371 height 19
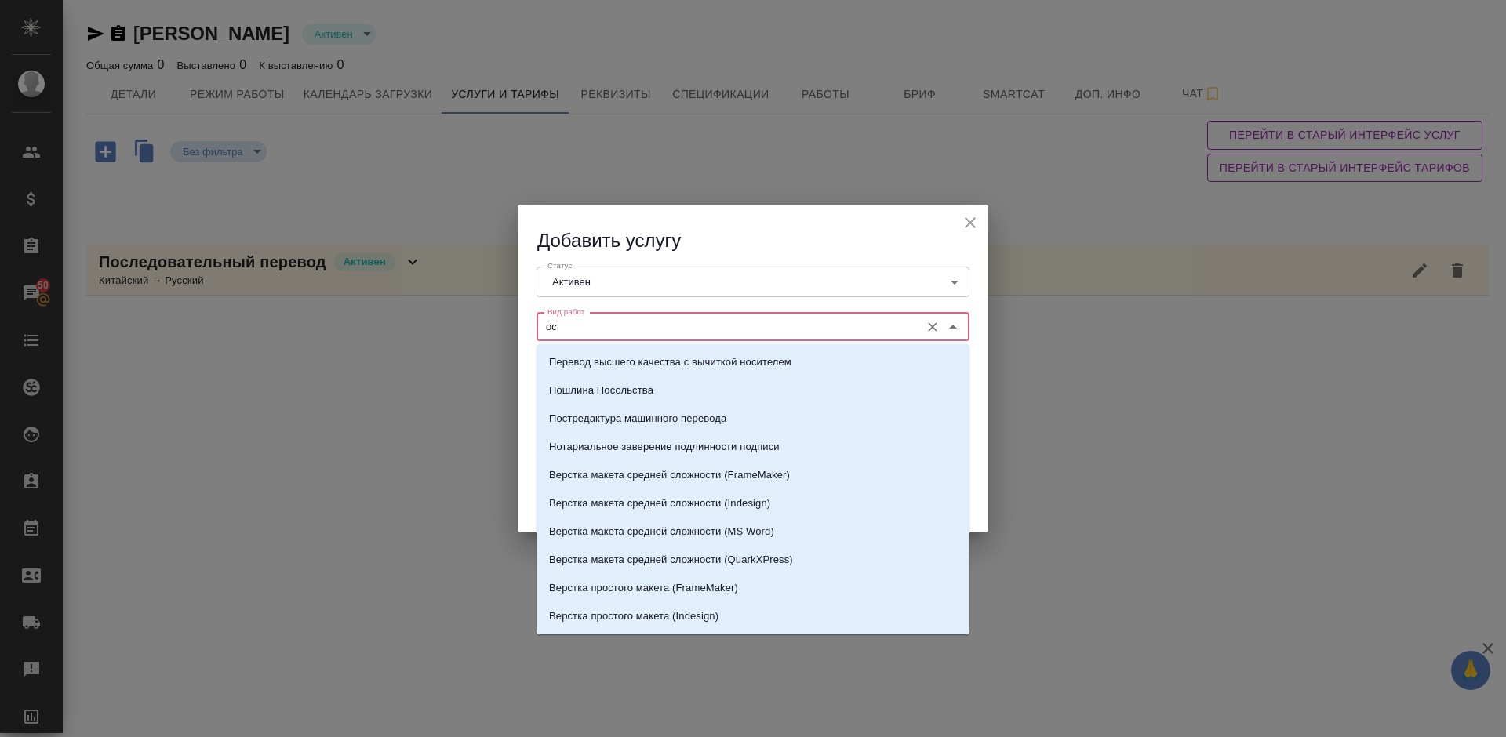
type input "о"
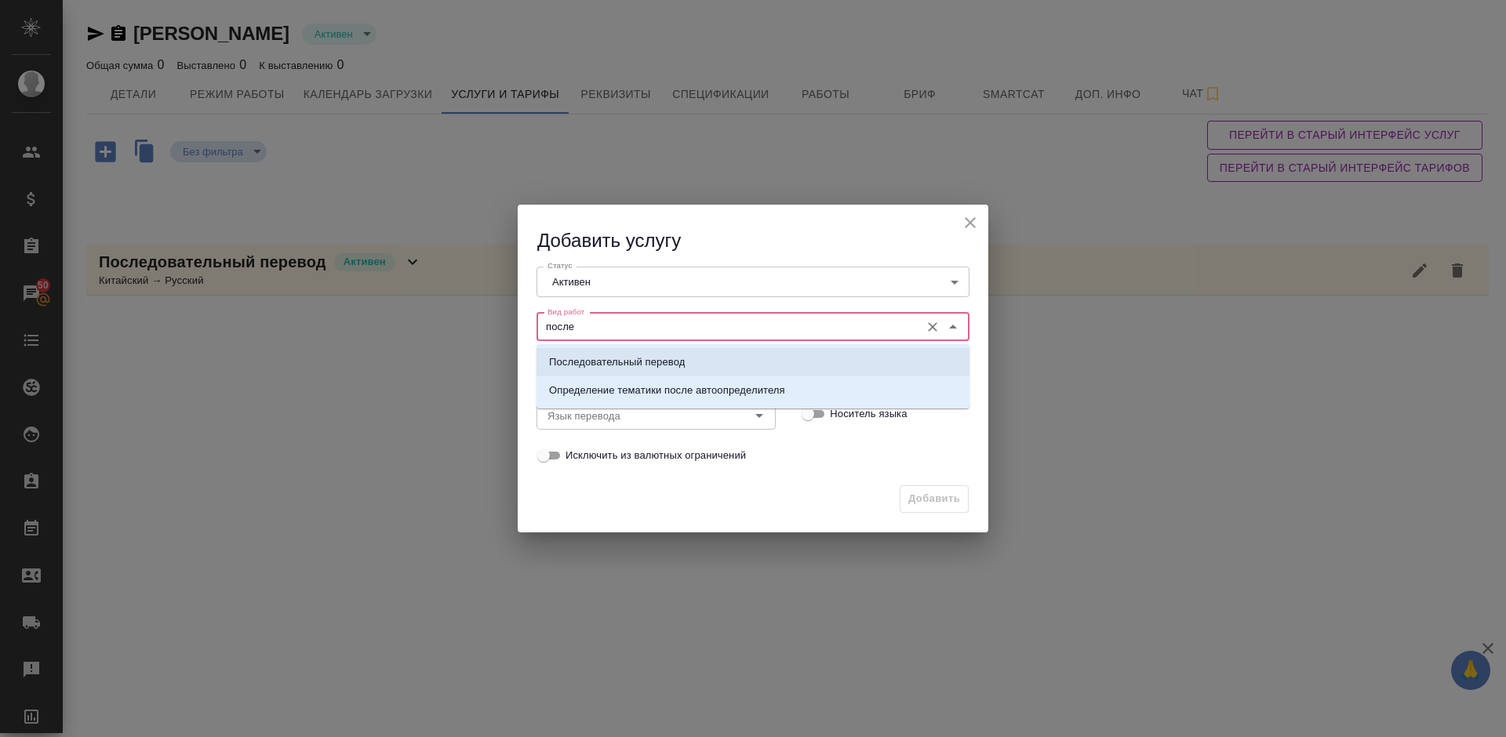
click at [645, 359] on p "Последовательный перевод" at bounding box center [617, 363] width 136 height 16
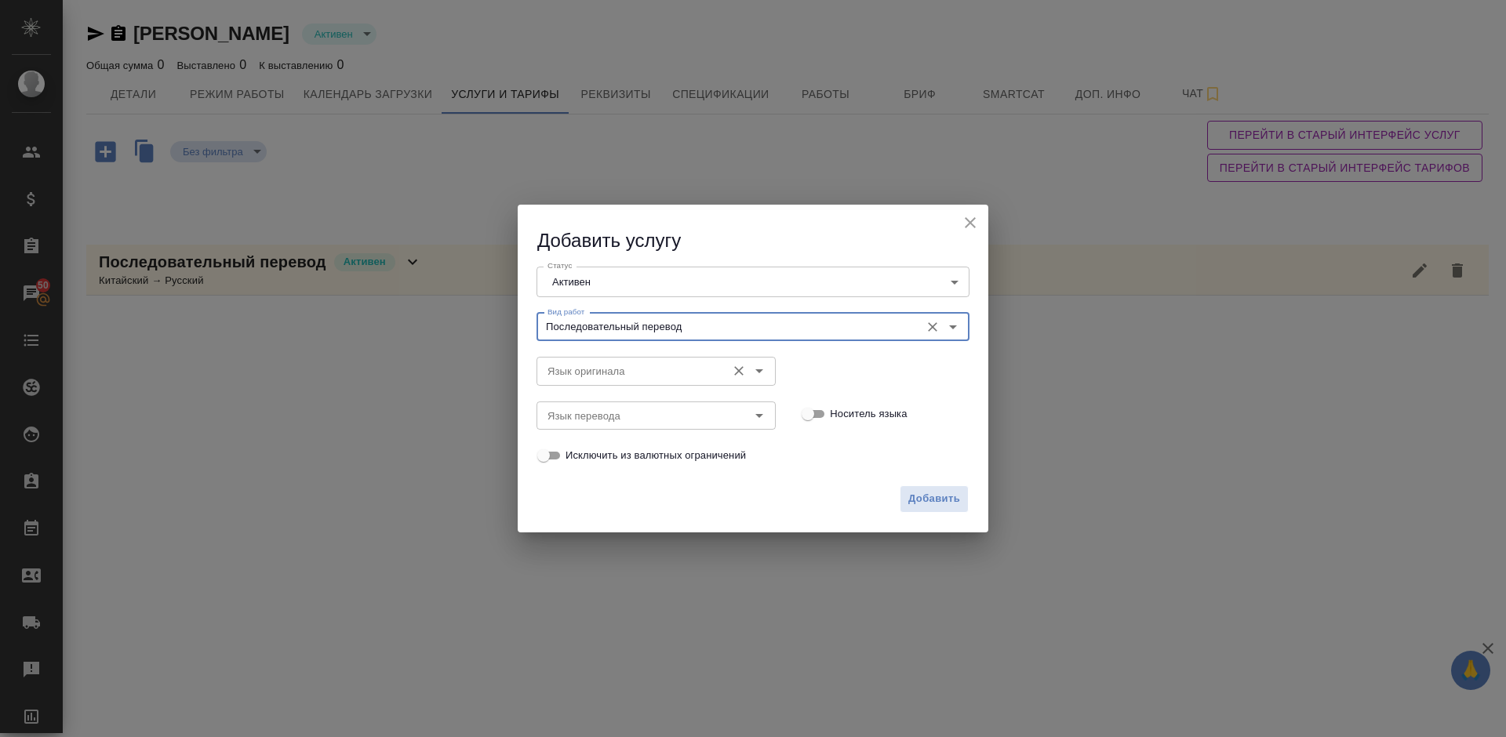
type input "Последовательный перевод"
click at [602, 366] on input "Язык оригинала" at bounding box center [629, 371] width 177 height 19
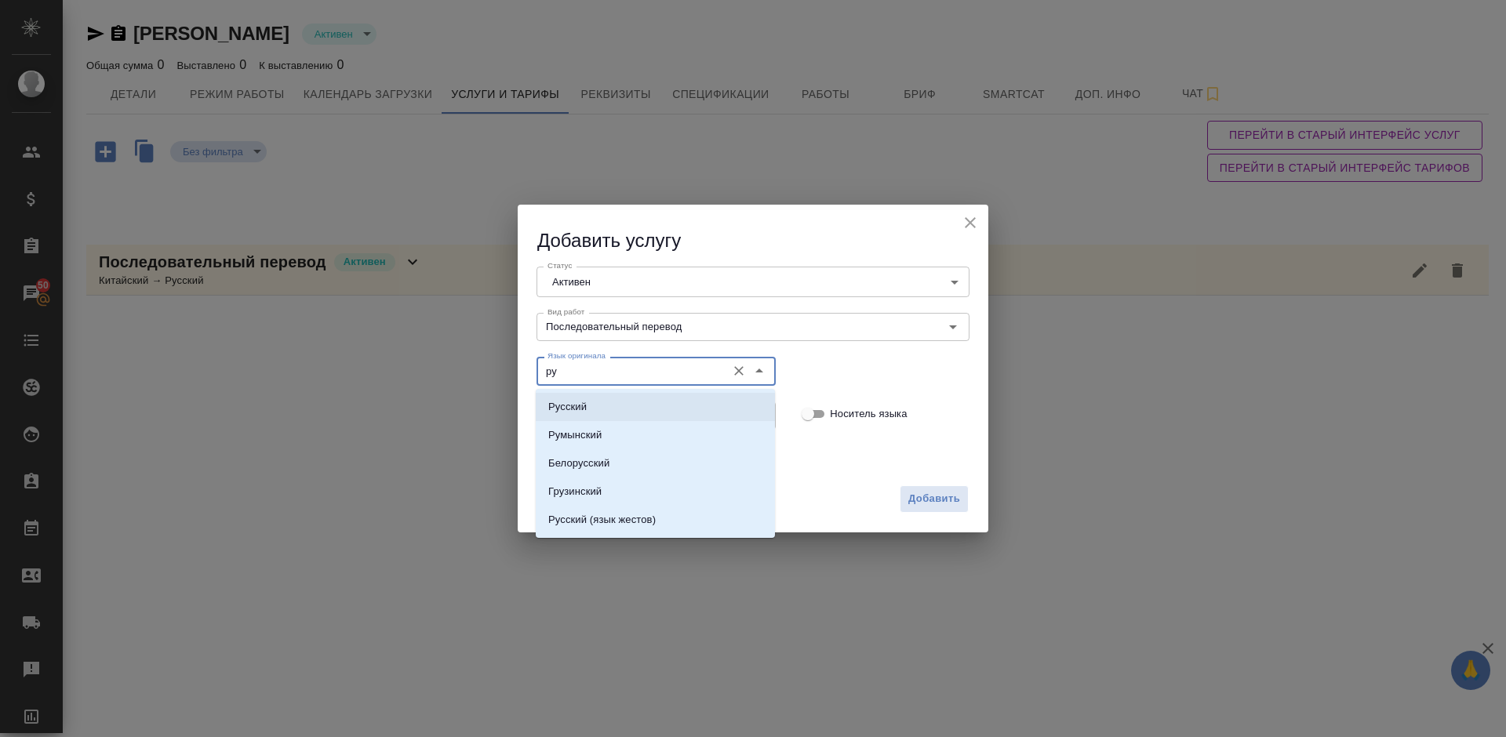
click at [613, 403] on li "Русский" at bounding box center [655, 407] width 239 height 28
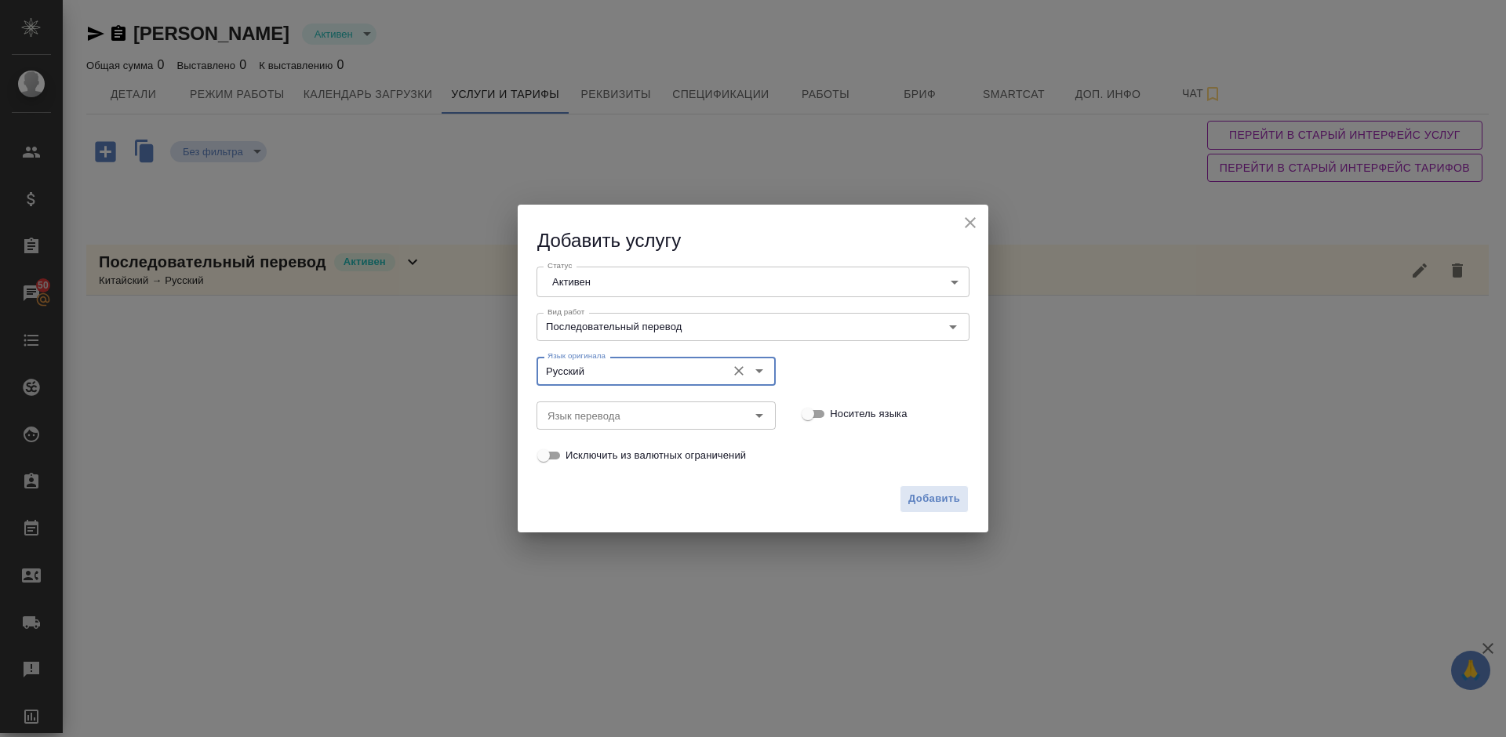
click at [613, 403] on div "Язык перевода" at bounding box center [656, 416] width 239 height 28
type input "Русский"
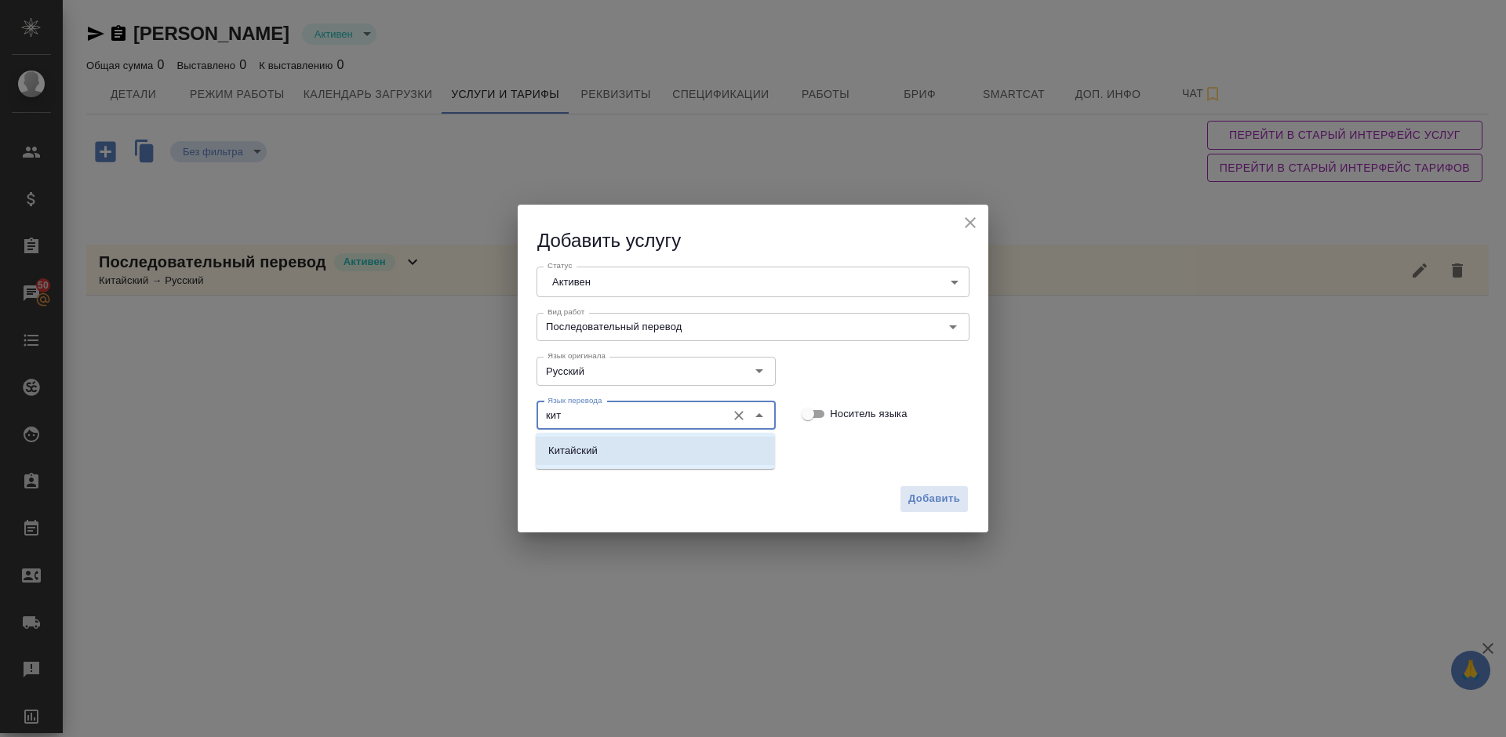
click at [636, 446] on li "Китайский" at bounding box center [655, 451] width 239 height 28
type input "Китайский"
click at [930, 501] on span "Добавить" at bounding box center [934, 499] width 52 height 18
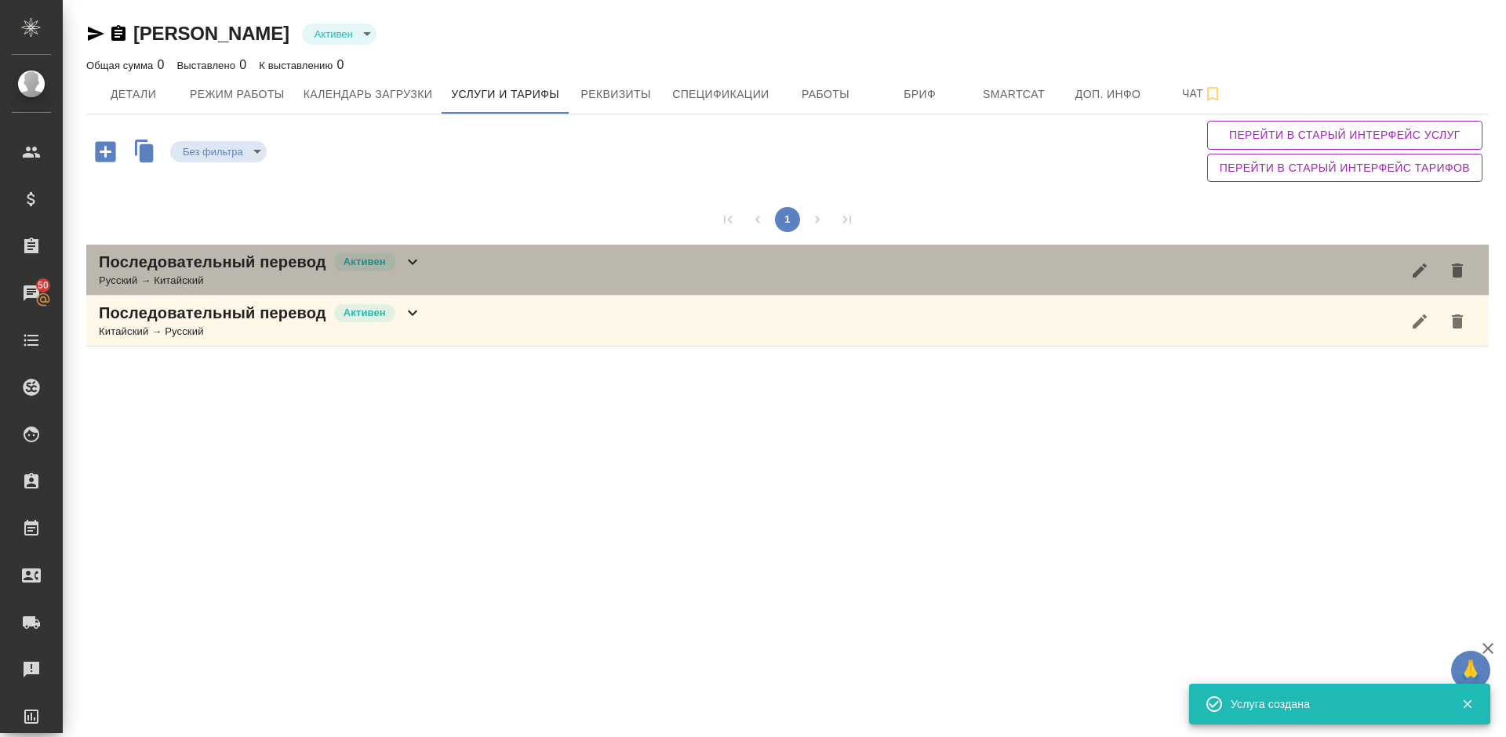
click at [469, 272] on div "Последовательный перевод Активен Русский → Китайский" at bounding box center [787, 270] width 1403 height 51
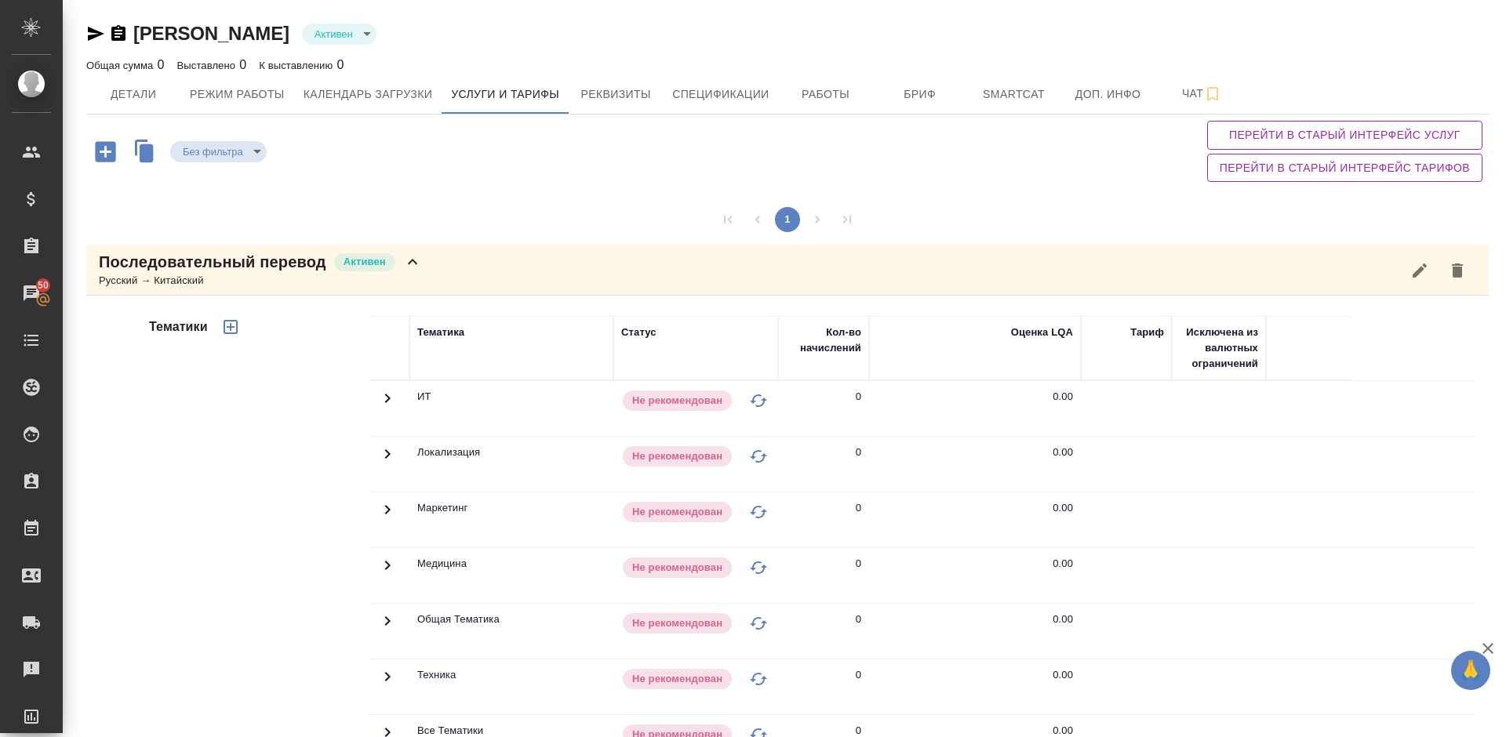
click at [285, 541] on div "Тематики" at bounding box center [258, 567] width 224 height 525
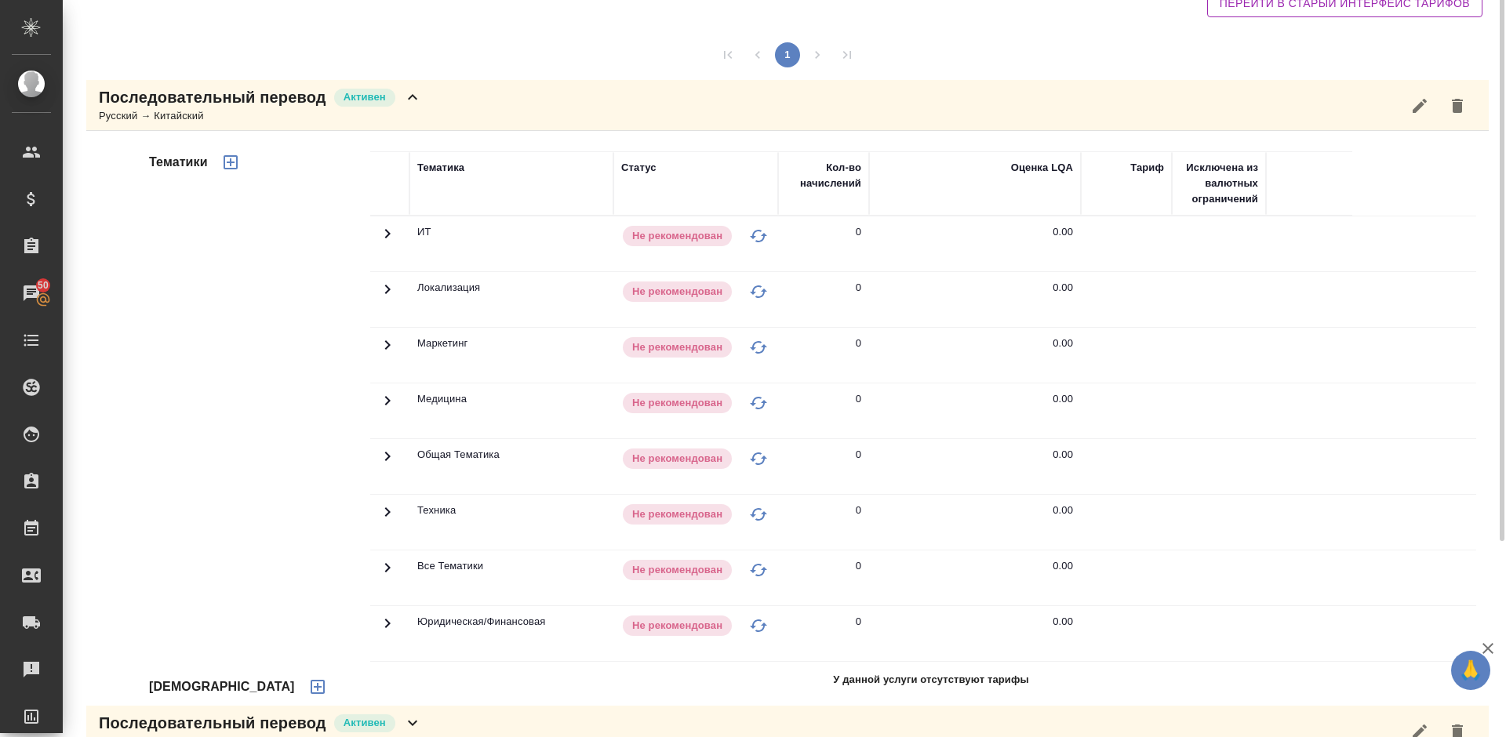
scroll to position [199, 0]
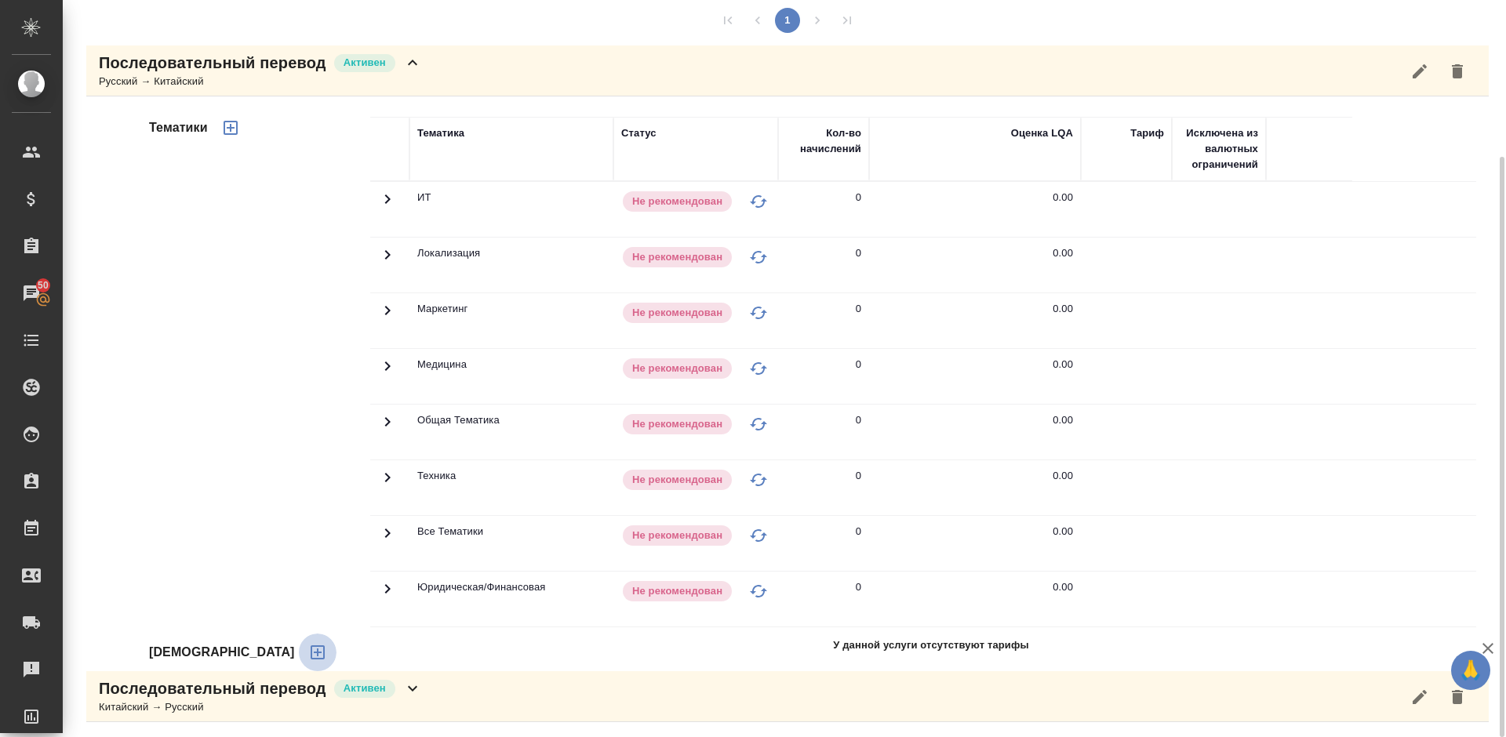
click at [308, 657] on icon "button" at bounding box center [317, 652] width 19 height 19
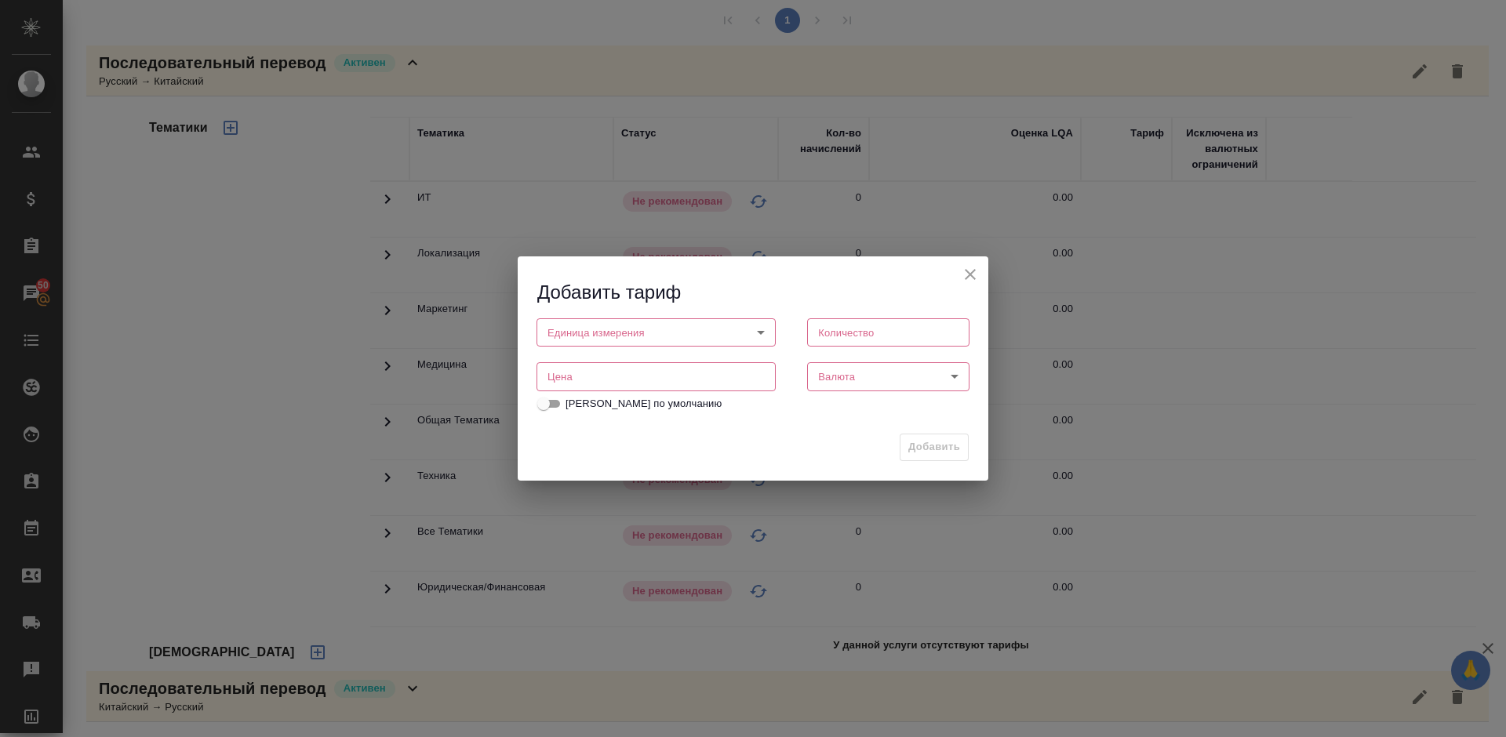
click at [642, 329] on body "🙏 .cls-1 fill:#fff; AWATERA Lazareva Anastasia Клиенты Спецификации Заказы 50 Ч…" at bounding box center [753, 368] width 1506 height 737
click at [642, 365] on li "час" at bounding box center [656, 359] width 239 height 27
type input "5a8b1489cc6b4906c91bfd93"
click at [892, 329] on input "number" at bounding box center [888, 332] width 162 height 28
type input "1"
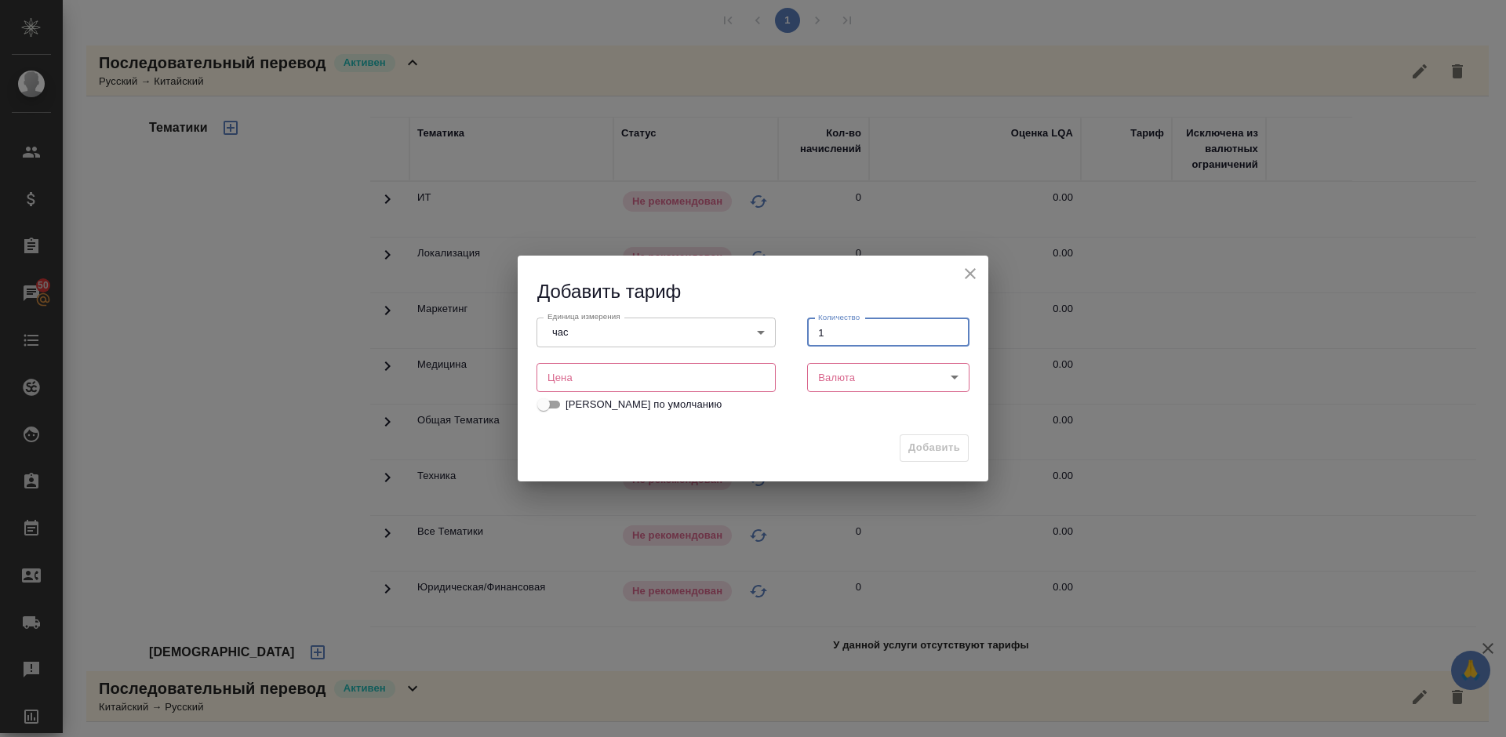
click at [631, 376] on input "number" at bounding box center [656, 377] width 239 height 28
type input "3000"
click at [846, 378] on body "🙏 .cls-1 fill:#fff; AWATERA Lazareva Anastasia Клиенты Спецификации Заказы 50 Ч…" at bounding box center [753, 368] width 1506 height 737
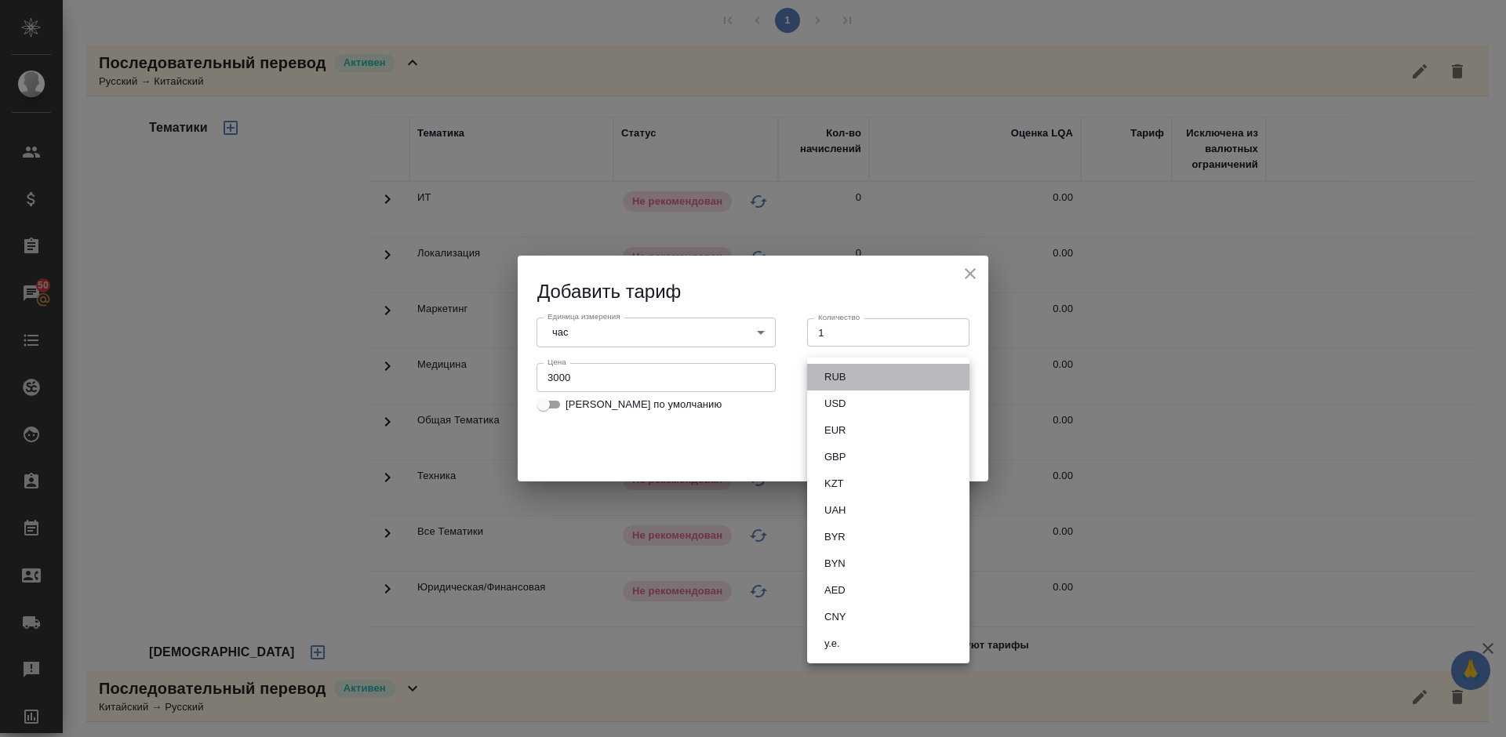
click at [868, 379] on li "RUB" at bounding box center [888, 377] width 162 height 27
type input "RUB"
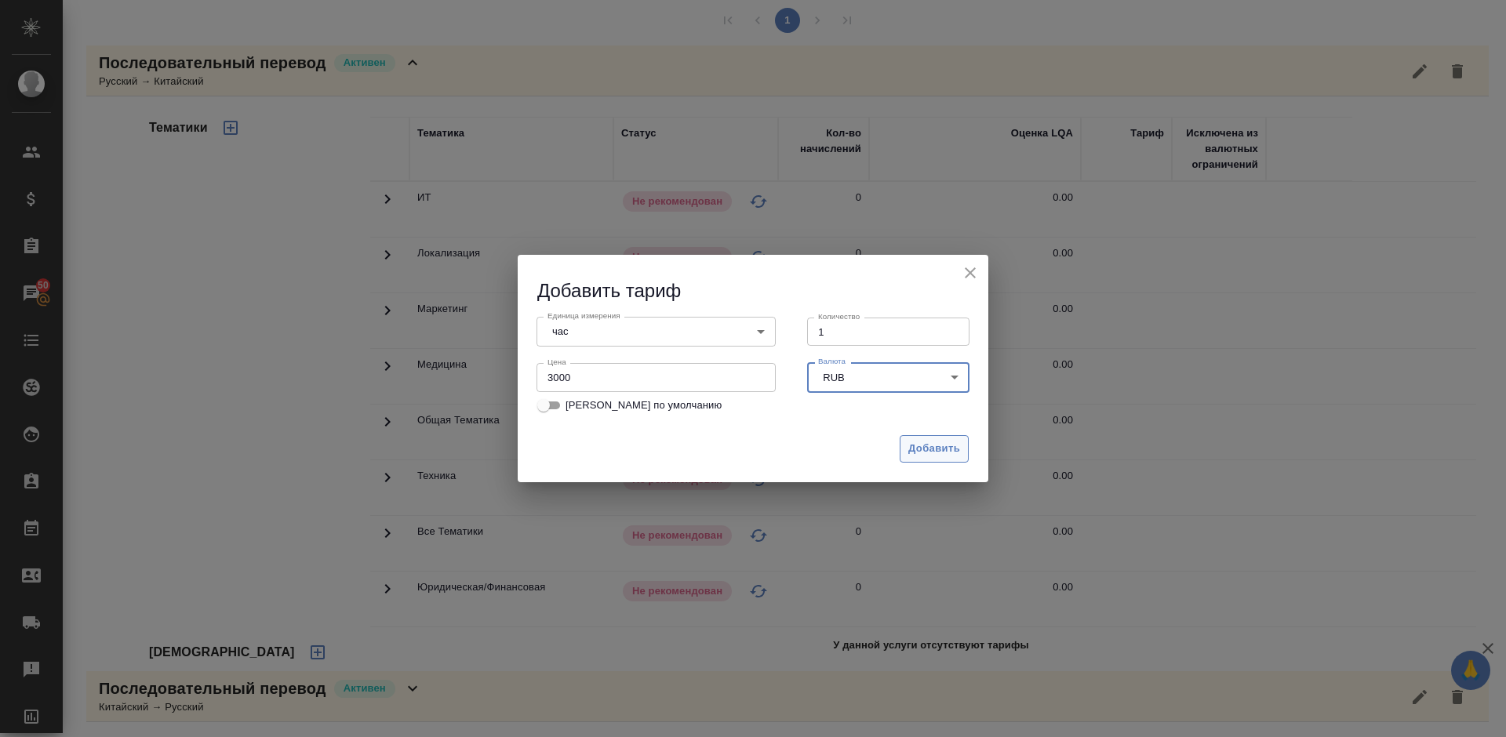
click at [921, 445] on span "Добавить" at bounding box center [934, 449] width 52 height 18
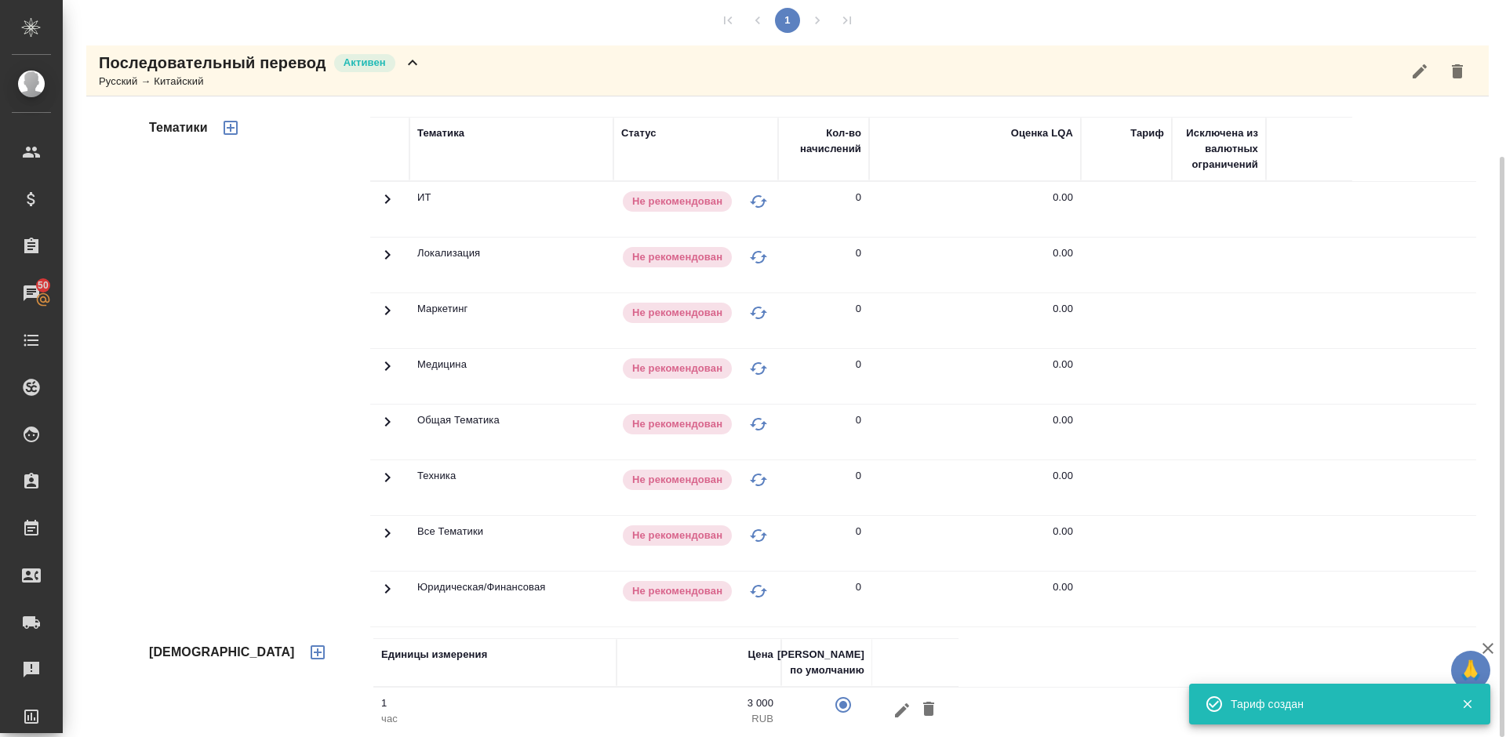
click at [233, 129] on icon "button" at bounding box center [230, 127] width 19 height 19
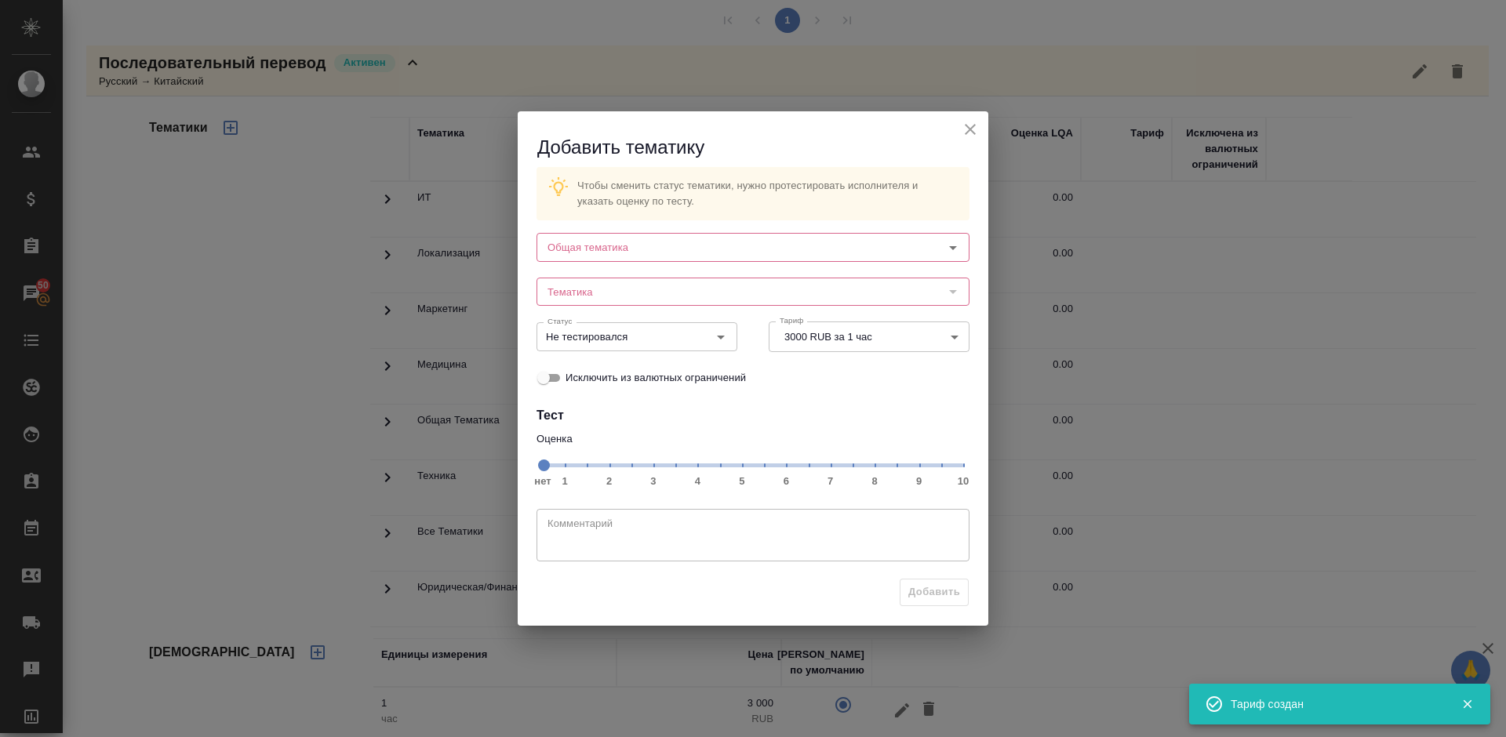
click at [681, 263] on div "Тематика Тематика" at bounding box center [753, 290] width 464 height 69
click at [665, 253] on input "Общая тематика" at bounding box center [726, 247] width 371 height 19
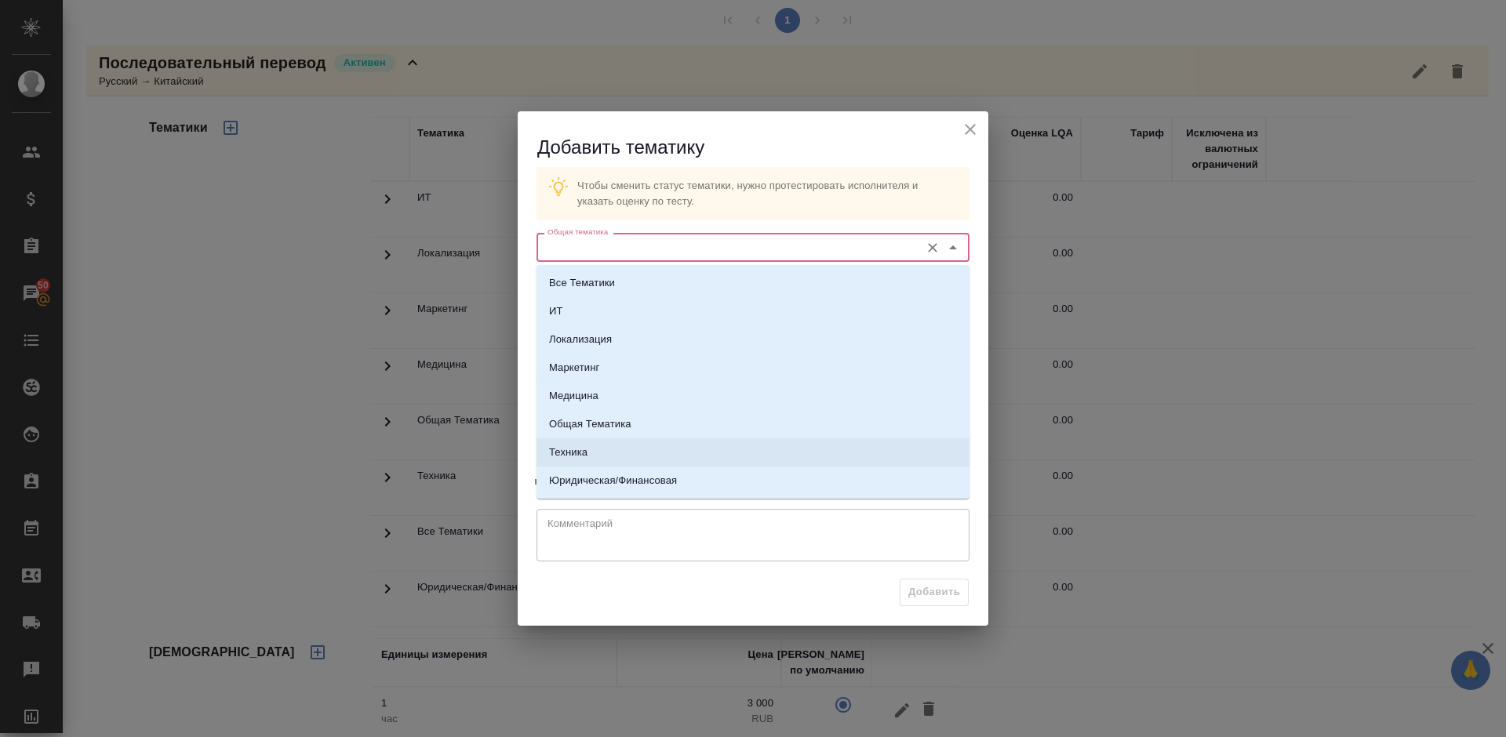
click at [663, 458] on li "Техника" at bounding box center [753, 453] width 433 height 28
type input "Техника"
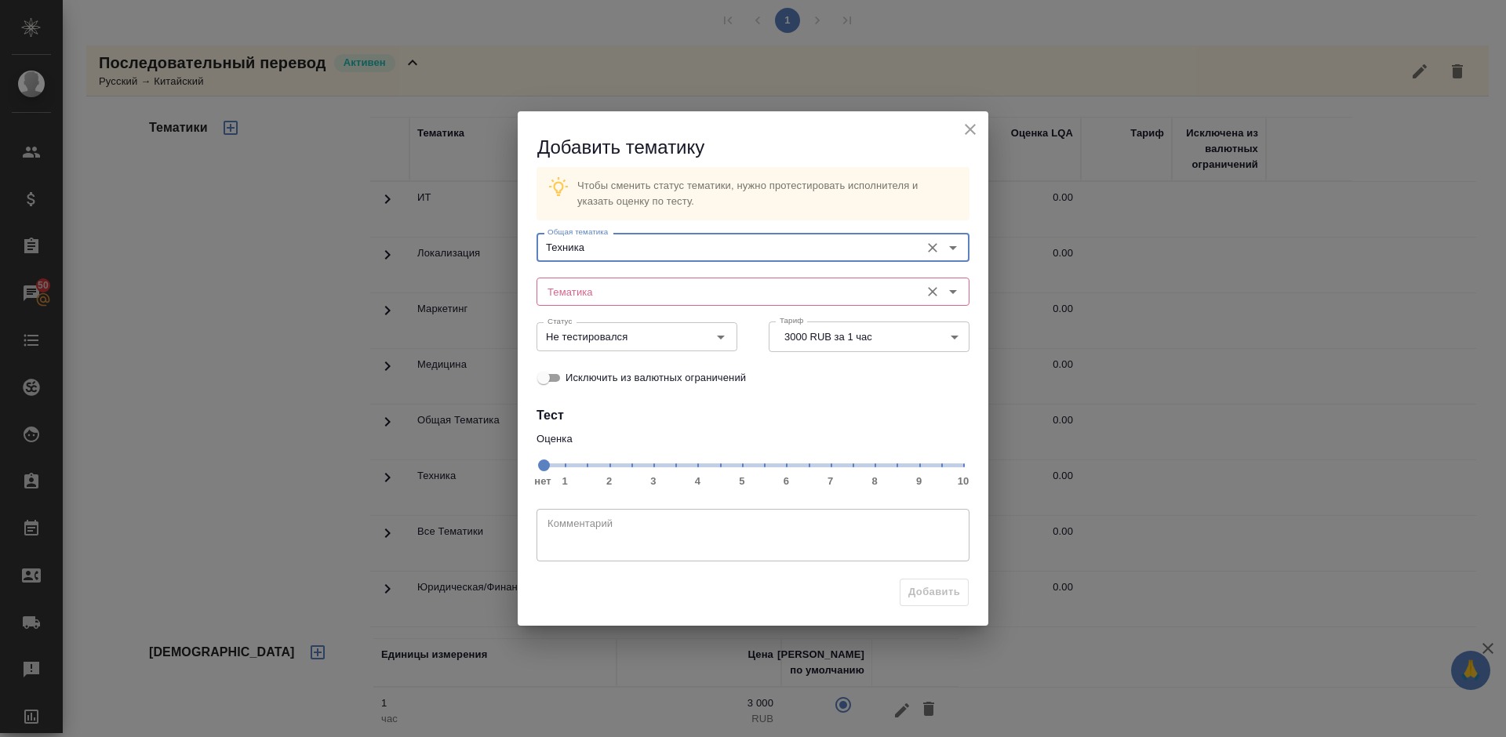
click at [610, 288] on input "Тематика" at bounding box center [726, 291] width 371 height 19
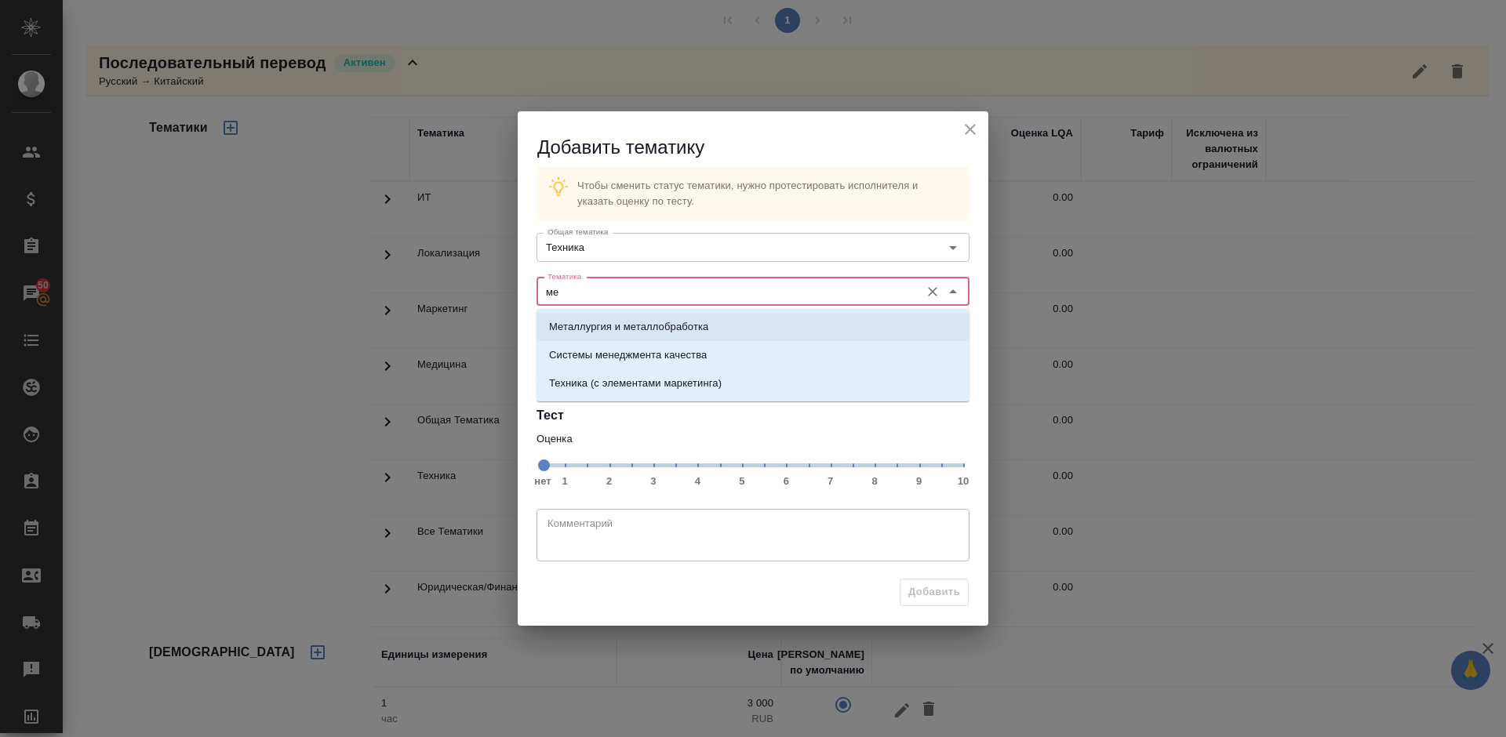
click at [638, 322] on p "Металлургия и металлобработка" at bounding box center [628, 327] width 159 height 16
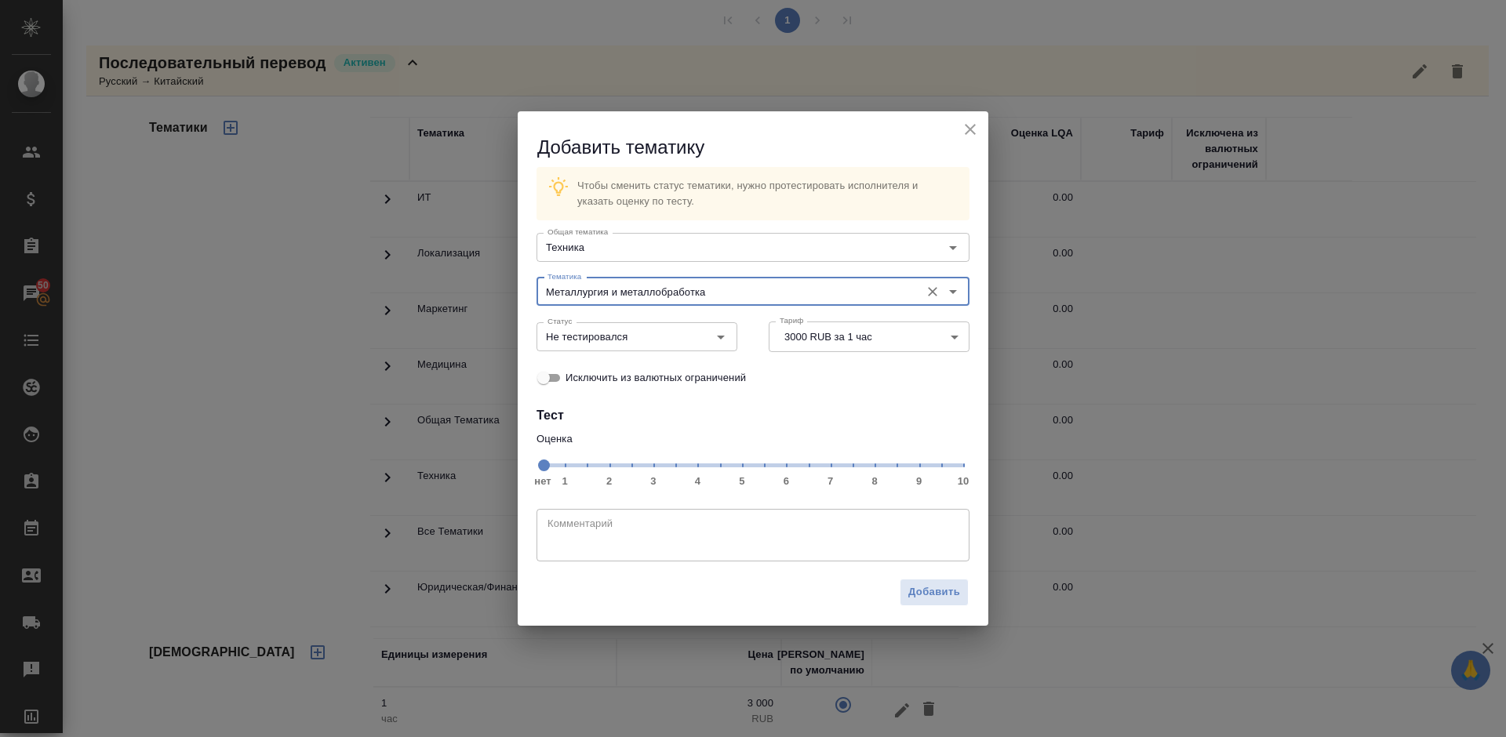
type input "Металлургия и металлобработка"
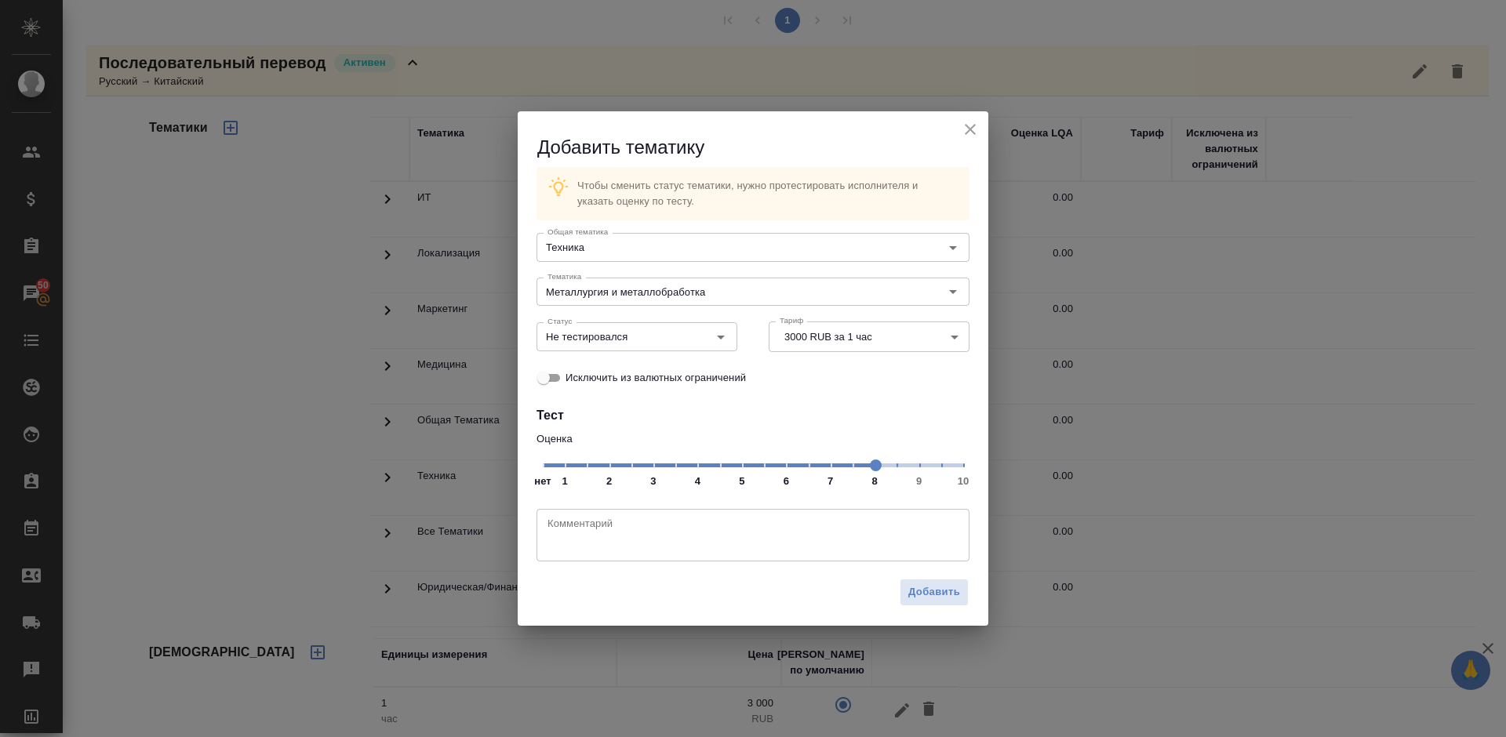
drag, startPoint x: 546, startPoint y: 462, endPoint x: 880, endPoint y: 469, distance: 334.3
click at [880, 469] on span at bounding box center [876, 466] width 12 height 12
click at [686, 333] on div "Не тестировался Статус" at bounding box center [637, 336] width 201 height 28
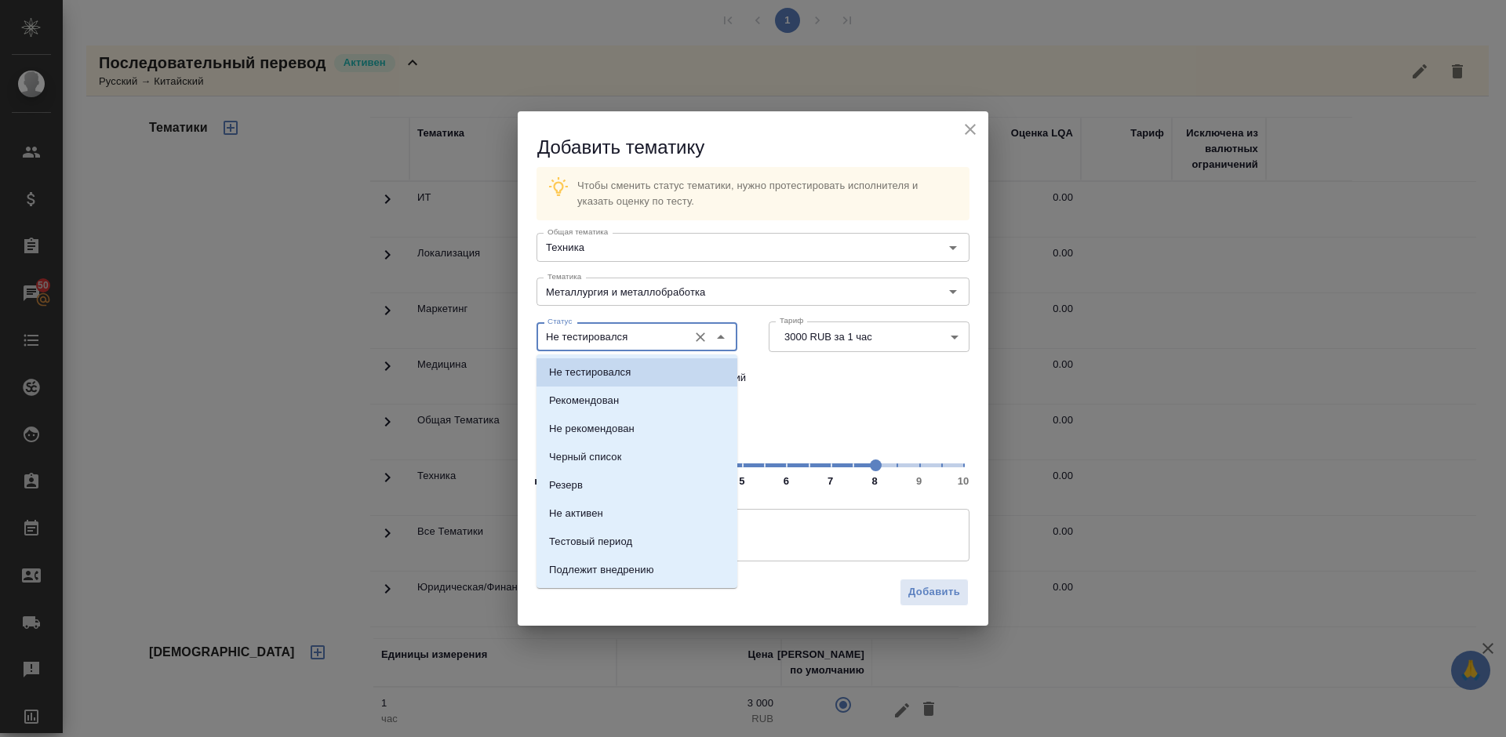
click at [662, 335] on input "Не тестировался" at bounding box center [610, 336] width 139 height 19
click at [657, 407] on li "Рекомендован" at bounding box center [637, 401] width 201 height 28
type input "Рекомендован"
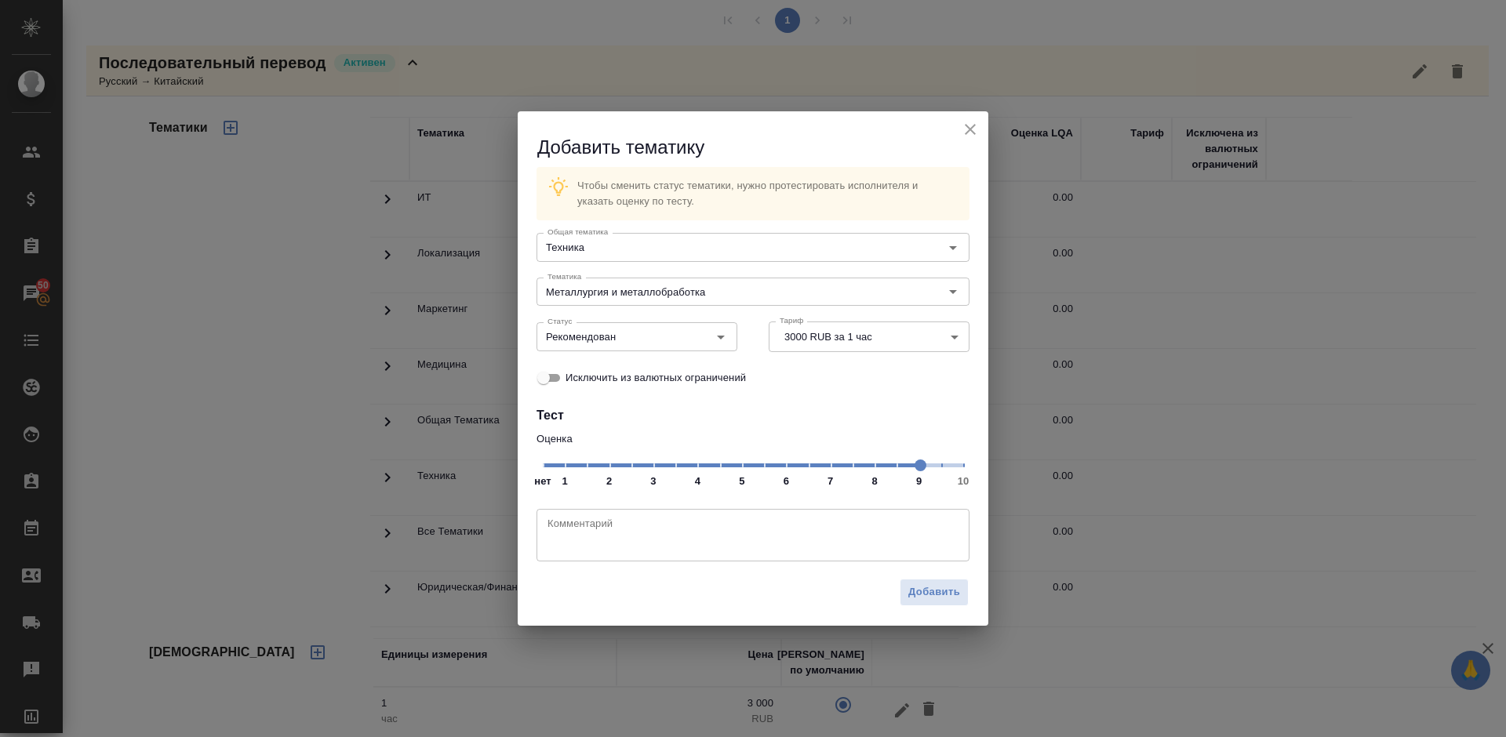
drag, startPoint x: 875, startPoint y: 464, endPoint x: 912, endPoint y: 465, distance: 37.7
click at [915, 465] on span at bounding box center [921, 466] width 12 height 12
click at [951, 587] on span "Добавить" at bounding box center [934, 593] width 52 height 18
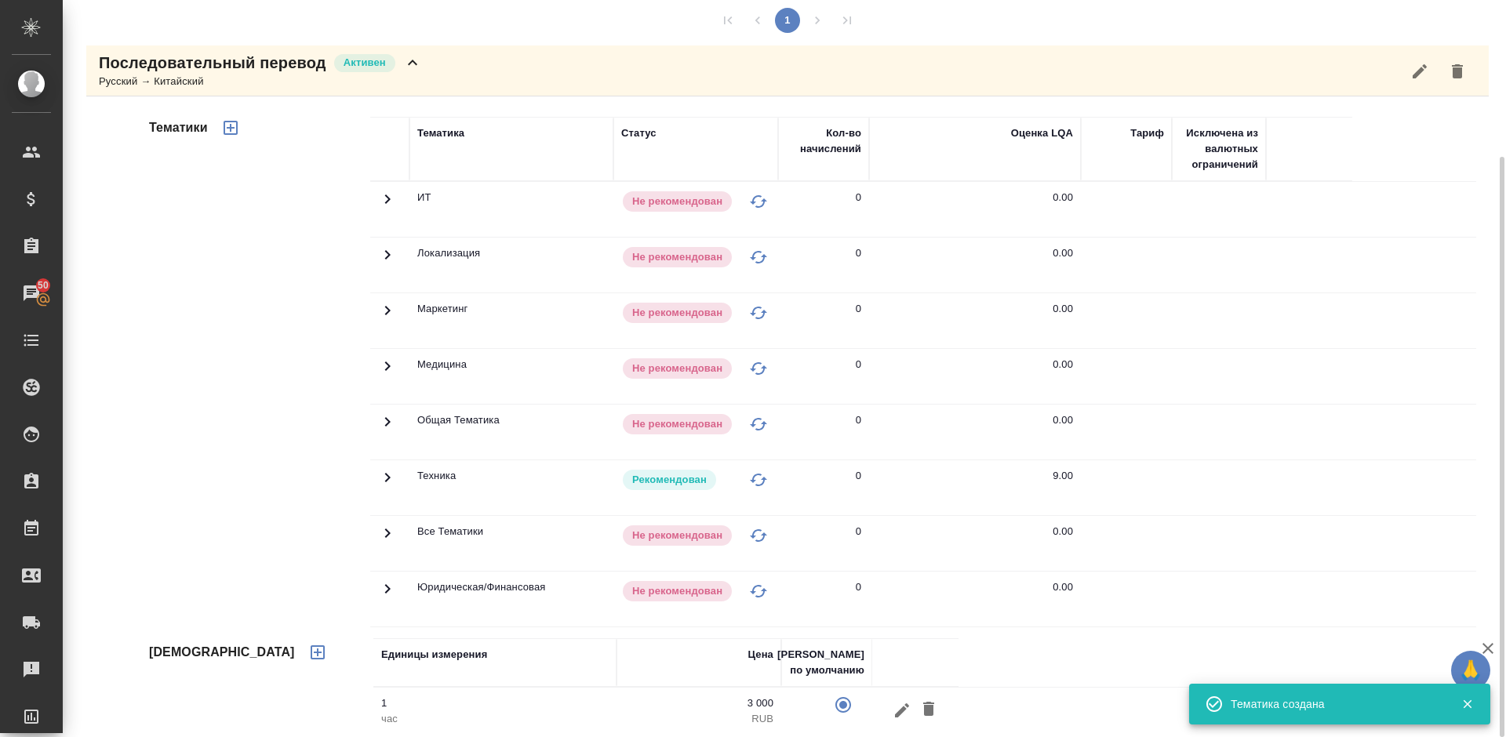
click at [422, 76] on div "Последовательный перевод Активен Русский → Китайский" at bounding box center [787, 70] width 1403 height 51
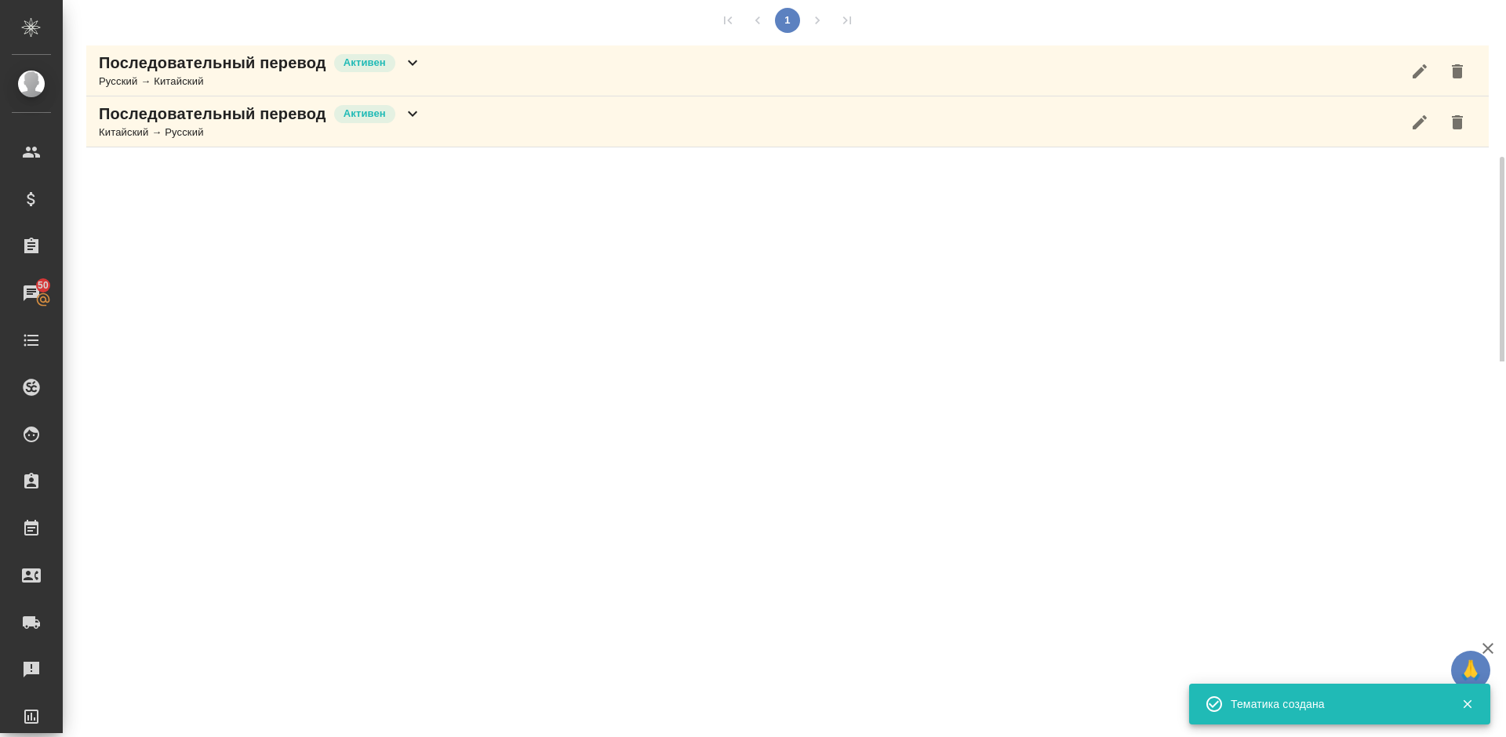
click at [464, 126] on div "Последовательный перевод Активен Китайский → Русский" at bounding box center [787, 121] width 1403 height 51
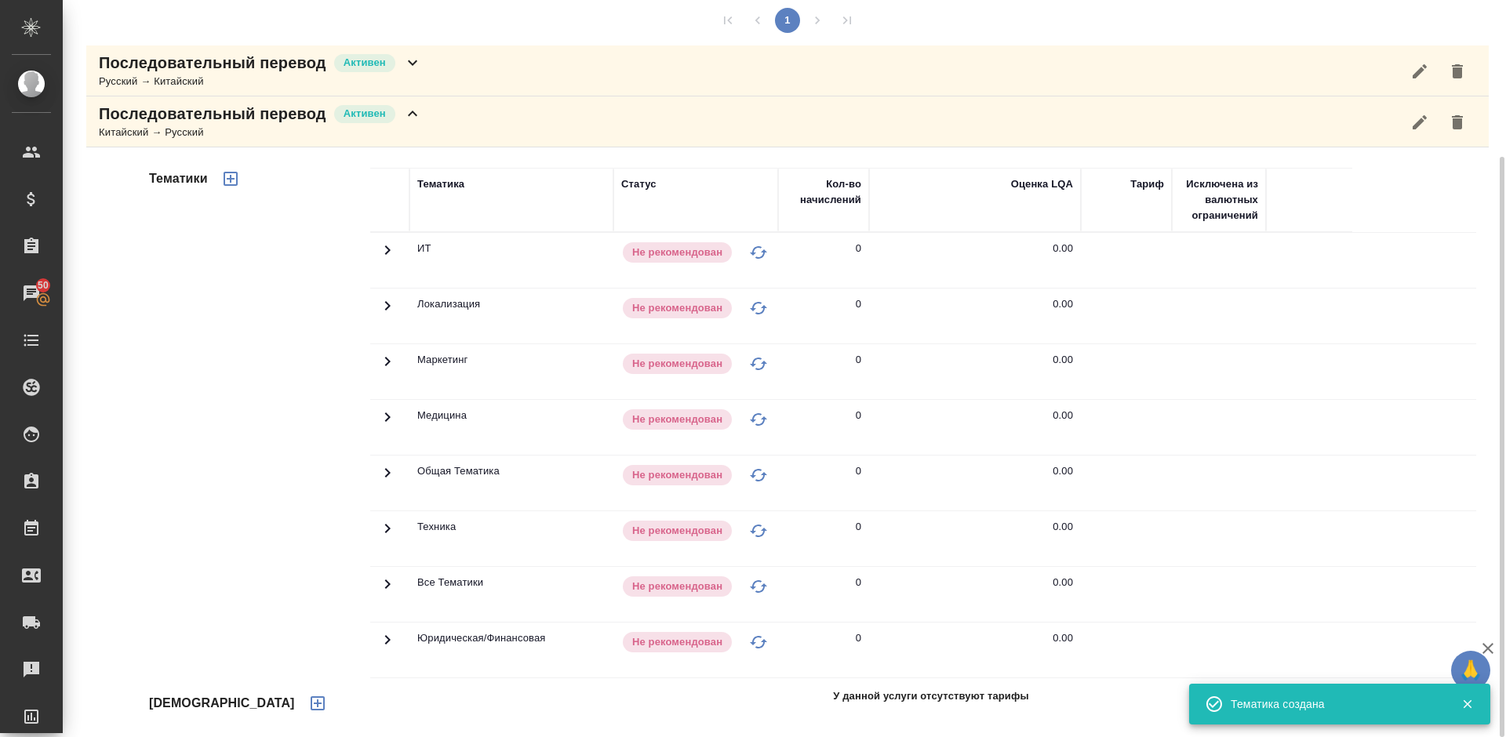
click at [311, 697] on icon "button" at bounding box center [318, 704] width 14 height 14
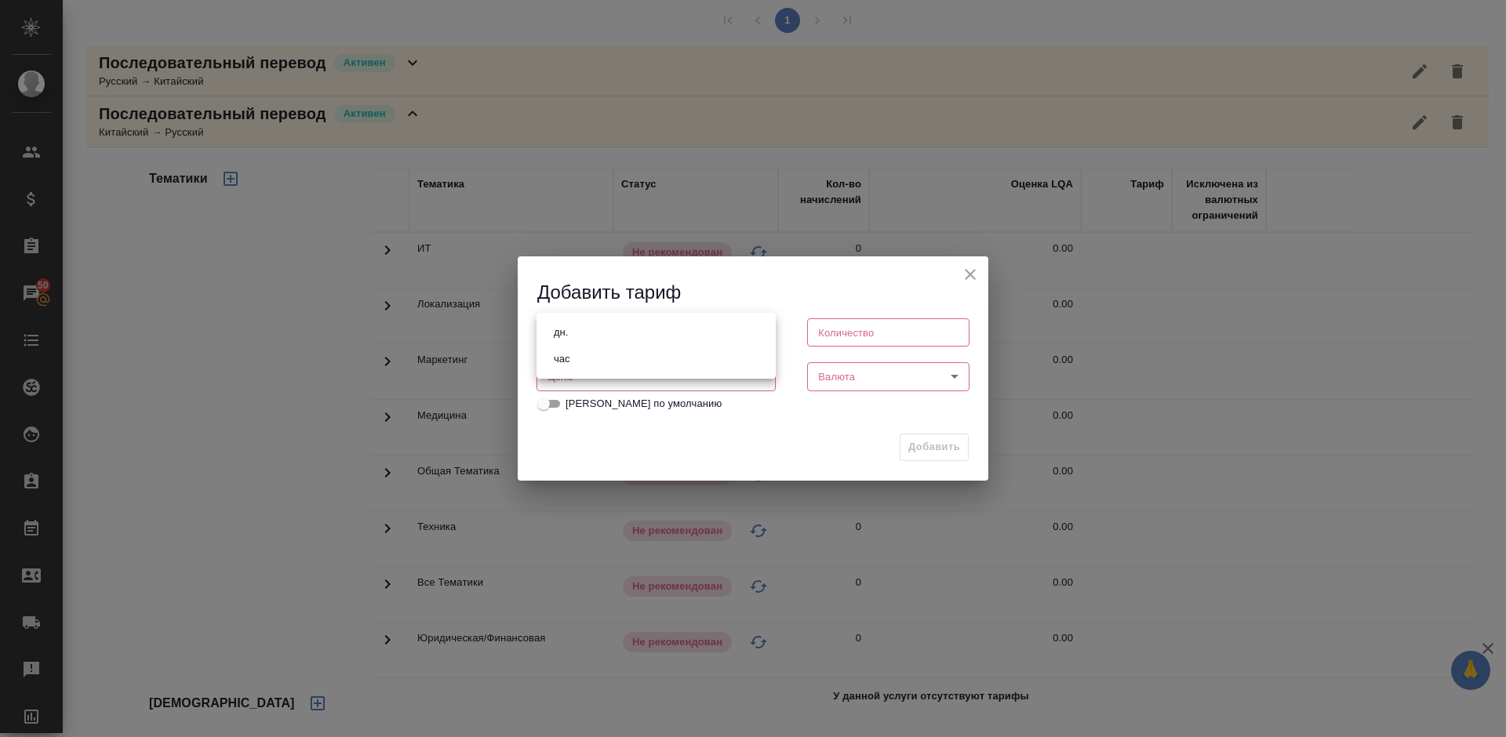
click at [621, 340] on body "🙏 .cls-1 fill:#fff; AWATERA Lazareva Anastasia Клиенты Спецификации Заказы 50 Ч…" at bounding box center [753, 368] width 1506 height 737
click at [619, 371] on li "час" at bounding box center [656, 359] width 239 height 27
type input "5a8b1489cc6b4906c91bfd93"
click at [859, 340] on input "number" at bounding box center [888, 332] width 162 height 28
type input "1"
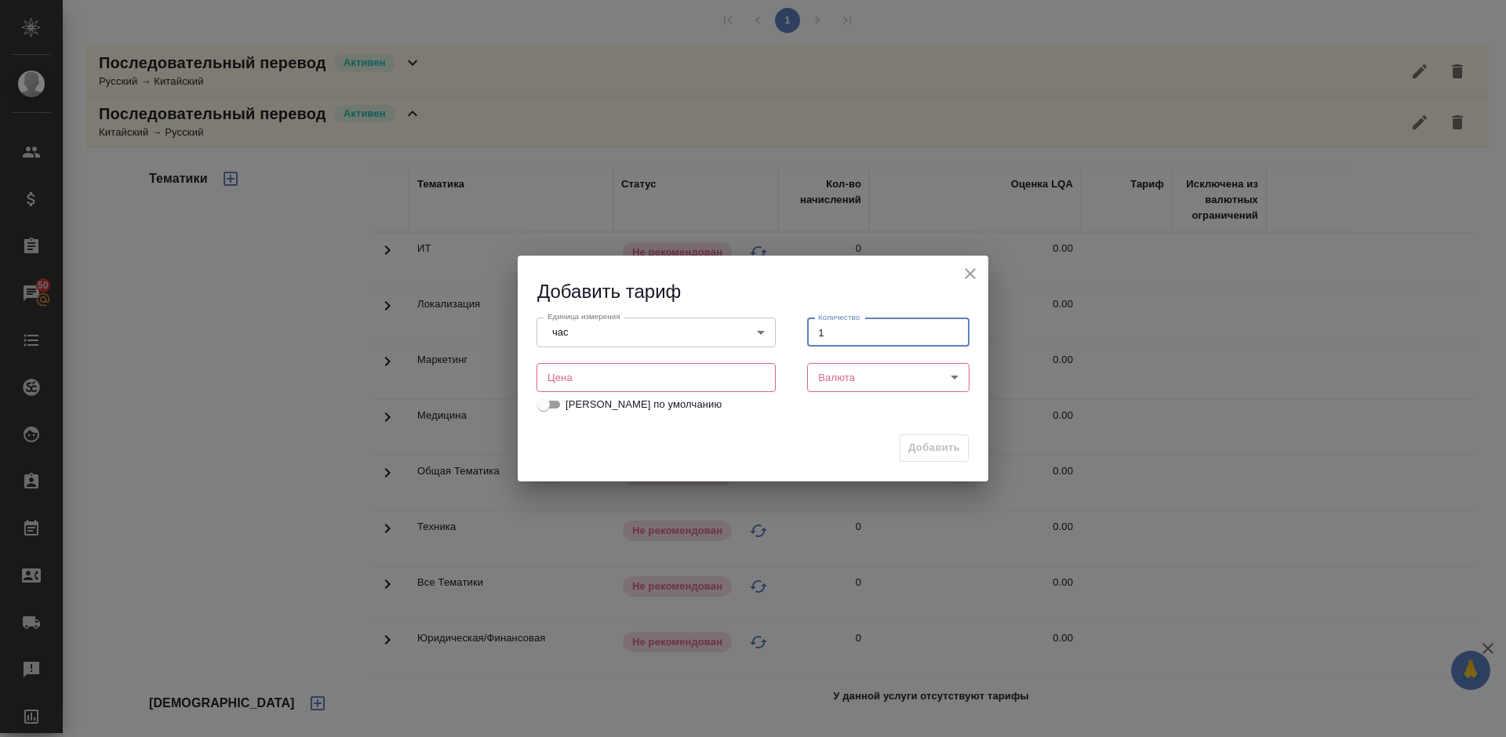
click at [677, 369] on input "number" at bounding box center [656, 377] width 239 height 28
type input "3000"
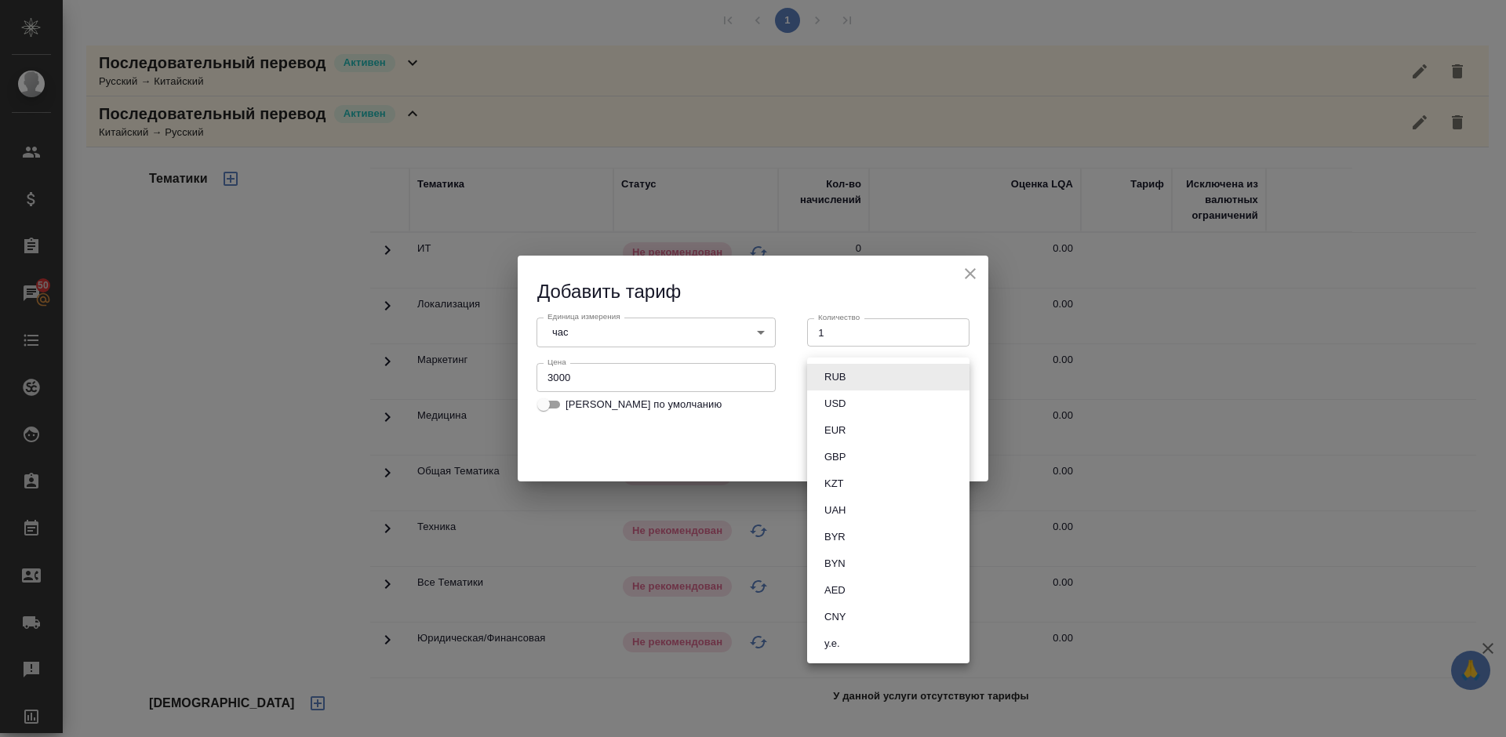
click at [857, 377] on body "🙏 .cls-1 fill:#fff; AWATERA Lazareva Anastasia Клиенты Спецификации Заказы 50 Ч…" at bounding box center [753, 368] width 1506 height 737
click at [841, 377] on button "RUB" at bounding box center [835, 377] width 31 height 17
type input "RUB"
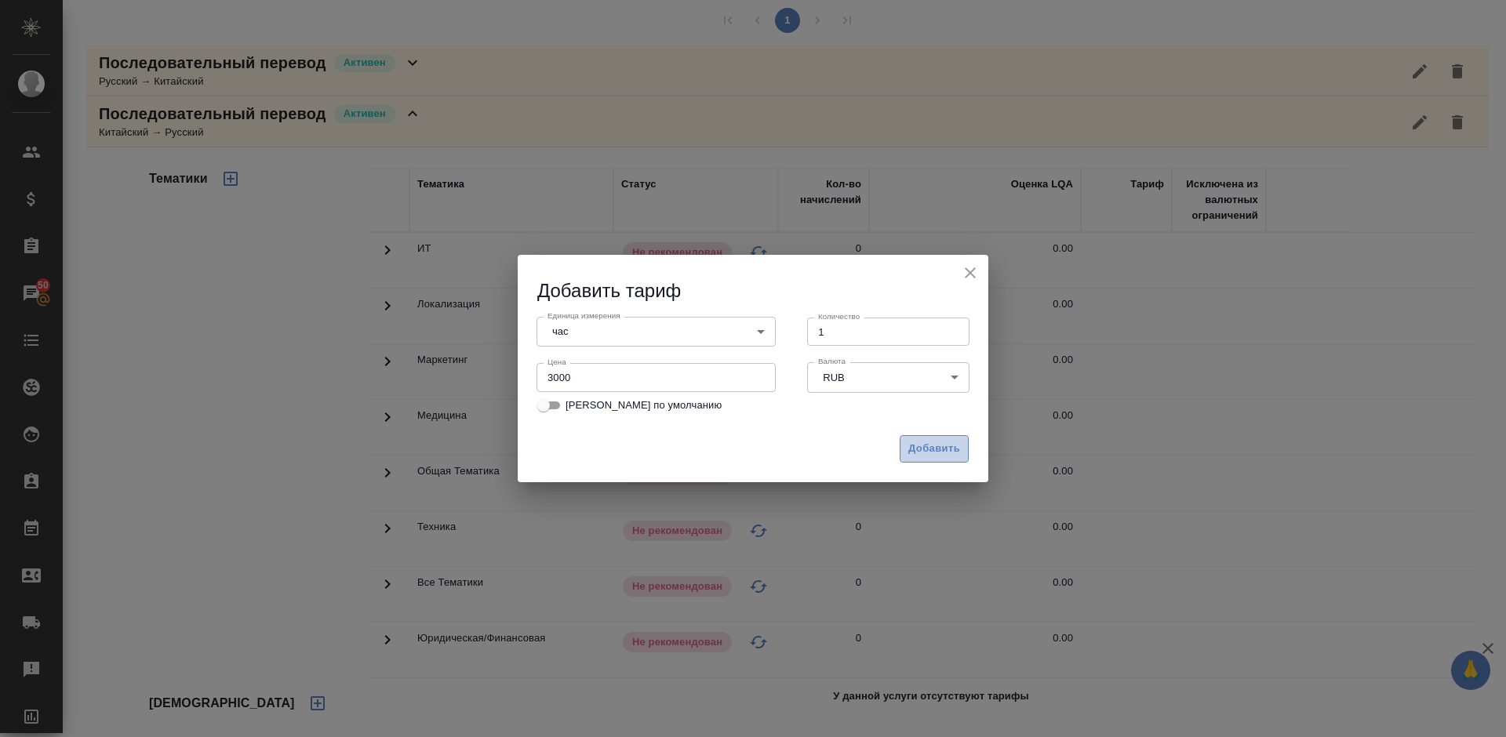
click at [928, 443] on span "Добавить" at bounding box center [934, 449] width 52 height 18
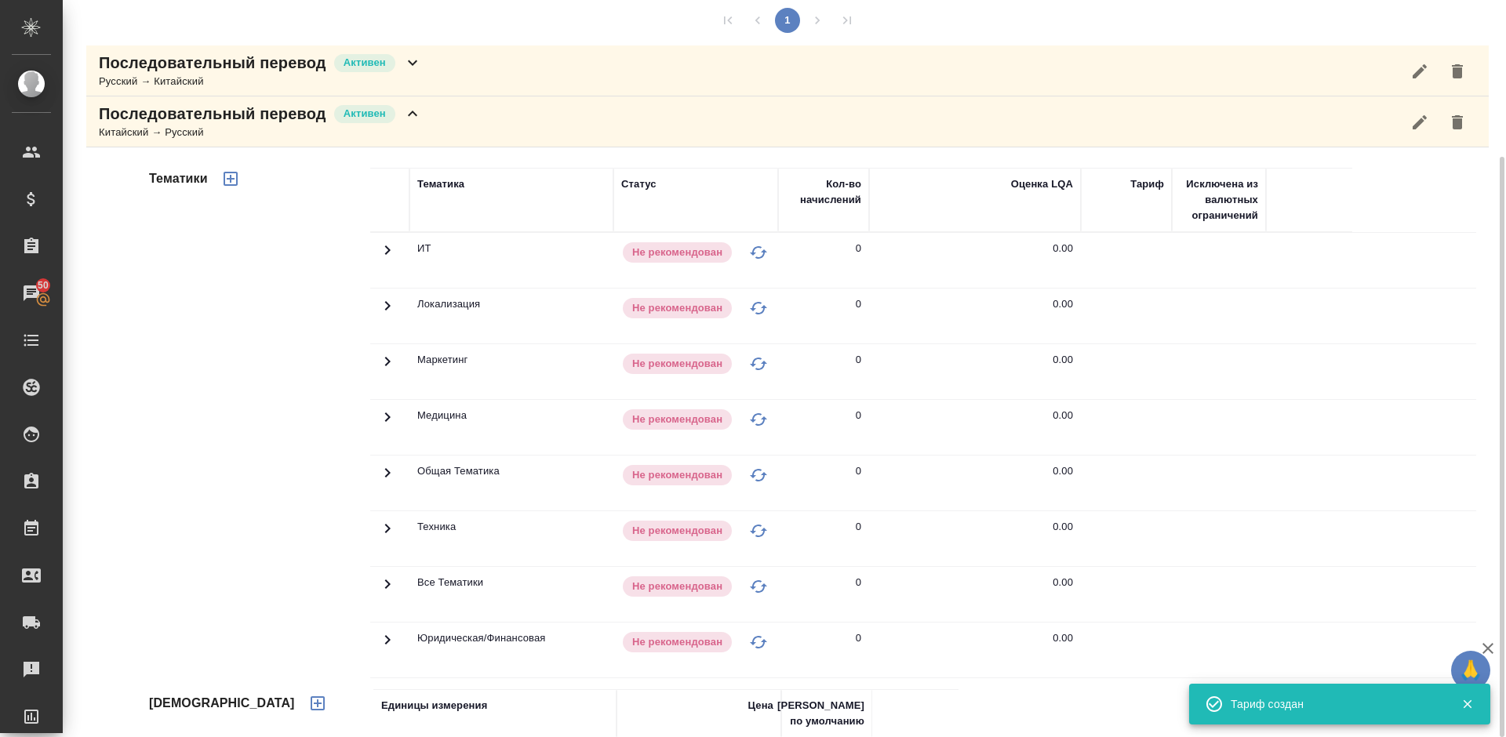
click at [231, 178] on icon "button" at bounding box center [231, 179] width 14 height 14
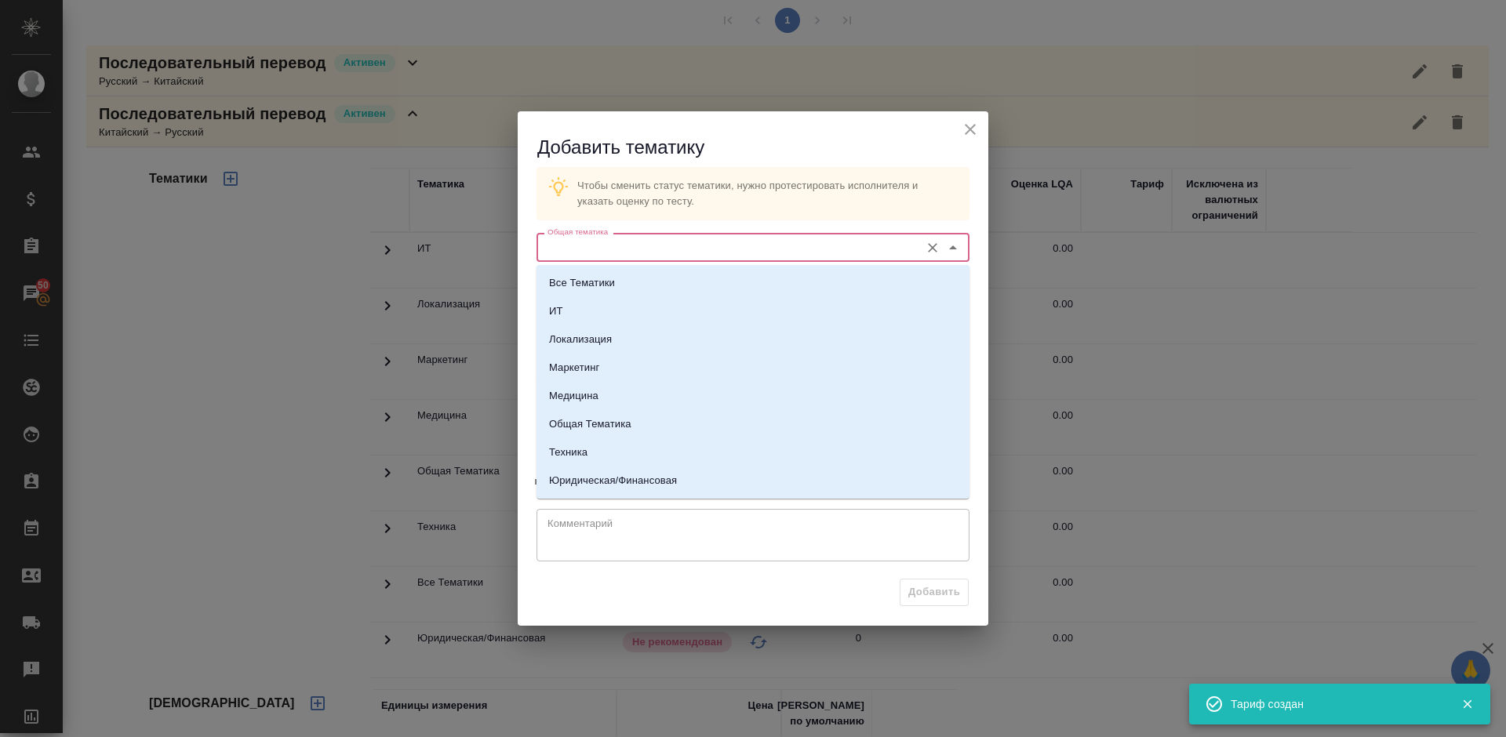
click at [615, 248] on input "Общая тематика" at bounding box center [726, 247] width 371 height 19
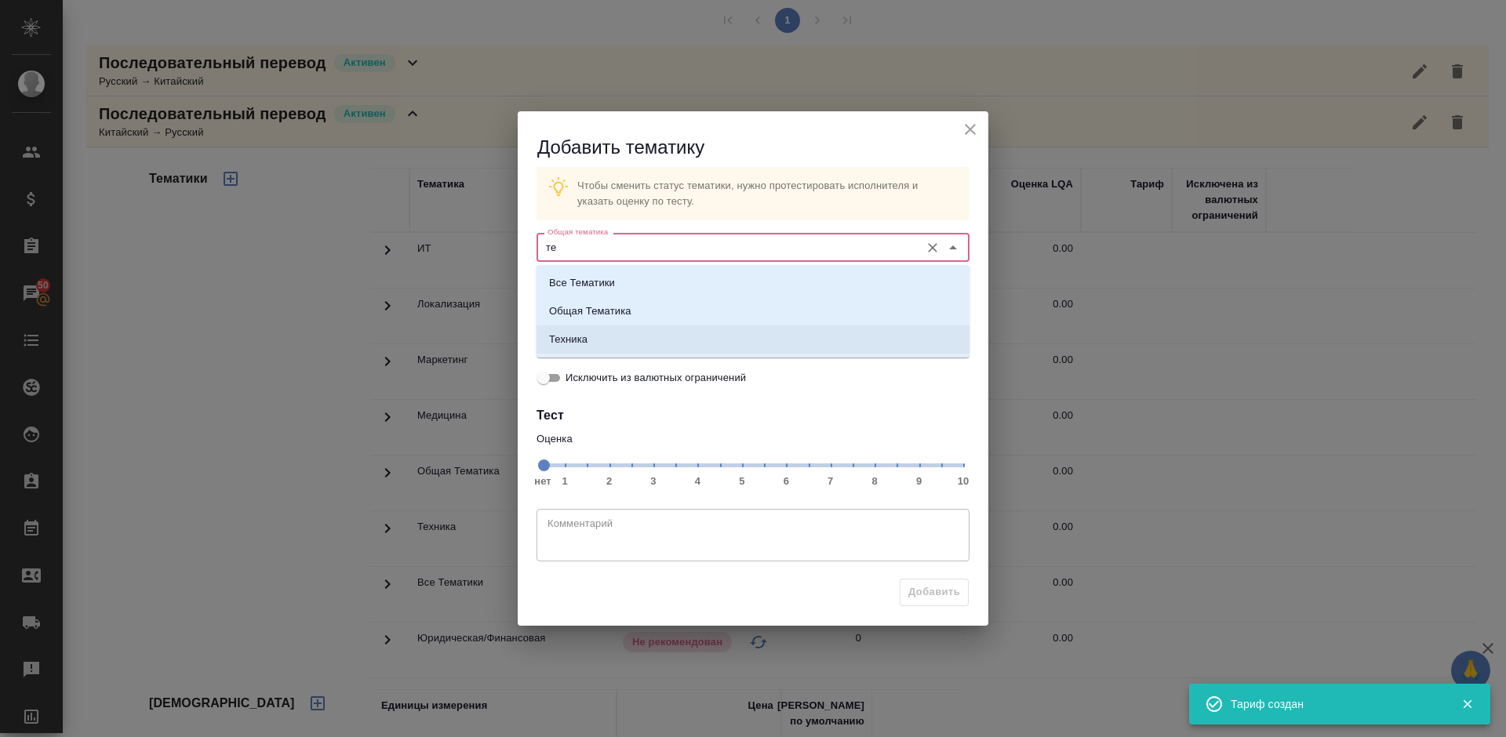
click at [650, 344] on li "Техника" at bounding box center [753, 340] width 433 height 28
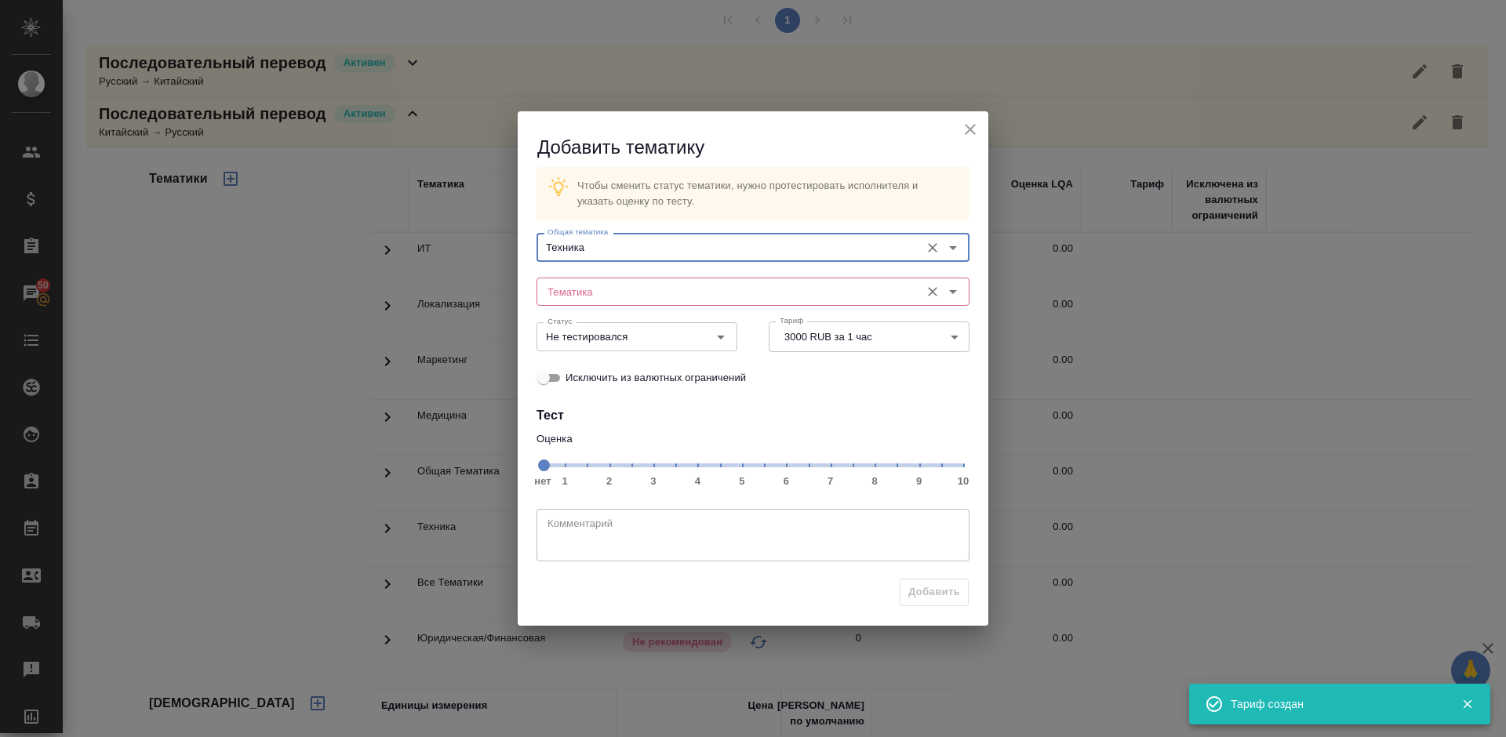
type input "Техника"
click at [616, 297] on input "Тематика" at bounding box center [726, 291] width 371 height 19
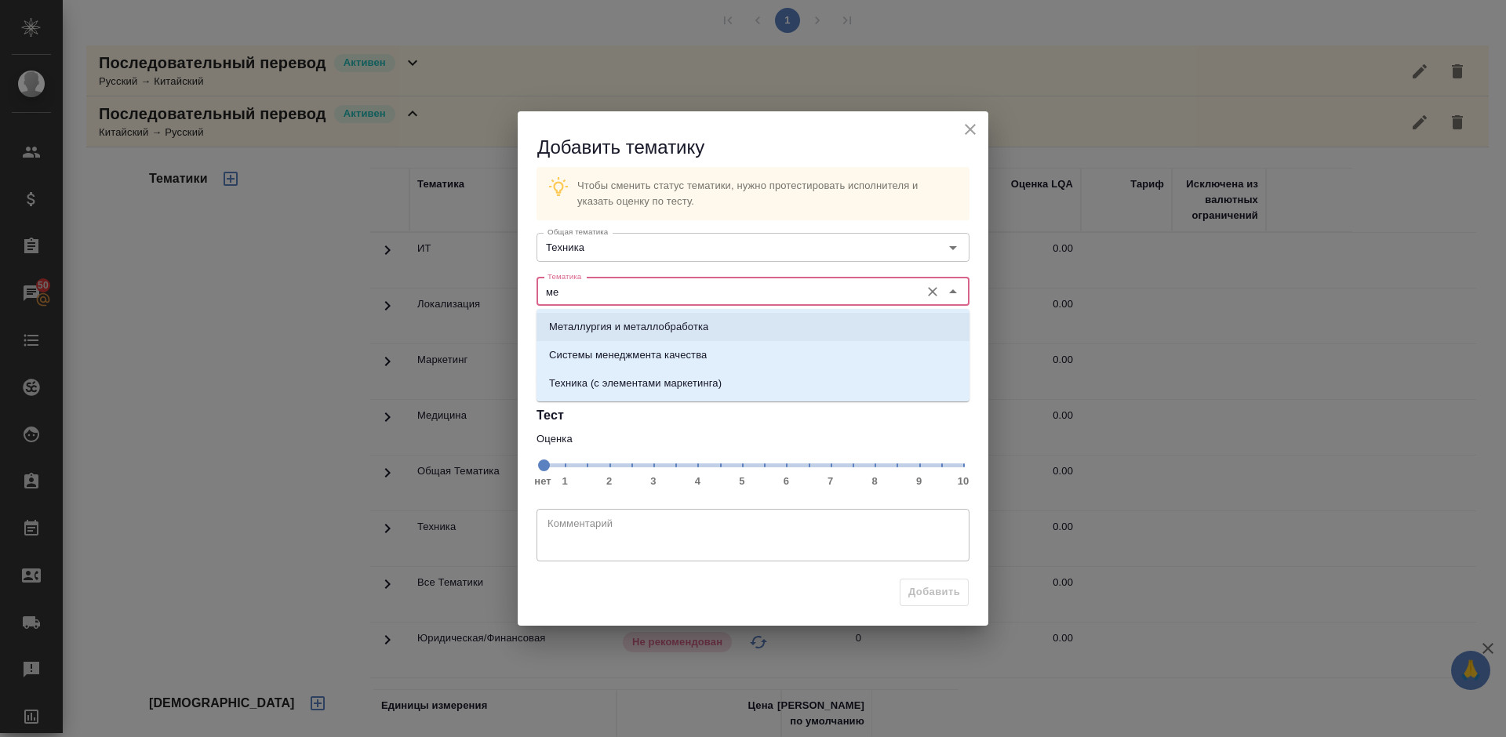
click at [637, 315] on li "Металлургия и металлобработка" at bounding box center [753, 327] width 433 height 28
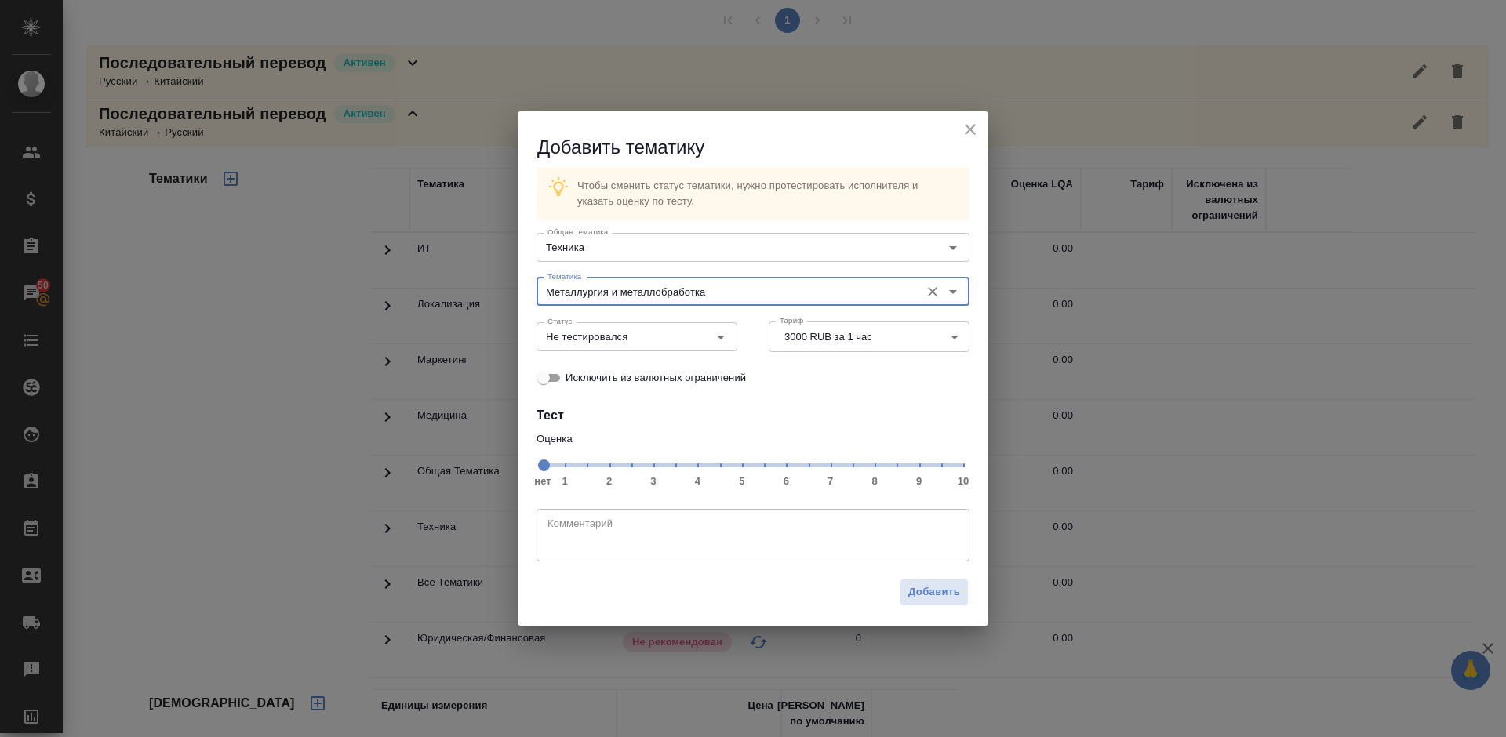
type input "Металлургия и металлобработка"
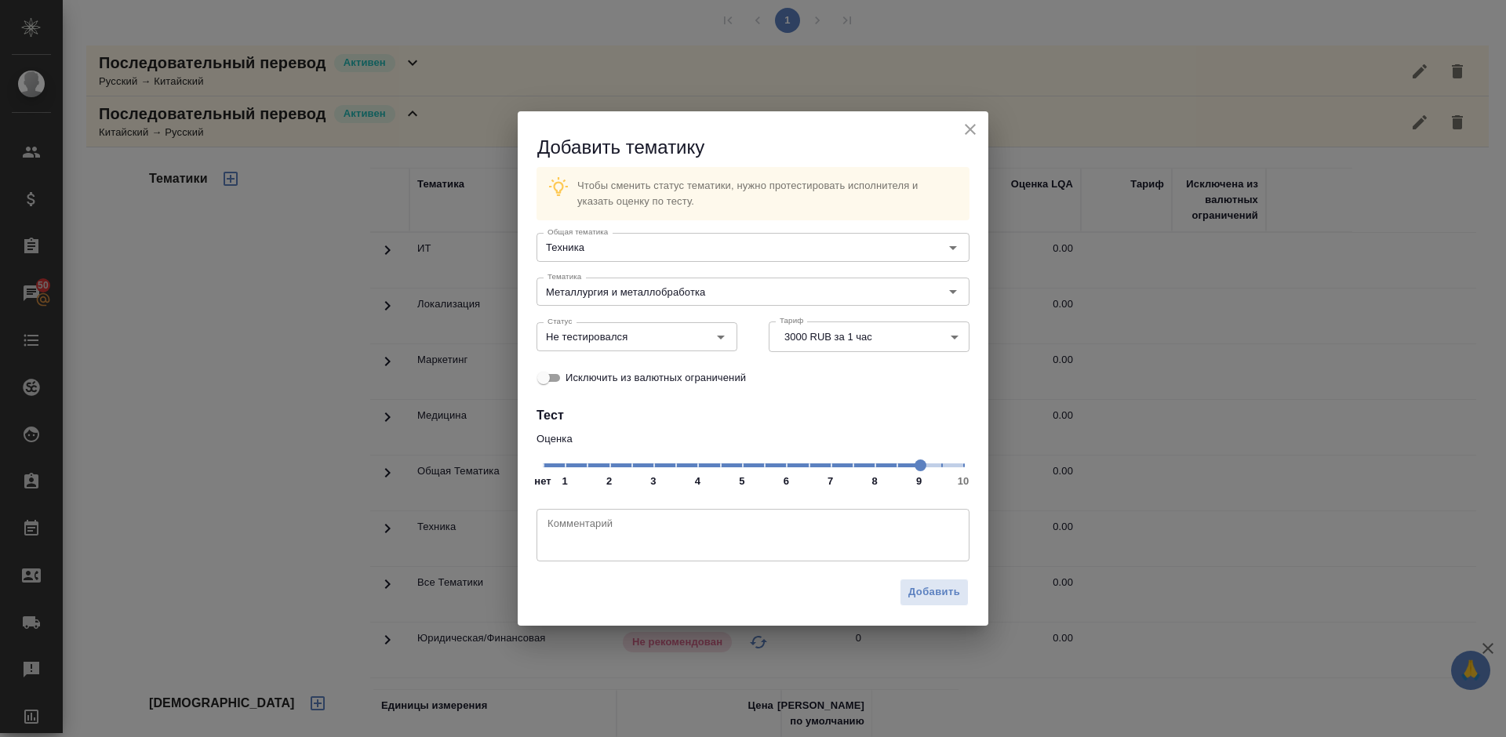
drag, startPoint x: 548, startPoint y: 465, endPoint x: 915, endPoint y: 464, distance: 366.3
click at [915, 464] on span at bounding box center [921, 466] width 12 height 12
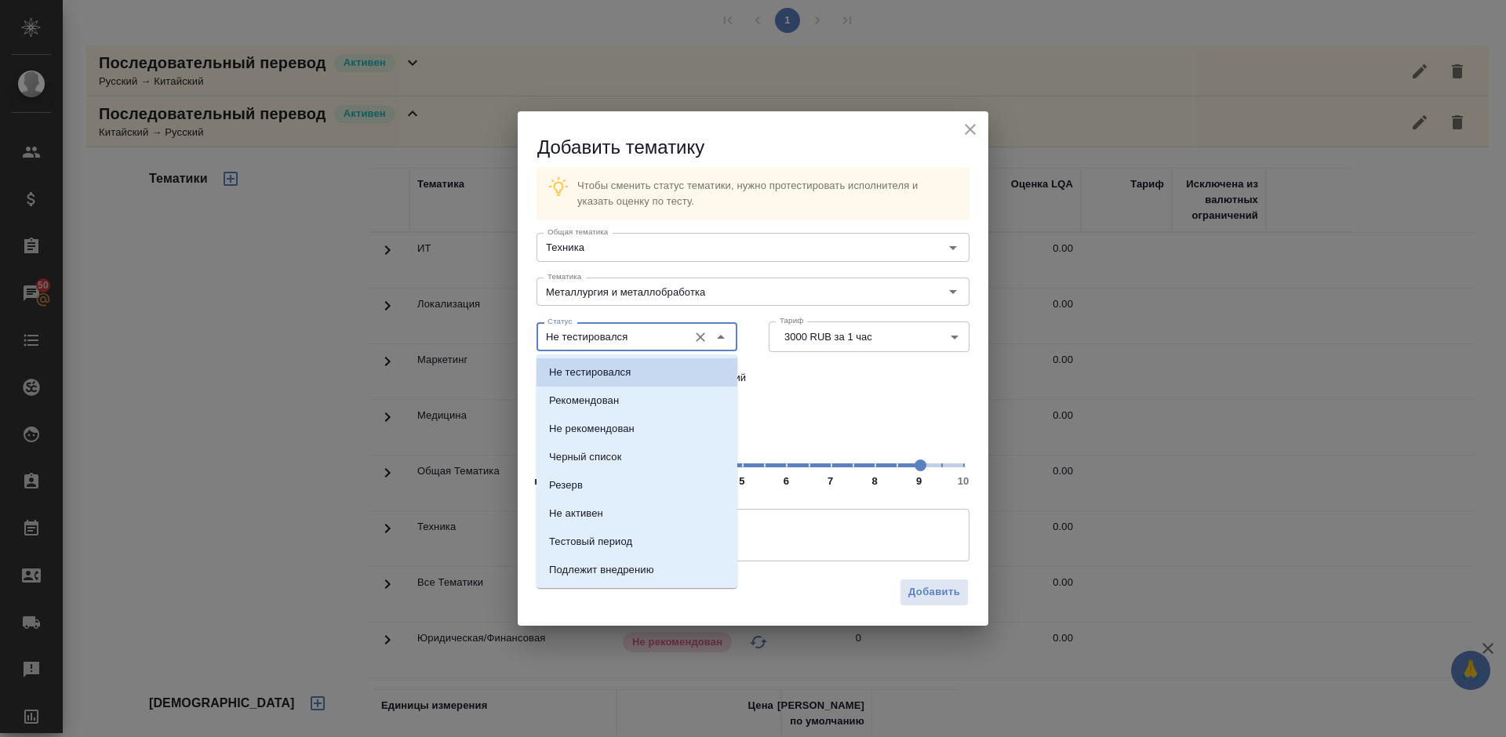
click at [650, 340] on input "Не тестировался" at bounding box center [610, 336] width 139 height 19
click at [653, 395] on li "Рекомендован" at bounding box center [637, 401] width 201 height 28
type input "Рекомендован"
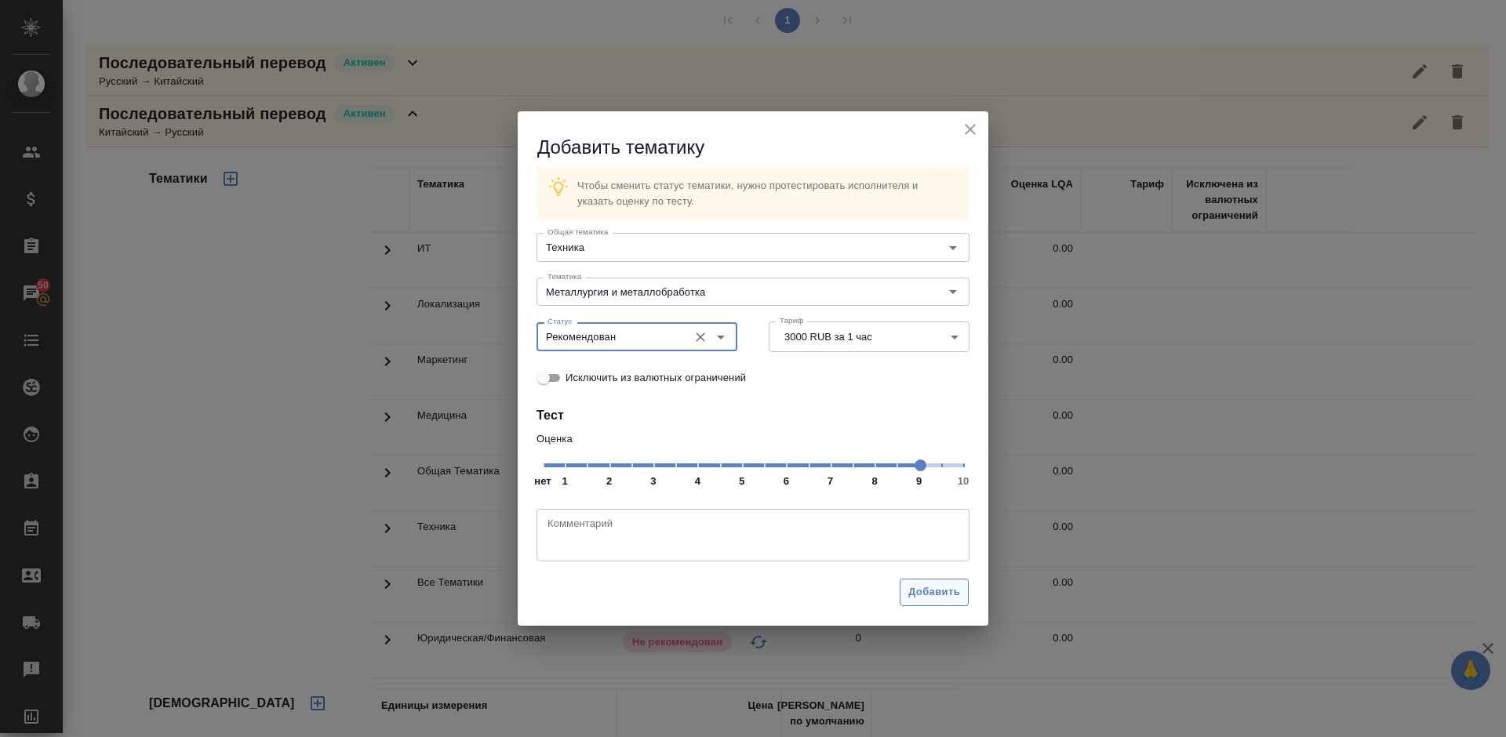
click at [930, 597] on span "Добавить" at bounding box center [934, 593] width 52 height 18
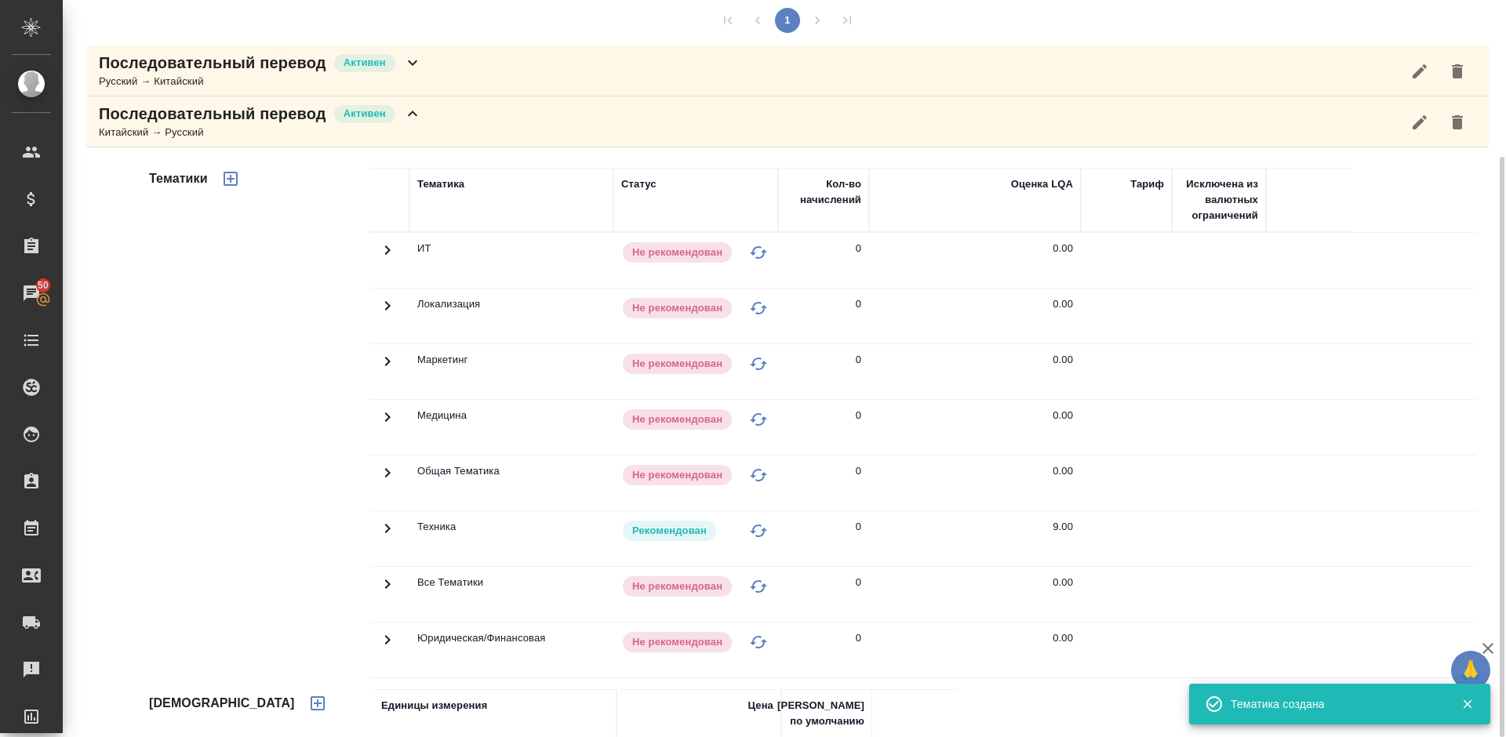
click at [452, 132] on div "Последовательный перевод Активен Китайский → Русский" at bounding box center [787, 121] width 1403 height 51
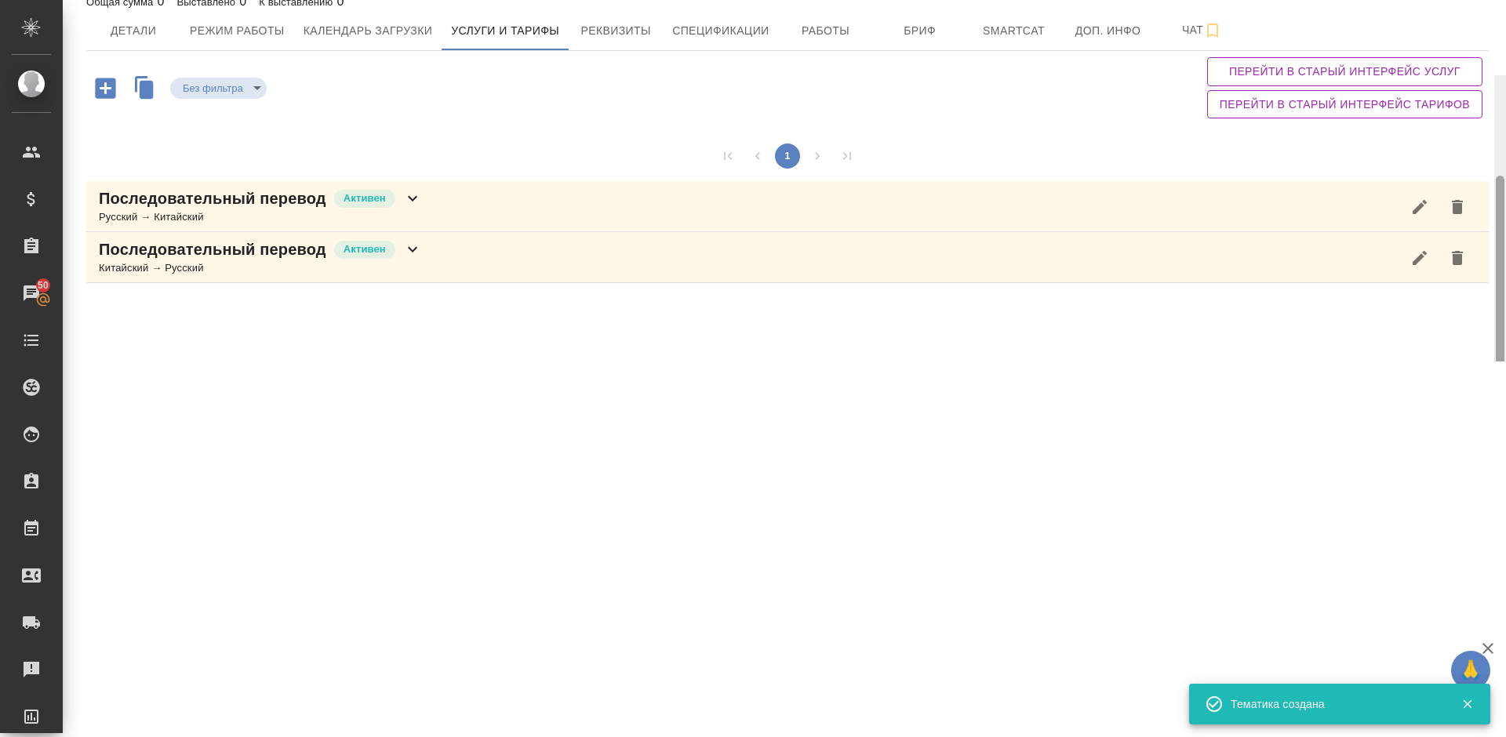
scroll to position [3, 0]
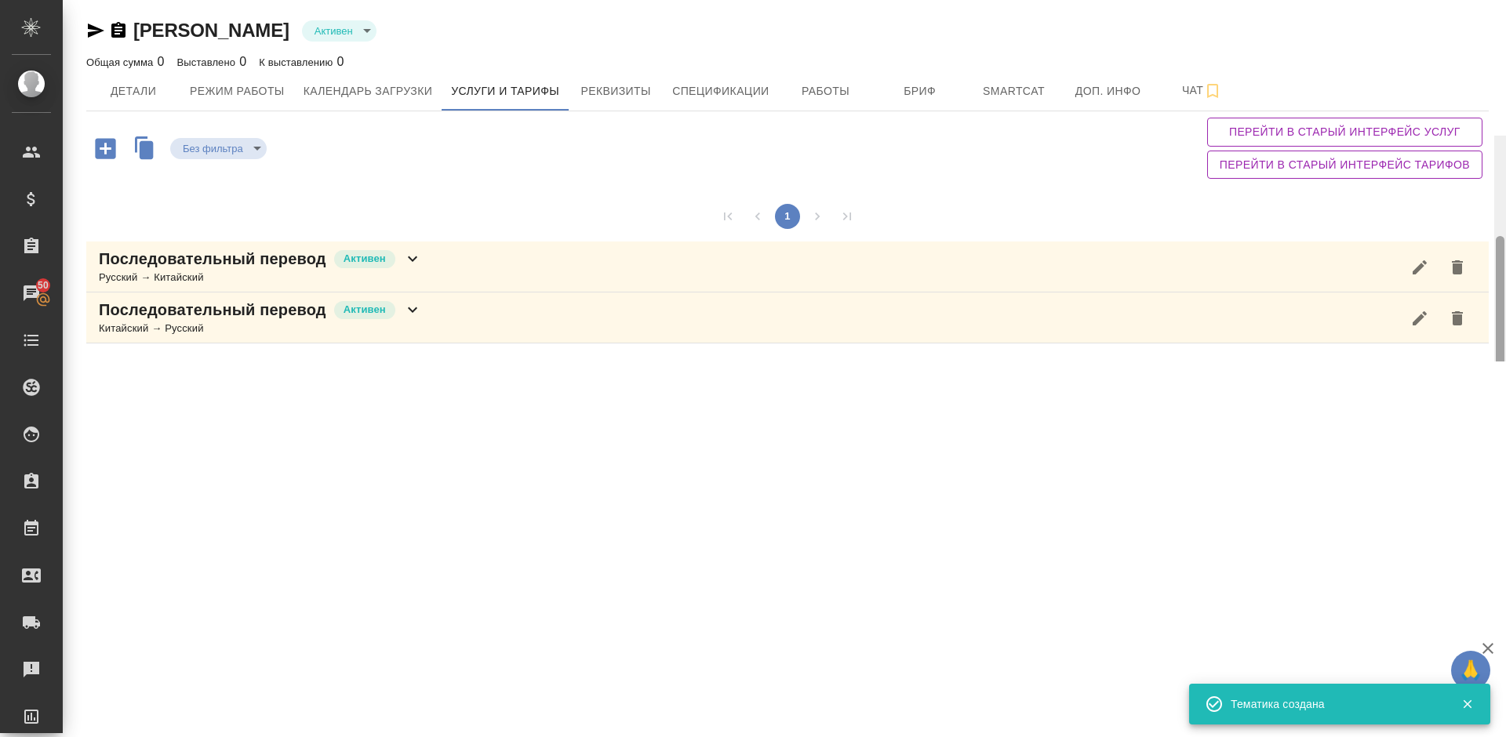
drag, startPoint x: 1503, startPoint y: 304, endPoint x: 1498, endPoint y: 117, distance: 186.8
click at [1498, 117] on div "Артамонова Евгения Активен active Общая сумма 0 Выставлено 0 К выставлению 0 Де…" at bounding box center [784, 181] width 1443 height 362
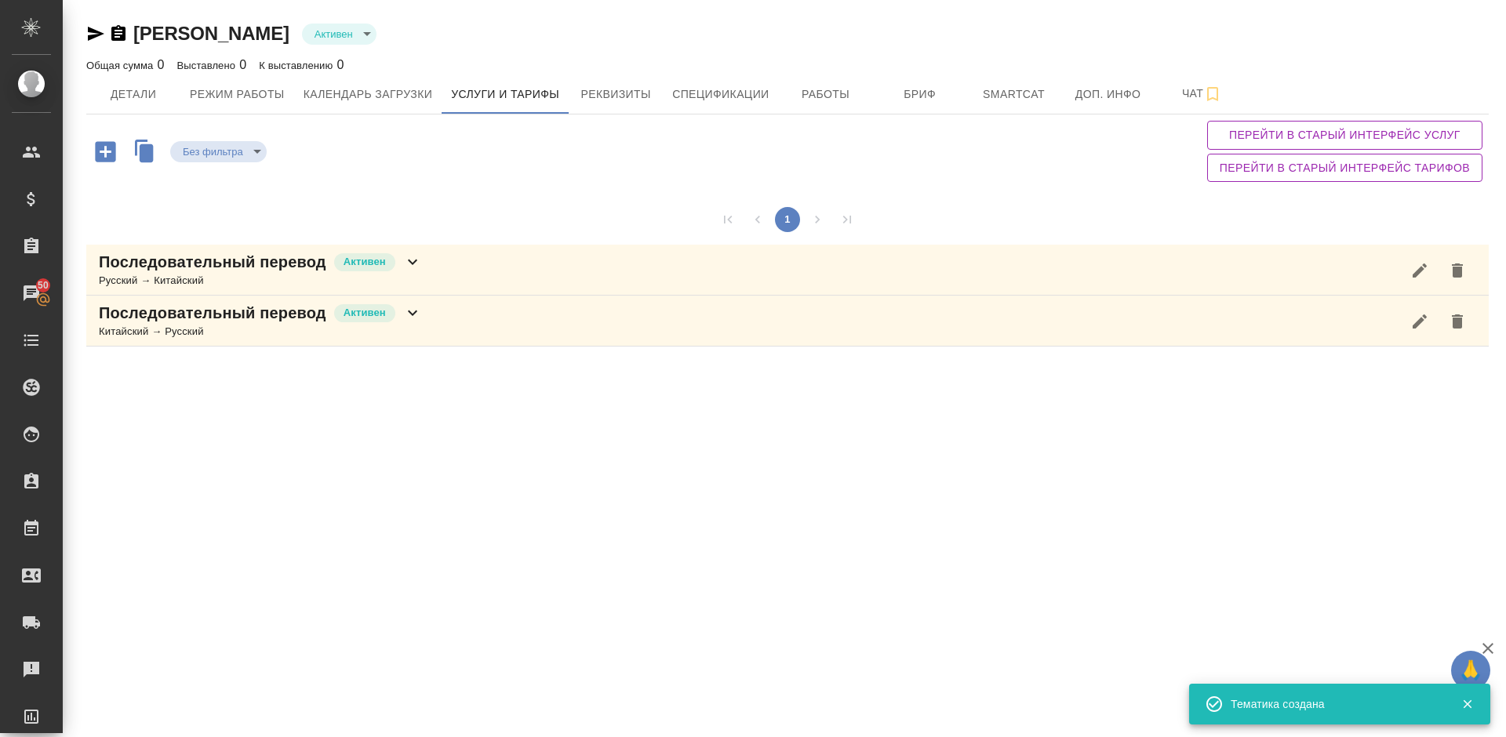
scroll to position [0, 0]
click at [143, 91] on span "Детали" at bounding box center [133, 95] width 75 height 20
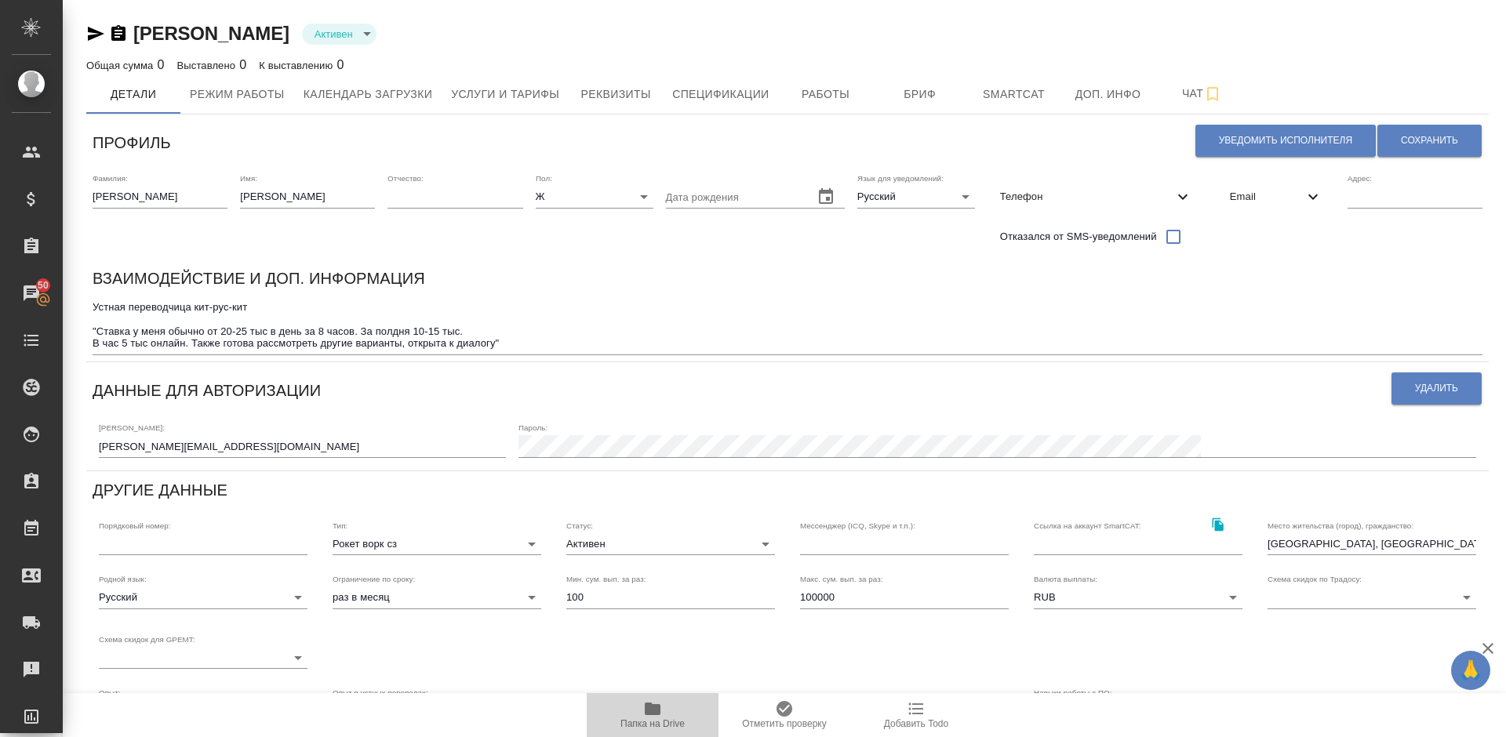
click at [646, 709] on icon "button" at bounding box center [653, 709] width 16 height 13
click at [1261, 138] on span "Уведомить исполнителя" at bounding box center [1285, 140] width 133 height 13
type textarea "Добрый день, Евгения! Ознакомиться с подробной информацией по выполненным работ…"
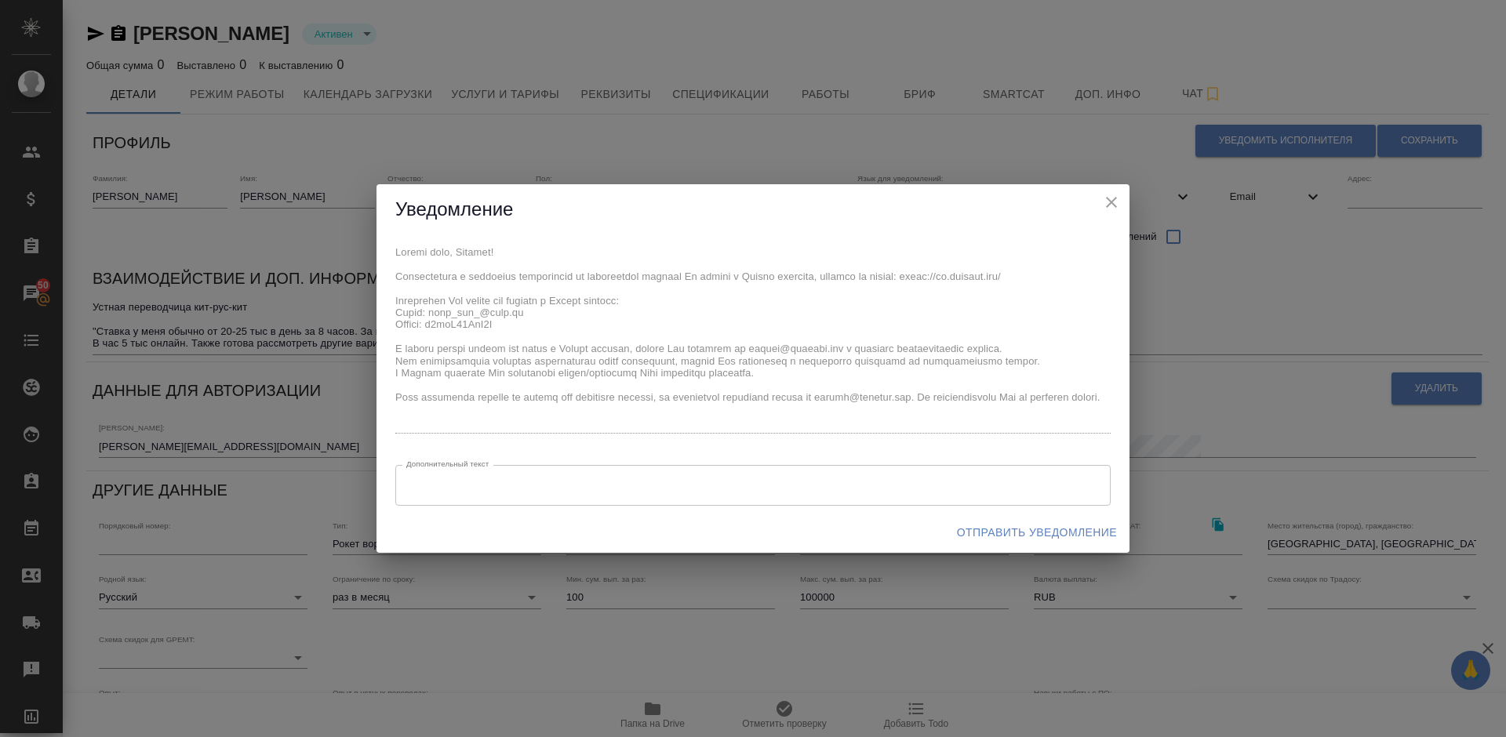
click at [1046, 529] on span "Отправить уведомление" at bounding box center [1037, 533] width 160 height 20
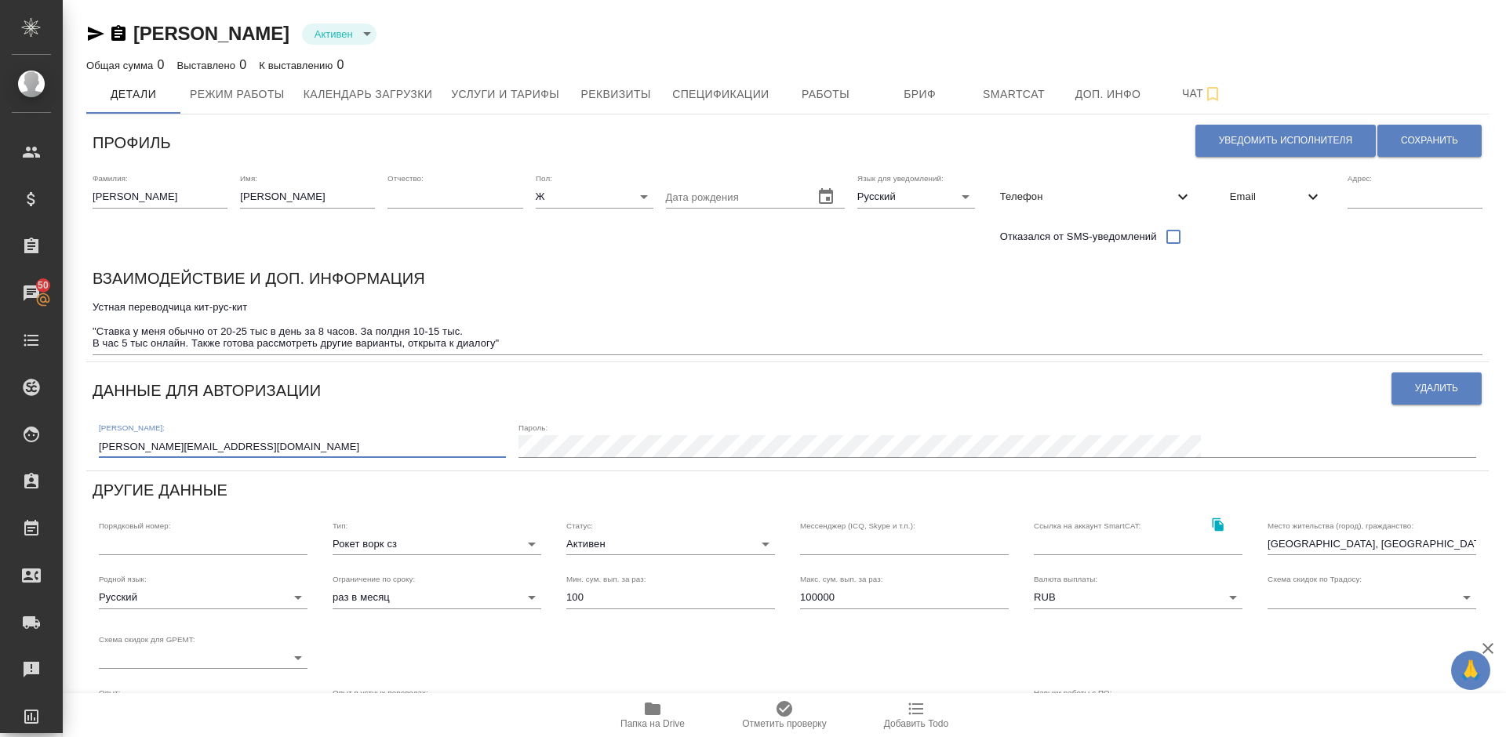
drag, startPoint x: 188, startPoint y: 446, endPoint x: 98, endPoint y: 445, distance: 90.2
click at [98, 445] on div "Логин: jane_art_@mail.ru Пароль:" at bounding box center [788, 439] width 1390 height 49
drag, startPoint x: 192, startPoint y: 446, endPoint x: 99, endPoint y: 448, distance: 93.4
click at [99, 448] on input "[PERSON_NAME][EMAIL_ADDRESS][DOMAIN_NAME]" at bounding box center [302, 446] width 407 height 22
click at [652, 709] on icon "button" at bounding box center [653, 709] width 16 height 13
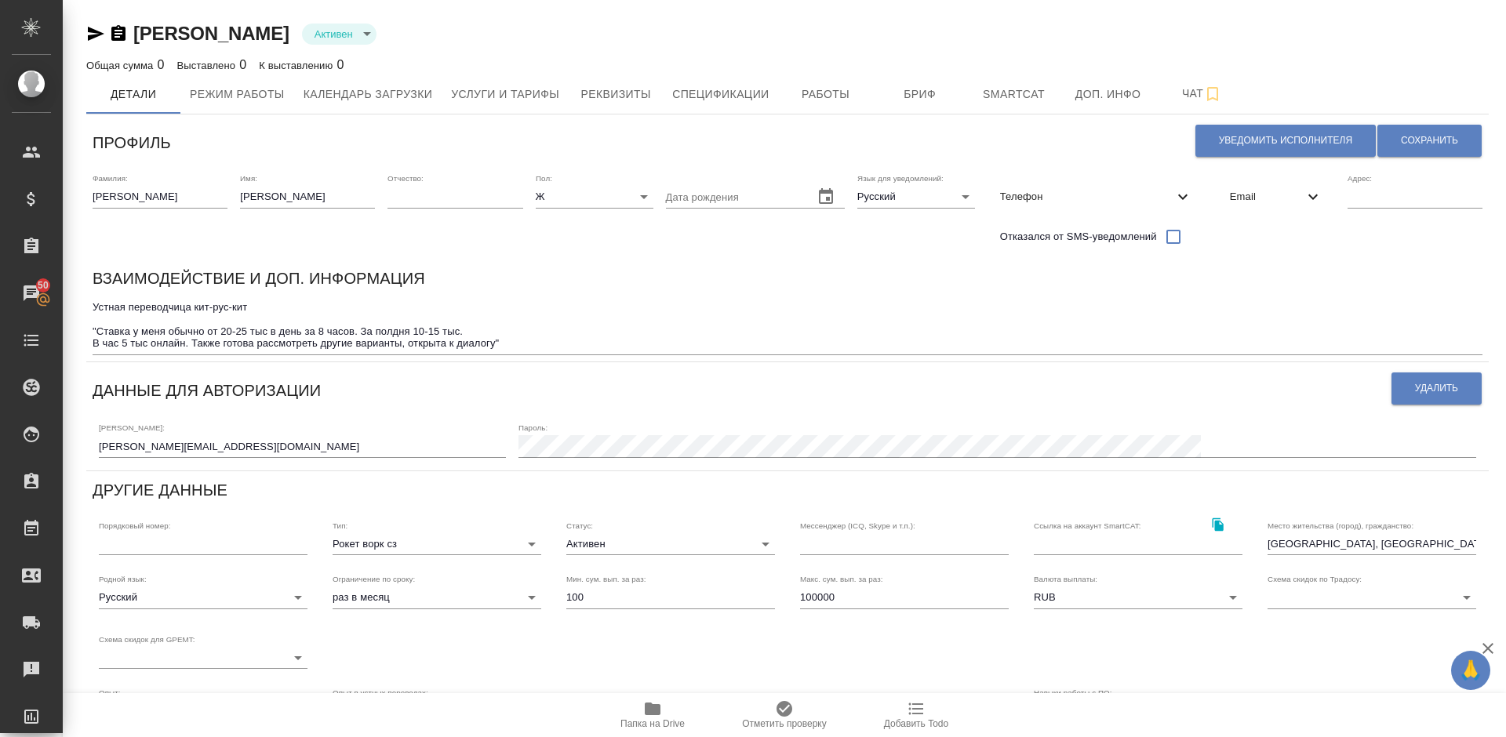
click at [96, 34] on icon "button" at bounding box center [95, 33] width 19 height 19
